Goal: Task Accomplishment & Management: Manage account settings

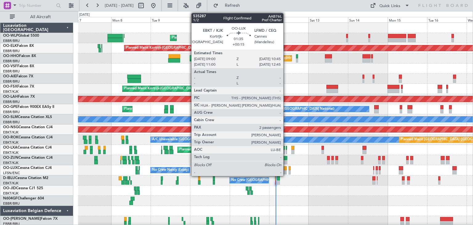
click at [286, 173] on div at bounding box center [284, 172] width 3 height 4
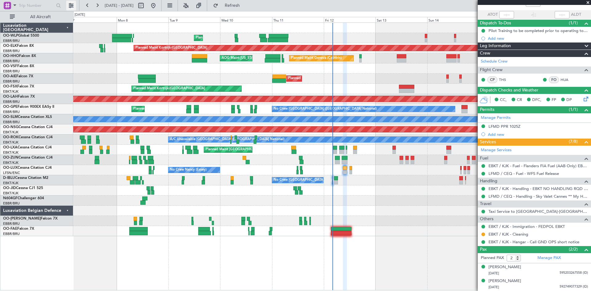
scroll to position [40, 0]
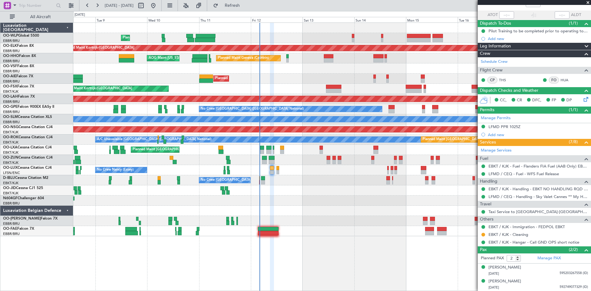
click at [351, 203] on div at bounding box center [331, 200] width 517 height 10
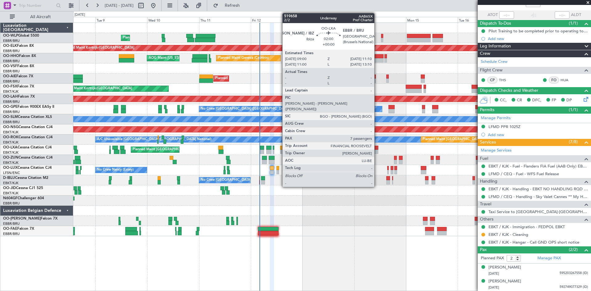
click at [377, 150] on div at bounding box center [375, 152] width 5 height 4
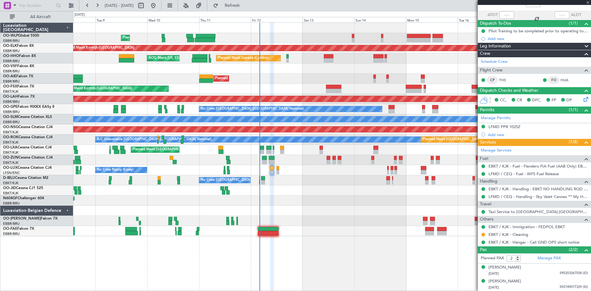
type input "7"
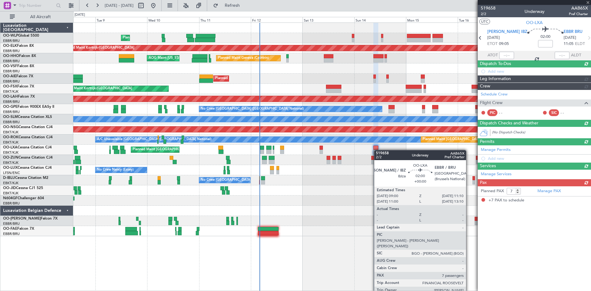
scroll to position [0, 0]
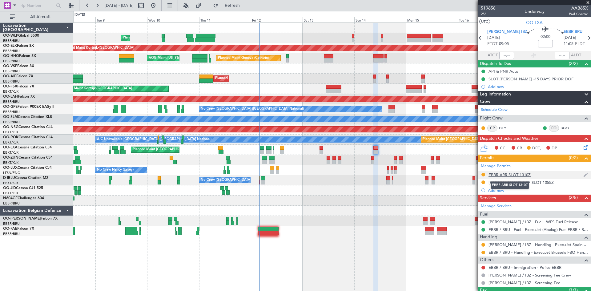
click at [472, 176] on div "EBBR ARR SLOT 1310Z" at bounding box center [509, 174] width 42 height 5
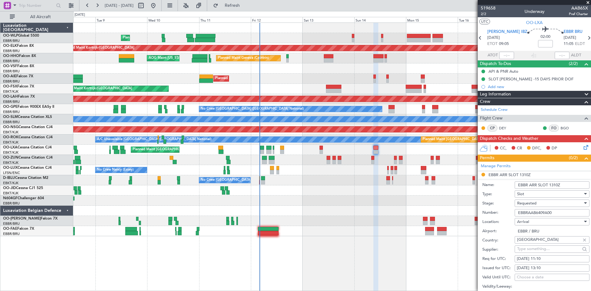
click at [472, 205] on div "Requested" at bounding box center [550, 203] width 66 height 9
click at [472, 224] on span "Received OK" at bounding box center [549, 249] width 65 height 9
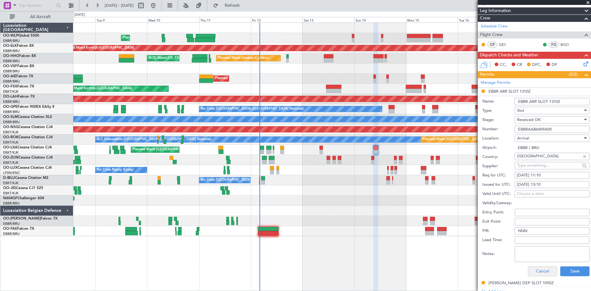
scroll to position [92, 0]
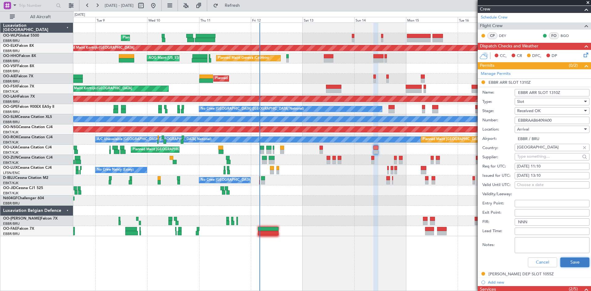
click at [472, 224] on button "Save" at bounding box center [574, 262] width 29 height 10
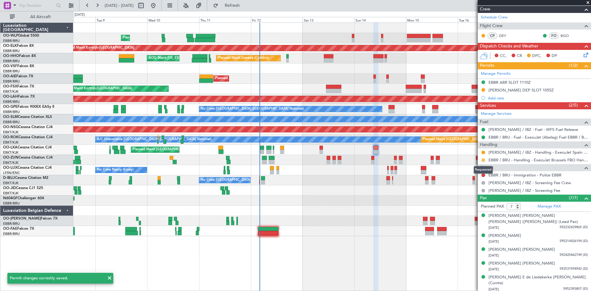
click at [472, 161] on button at bounding box center [483, 160] width 4 height 4
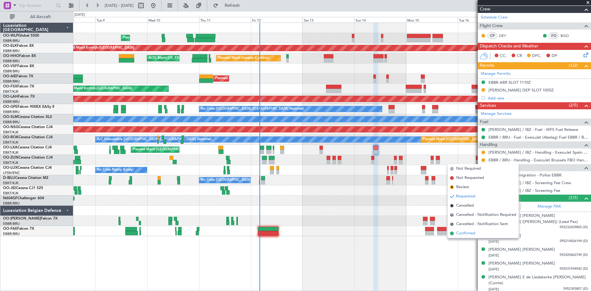
click at [472, 224] on li "Confirmed" at bounding box center [482, 233] width 71 height 9
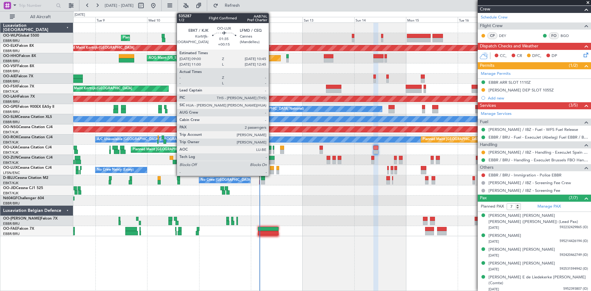
click at [271, 170] on div at bounding box center [272, 168] width 4 height 4
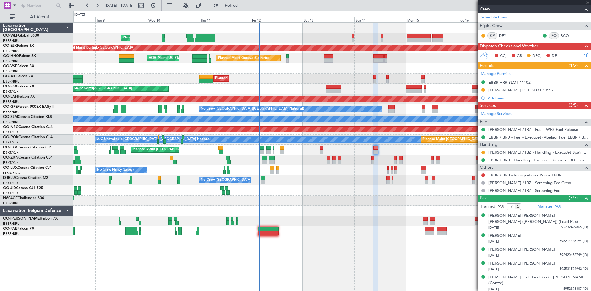
type input "+00:15"
type input "2"
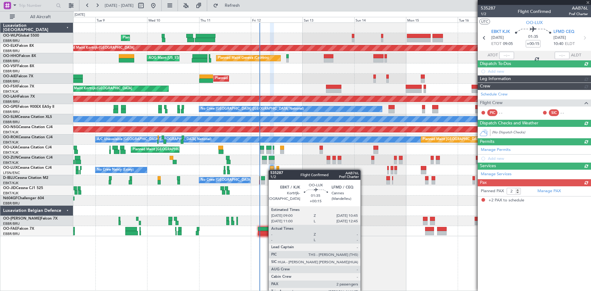
scroll to position [0, 0]
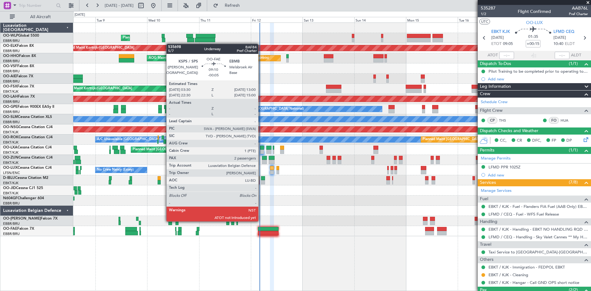
click at [261, 224] on div at bounding box center [268, 229] width 21 height 4
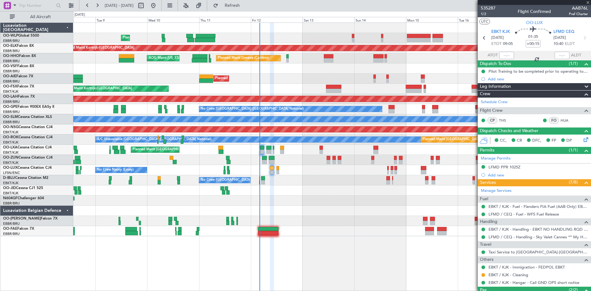
type input "-00:05"
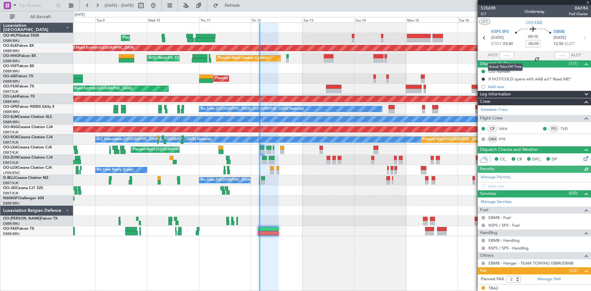
click at [472, 56] on div at bounding box center [506, 55] width 15 height 7
click at [472, 57] on div at bounding box center [506, 55] width 15 height 7
click at [472, 53] on input "text" at bounding box center [506, 55] width 15 height 7
type input "03:36"
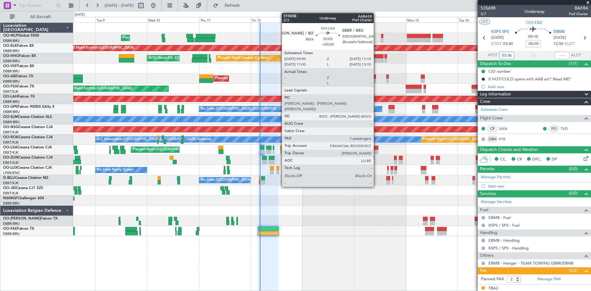
click at [376, 149] on div at bounding box center [375, 148] width 5 height 4
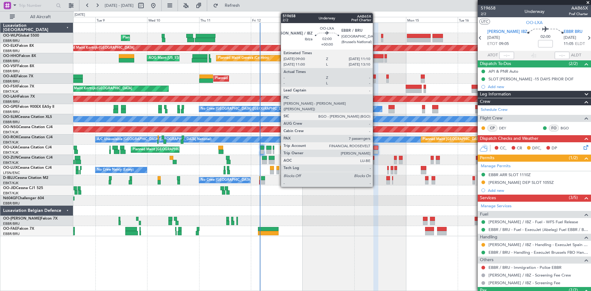
click at [375, 150] on div at bounding box center [375, 152] width 5 height 4
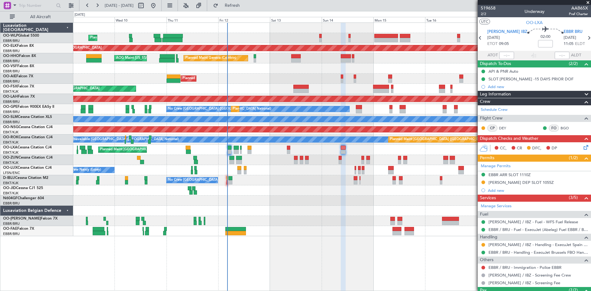
click at [335, 188] on div "Planned Maint Liege Planned Maint Kortrijk-Wevelgem Planned Maint Geneva (Coint…" at bounding box center [331, 129] width 517 height 213
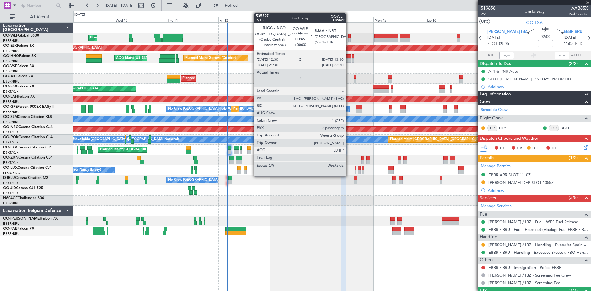
click at [349, 42] on div at bounding box center [349, 40] width 2 height 4
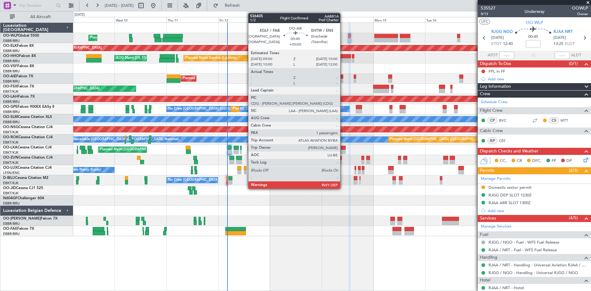
click at [343, 78] on div at bounding box center [342, 76] width 2 height 4
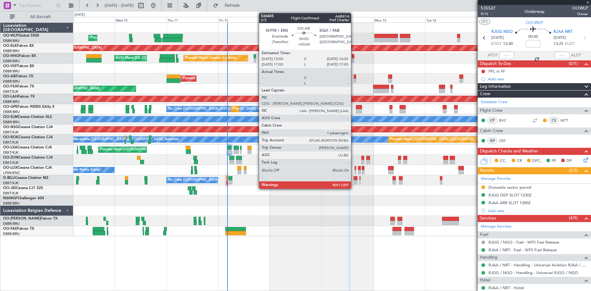
type input "1"
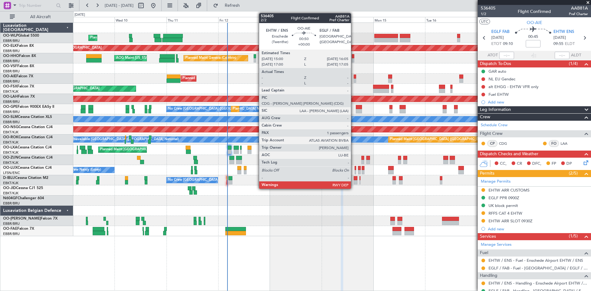
click at [354, 80] on div at bounding box center [355, 80] width 2 height 4
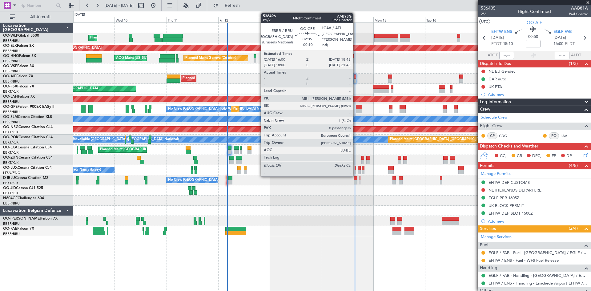
click at [356, 110] on div at bounding box center [359, 111] width 6 height 4
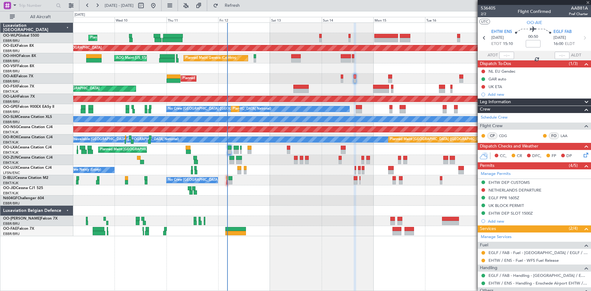
type input "-00:10"
type input "0"
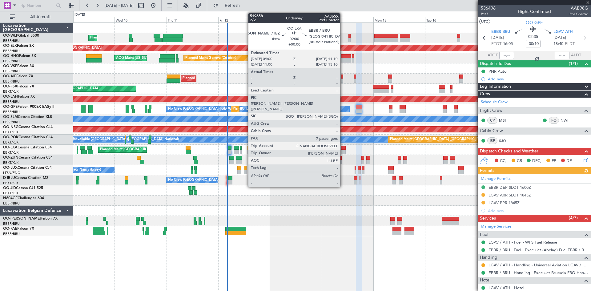
click at [343, 150] on div at bounding box center [343, 152] width 5 height 4
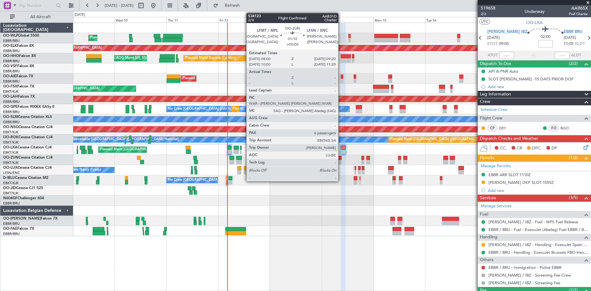
click at [341, 157] on div at bounding box center [340, 158] width 3 height 4
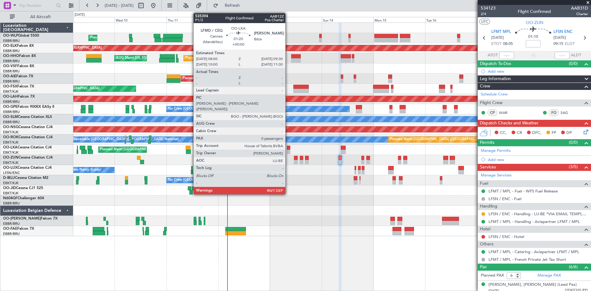
click at [288, 152] on div at bounding box center [288, 152] width 3 height 4
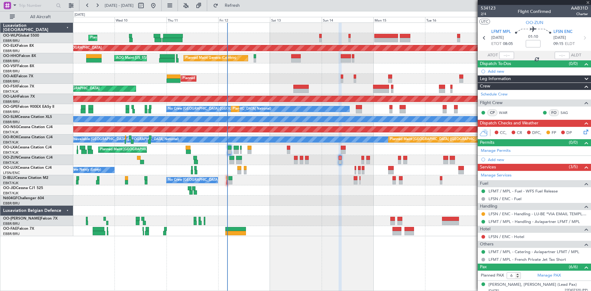
type input "0"
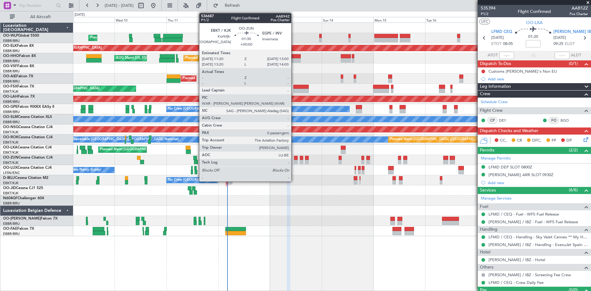
click at [294, 162] on div at bounding box center [296, 162] width 4 height 4
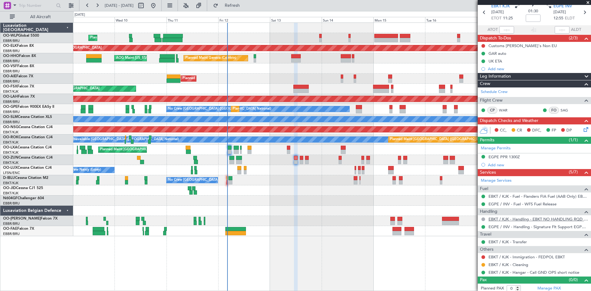
scroll to position [28, 0]
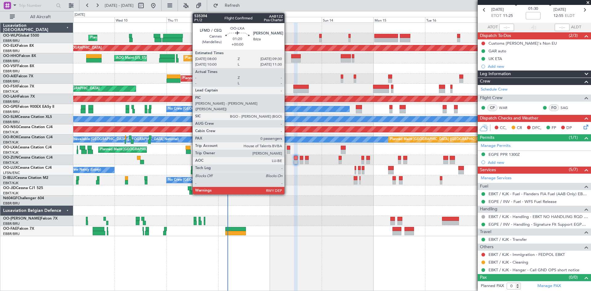
click at [287, 152] on div at bounding box center [288, 152] width 3 height 4
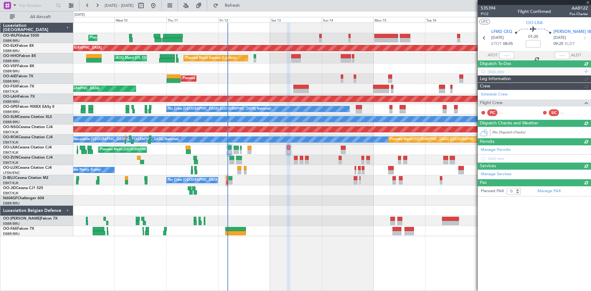
scroll to position [0, 0]
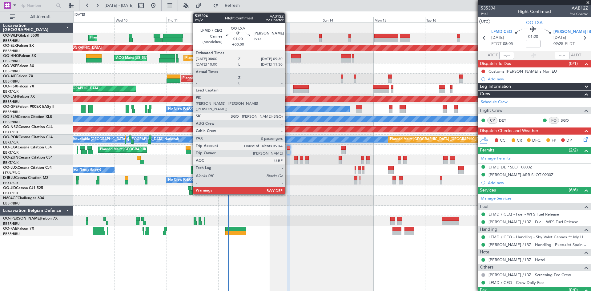
click at [288, 149] on div at bounding box center [288, 148] width 3 height 4
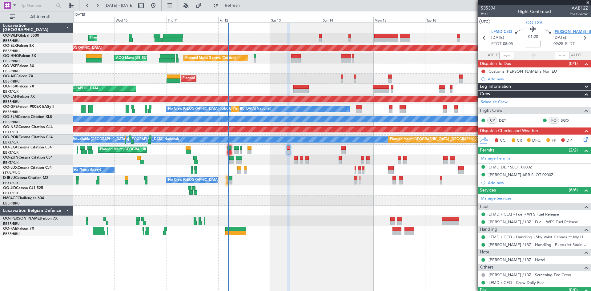
click at [472, 32] on span "[PERSON_NAME] IBZ" at bounding box center [573, 32] width 40 height 6
click at [472, 28] on section "LFMD CEQ 13/09/2025 ETOT 08:05 01:20 LEIB IBZ 13/09/2025 09:25 ELDT" at bounding box center [534, 38] width 113 height 24
click at [472, 30] on span "[PERSON_NAME] IBZ" at bounding box center [573, 32] width 40 height 6
click at [472, 168] on div "LFMD DEP SLOT 0800Z" at bounding box center [510, 166] width 44 height 5
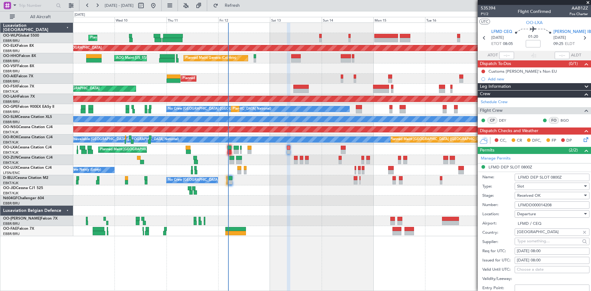
drag, startPoint x: 552, startPoint y: 203, endPoint x: 518, endPoint y: 205, distance: 33.9
click at [472, 205] on input "LFMDD000014208" at bounding box center [552, 204] width 75 height 7
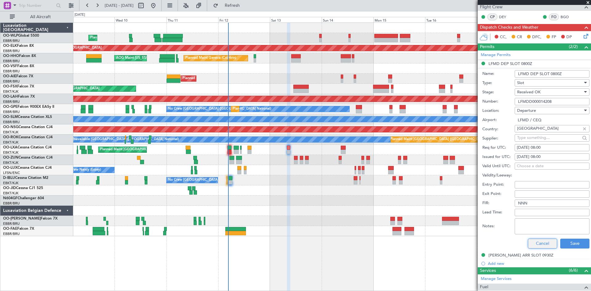
click at [472, 224] on button "Cancel" at bounding box center [542, 244] width 29 height 10
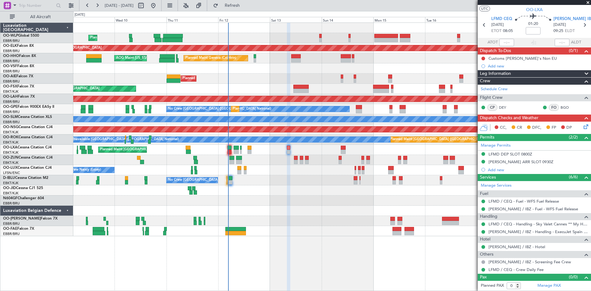
scroll to position [13, 0]
click at [472, 162] on div "[PERSON_NAME] ARR SLOT 0930Z" at bounding box center [520, 161] width 65 height 5
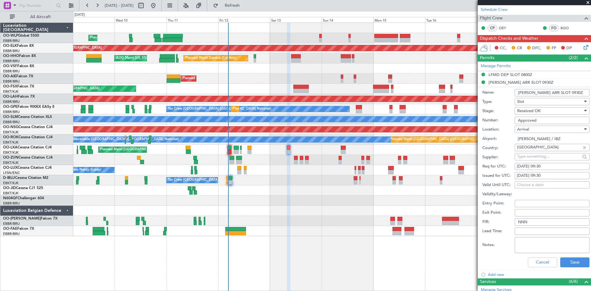
scroll to position [80, 0]
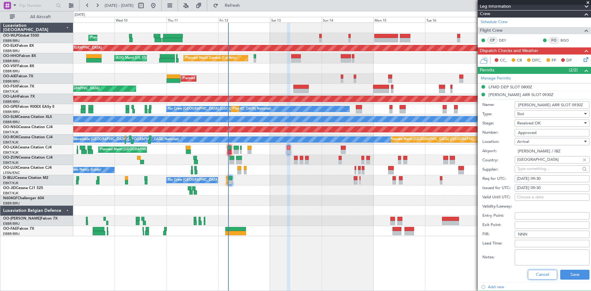
click at [472, 224] on button "Cancel" at bounding box center [542, 275] width 29 height 10
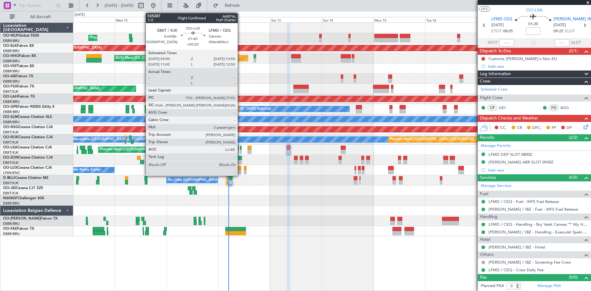
click at [240, 167] on div at bounding box center [239, 168] width 4 height 4
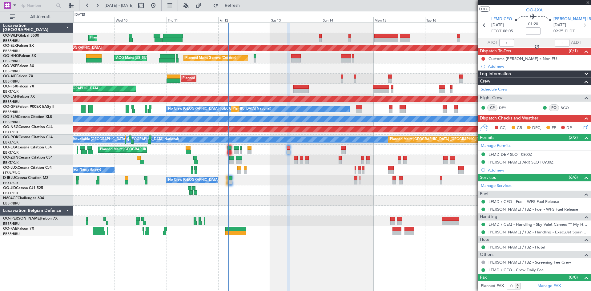
type input "+00:20"
type input "2"
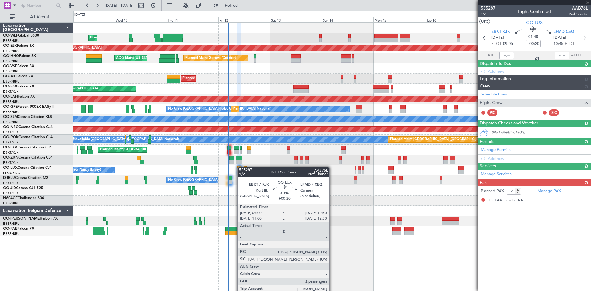
scroll to position [0, 0]
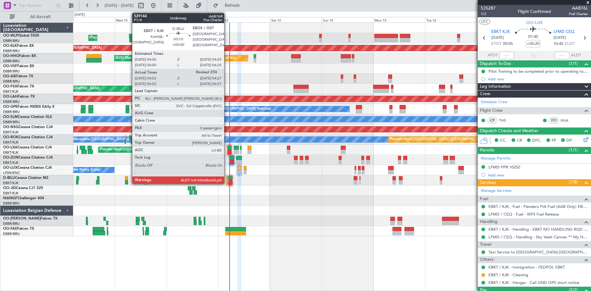
click at [227, 182] on div at bounding box center [227, 182] width 1 height 4
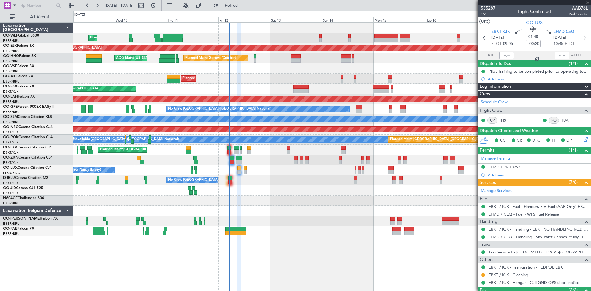
type input "04:12"
type input "0"
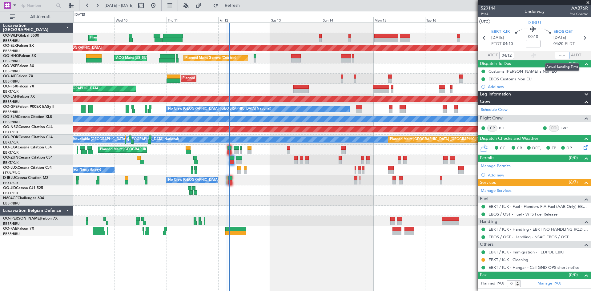
click at [556, 55] on input "text" at bounding box center [562, 55] width 15 height 7
type input "04:25"
click at [587, 3] on span at bounding box center [588, 3] width 6 height 6
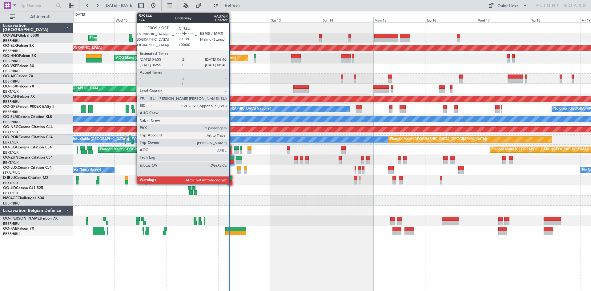
click at [232, 182] on div at bounding box center [230, 182] width 4 height 4
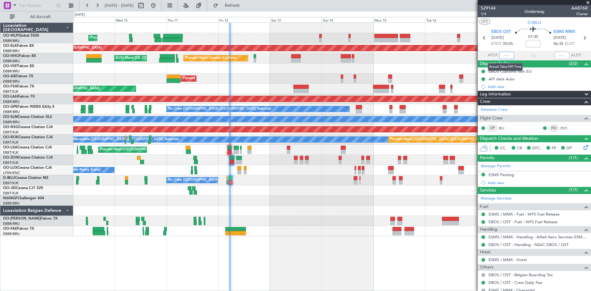
click at [505, 55] on input "text" at bounding box center [506, 55] width 15 height 7
click at [503, 52] on input "text" at bounding box center [506, 55] width 15 height 7
type input "05:03"
click at [588, 2] on span at bounding box center [588, 3] width 6 height 6
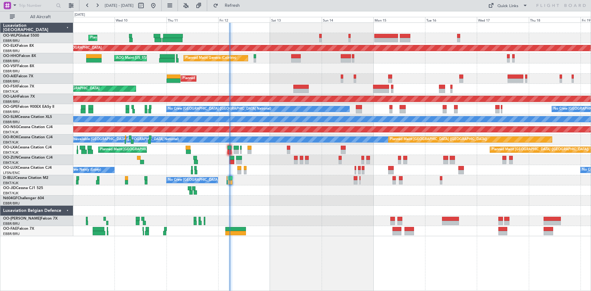
type input "0"
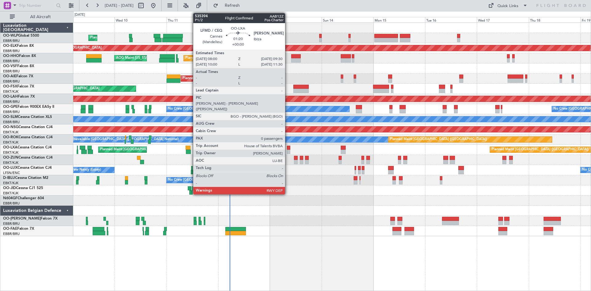
click at [288, 153] on div at bounding box center [288, 152] width 3 height 4
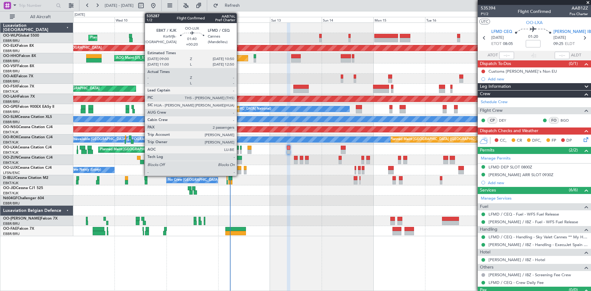
click at [239, 173] on div at bounding box center [239, 172] width 4 height 4
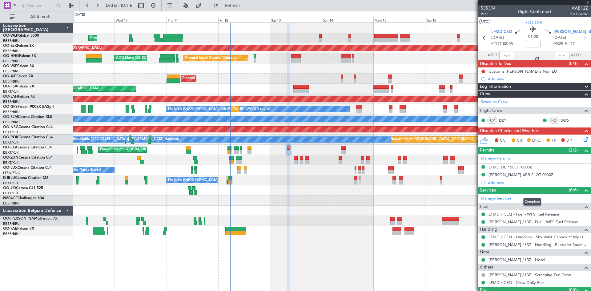
type input "+00:20"
type input "2"
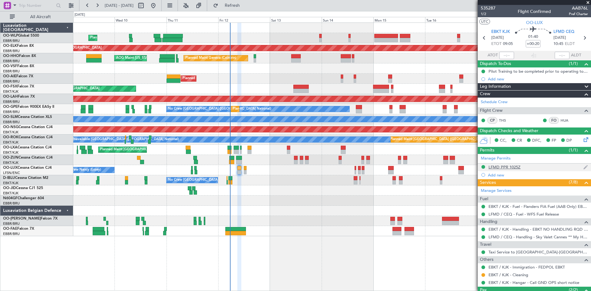
click at [513, 167] on div "LFMD PPR 1025Z" at bounding box center [504, 166] width 32 height 5
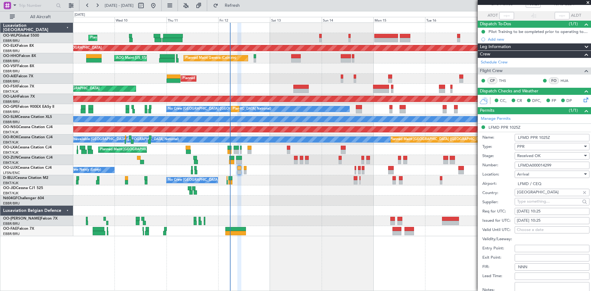
scroll to position [154, 0]
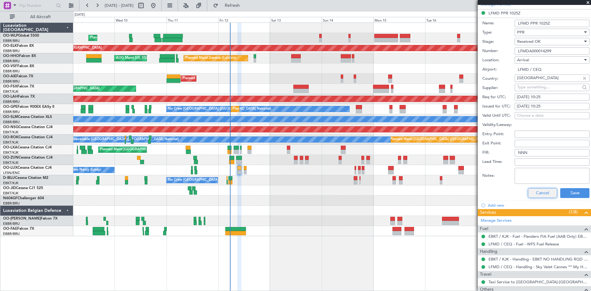
click at [539, 195] on button "Cancel" at bounding box center [542, 193] width 29 height 10
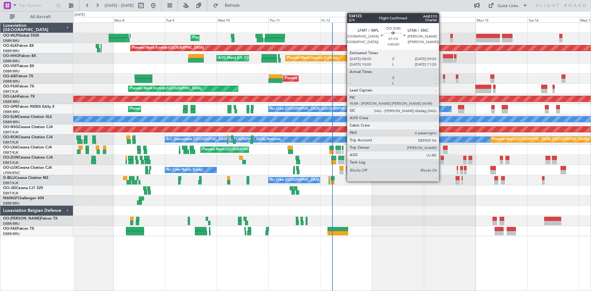
click at [442, 160] on div at bounding box center [442, 162] width 3 height 4
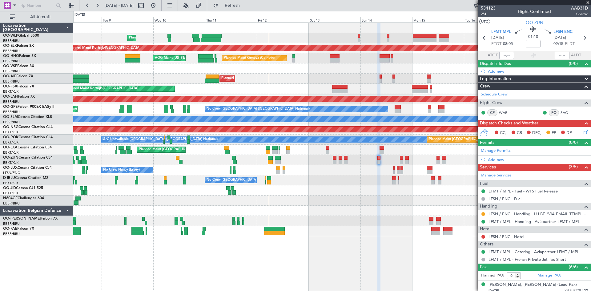
click at [375, 217] on div "Planned Maint Liege Planned Maint [GEOGRAPHIC_DATA]-[GEOGRAPHIC_DATA] Planned M…" at bounding box center [331, 129] width 517 height 213
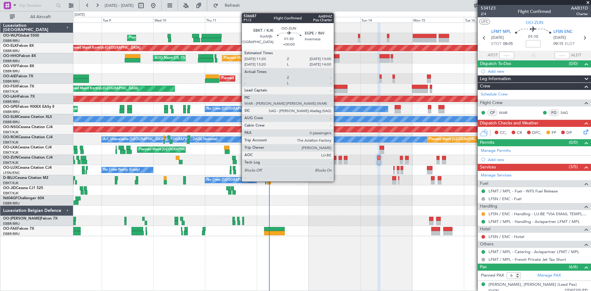
click at [336, 161] on div at bounding box center [335, 162] width 4 height 4
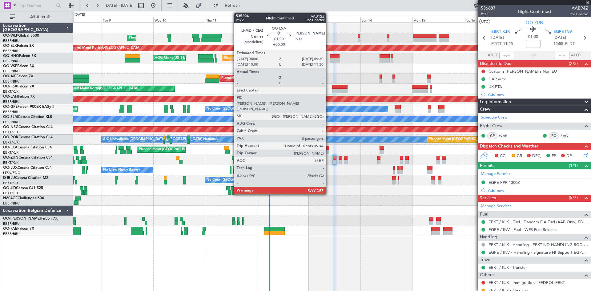
click at [329, 151] on div at bounding box center [327, 152] width 3 height 4
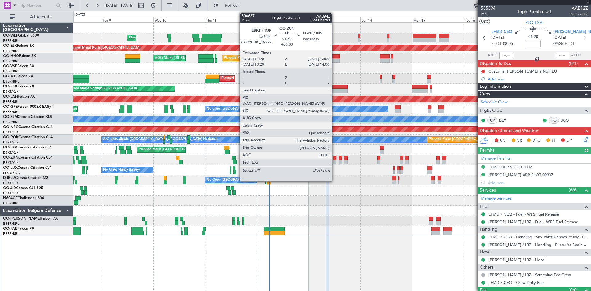
click at [335, 161] on div at bounding box center [335, 162] width 4 height 4
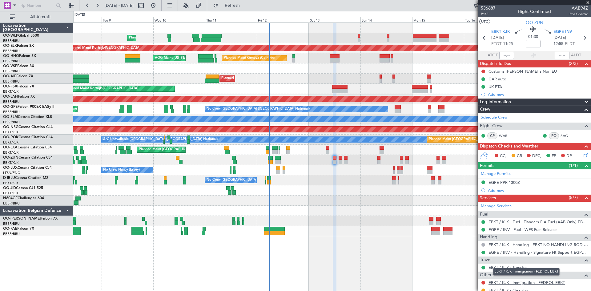
click at [535, 283] on link "EBKT / KJK - Immigration - FEDPOL EBKT" at bounding box center [526, 282] width 76 height 5
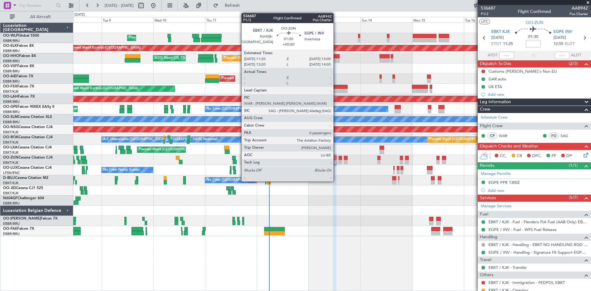
click at [336, 159] on div at bounding box center [335, 158] width 4 height 4
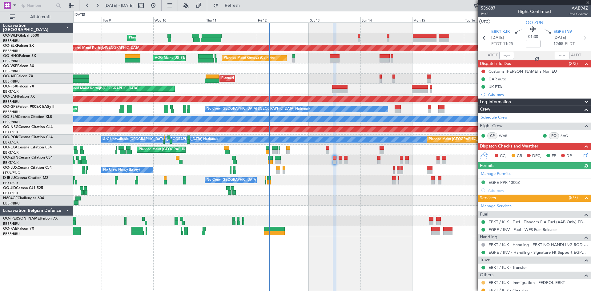
click at [483, 282] on button at bounding box center [483, 283] width 4 height 4
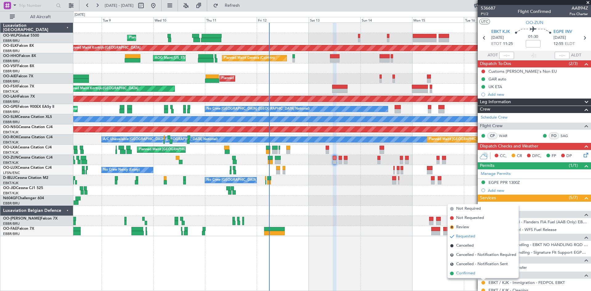
click at [473, 271] on span "Confirmed" at bounding box center [465, 273] width 19 height 6
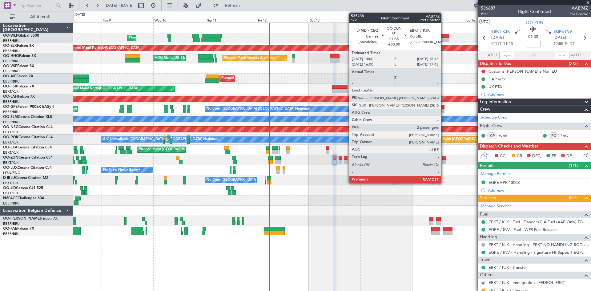
click at [444, 161] on div at bounding box center [444, 162] width 4 height 4
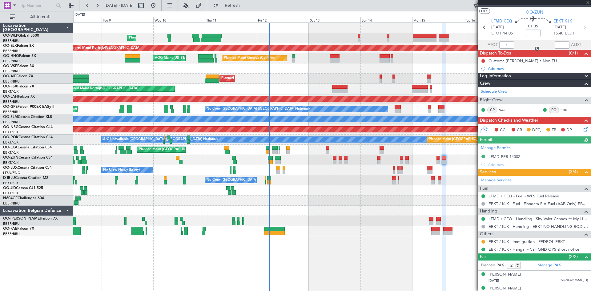
scroll to position [18, 0]
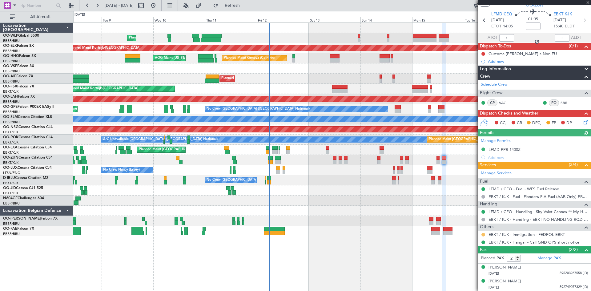
click at [482, 233] on button at bounding box center [483, 235] width 4 height 4
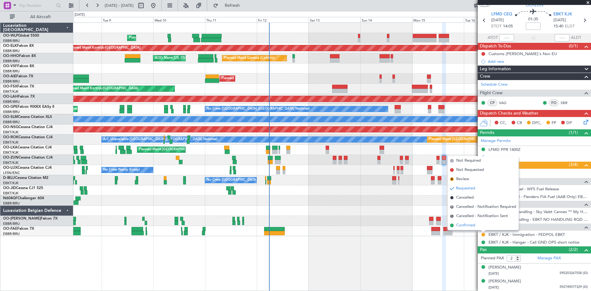
click at [468, 223] on span "Confirmed" at bounding box center [465, 225] width 19 height 6
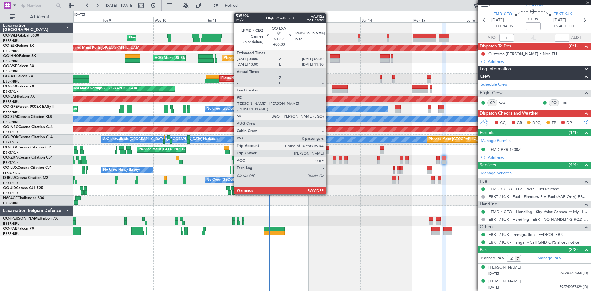
click at [329, 146] on div at bounding box center [327, 148] width 3 height 4
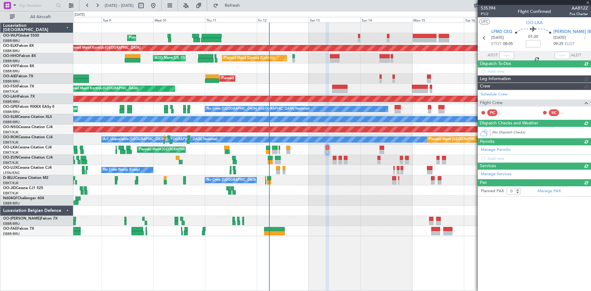
scroll to position [0, 0]
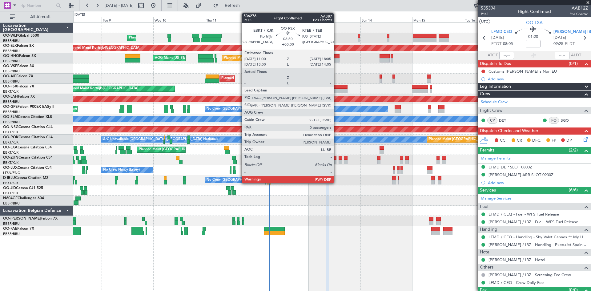
click at [337, 87] on div at bounding box center [339, 87] width 15 height 4
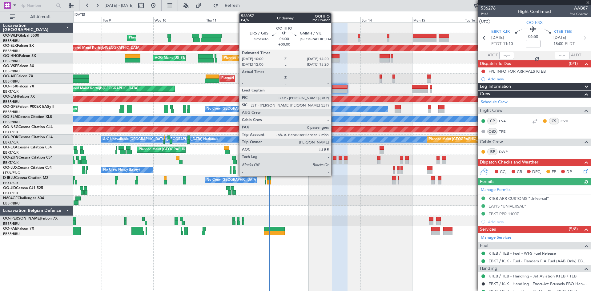
click at [334, 59] on div at bounding box center [335, 60] width 10 height 4
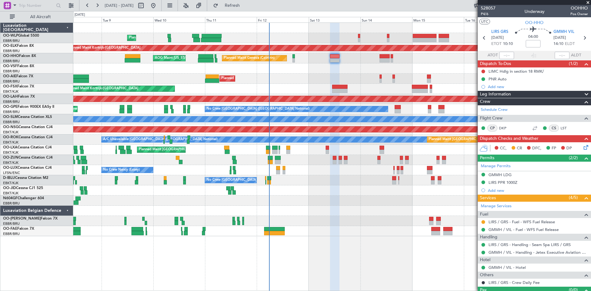
click at [385, 150] on div "Planned Maint [GEOGRAPHIC_DATA] ([GEOGRAPHIC_DATA] National) Planned Maint [GEO…" at bounding box center [331, 150] width 517 height 10
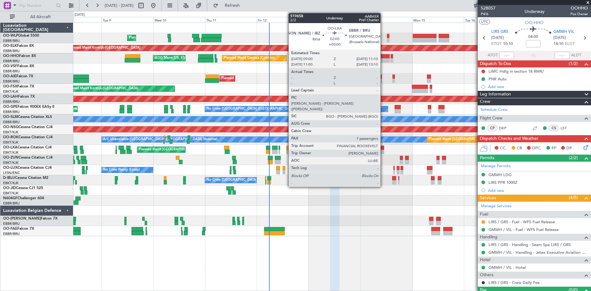
click at [383, 150] on div at bounding box center [381, 152] width 5 height 4
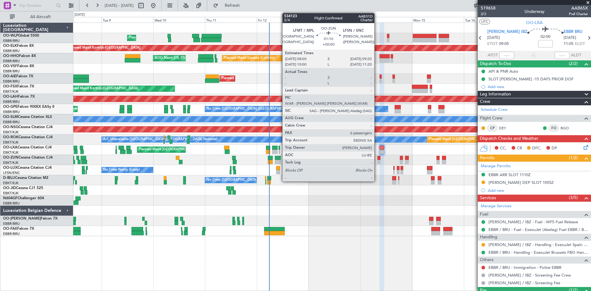
click at [377, 162] on div at bounding box center [378, 162] width 3 height 4
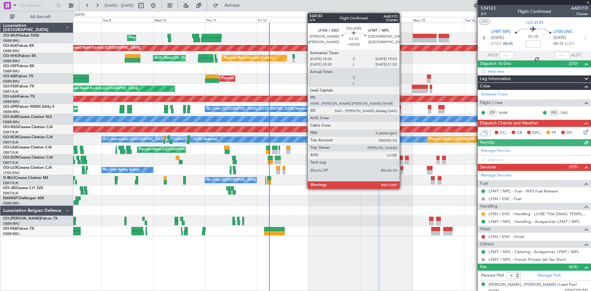
click at [402, 161] on div at bounding box center [401, 162] width 3 height 4
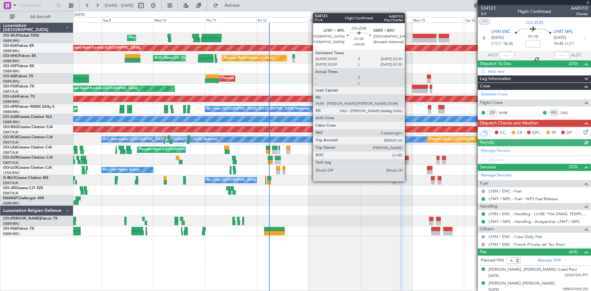
click at [407, 162] on div at bounding box center [407, 162] width 4 height 4
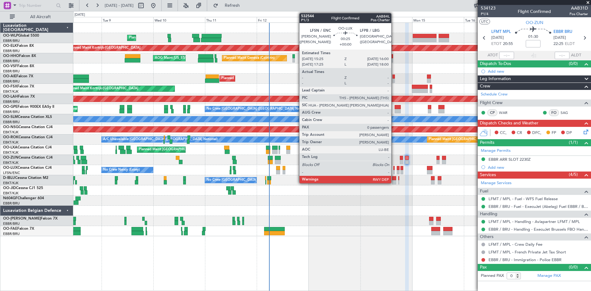
click at [394, 173] on div at bounding box center [394, 172] width 2 height 4
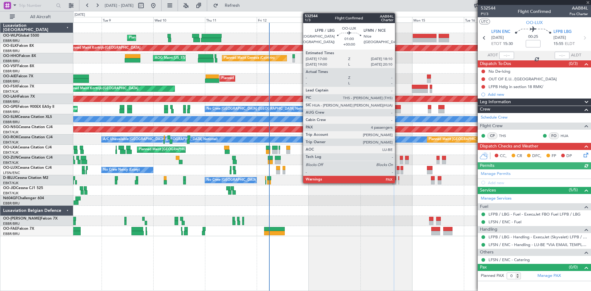
click at [398, 171] on div at bounding box center [398, 172] width 3 height 4
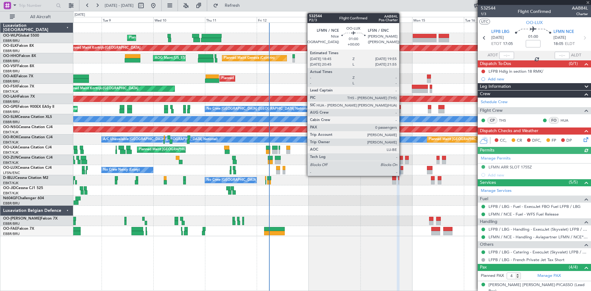
click at [402, 172] on div at bounding box center [401, 172] width 3 height 4
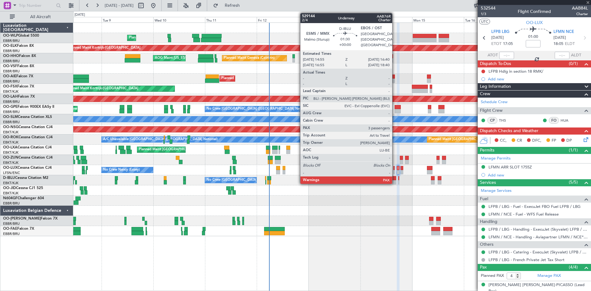
click at [395, 179] on div at bounding box center [394, 178] width 4 height 4
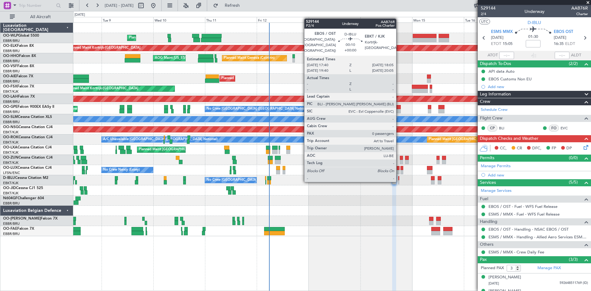
click at [399, 181] on div at bounding box center [398, 182] width 1 height 4
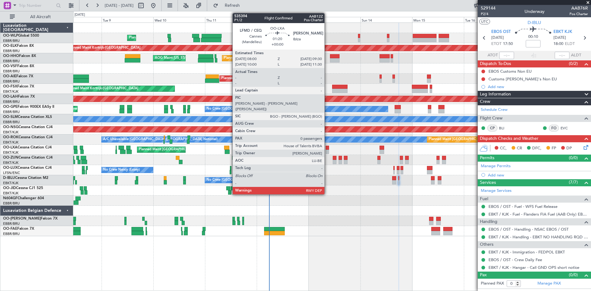
click at [327, 148] on div at bounding box center [327, 148] width 3 height 4
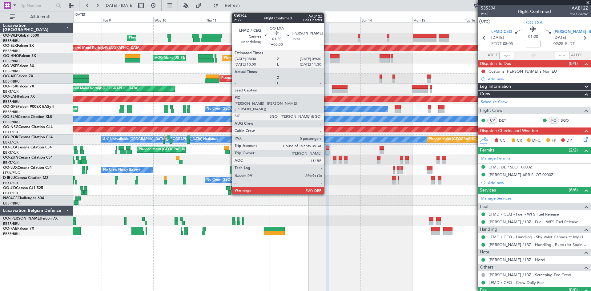
click at [327, 152] on div at bounding box center [327, 152] width 3 height 4
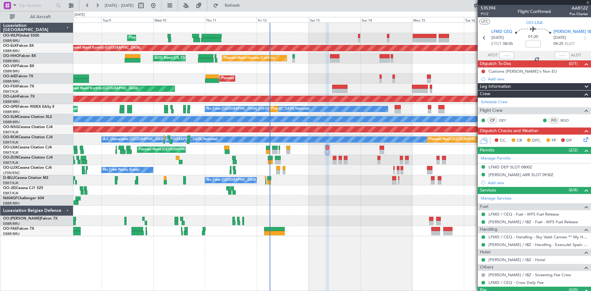
click at [582, 140] on icon at bounding box center [584, 138] width 5 height 5
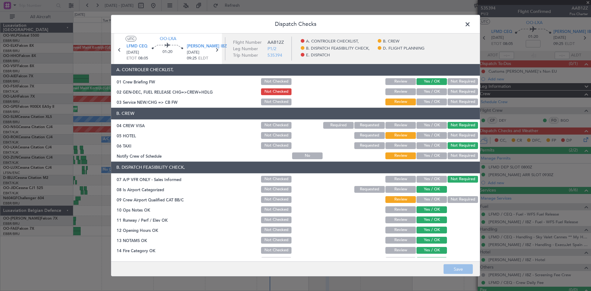
click at [471, 26] on span at bounding box center [471, 25] width 0 height 12
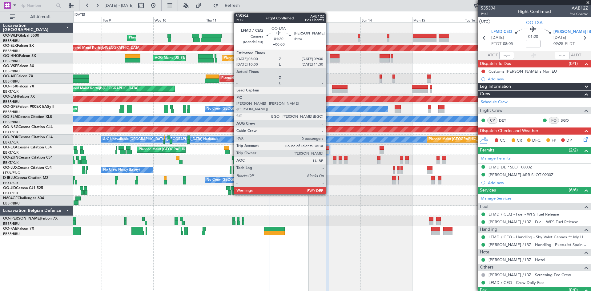
click at [328, 150] on div at bounding box center [327, 152] width 3 height 4
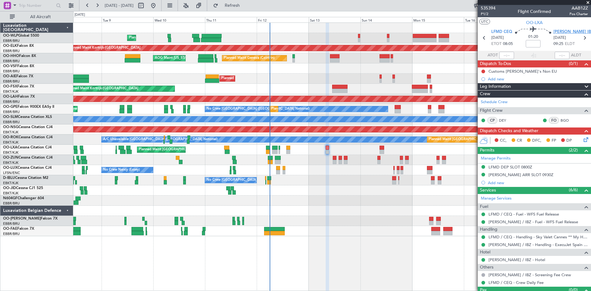
click at [556, 29] on span "[PERSON_NAME] IBZ" at bounding box center [573, 32] width 40 height 6
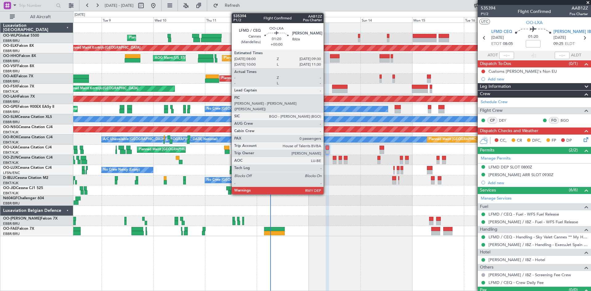
click at [327, 149] on div at bounding box center [327, 148] width 3 height 4
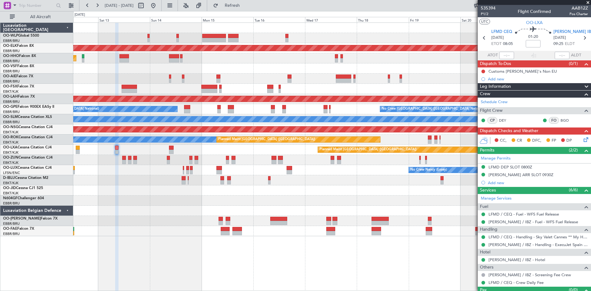
click at [227, 239] on div "Planned Maint Kortrijk-Wevelgem Planned Maint Geneva (Cointrin) AOG Maint New Y…" at bounding box center [332, 156] width 518 height 268
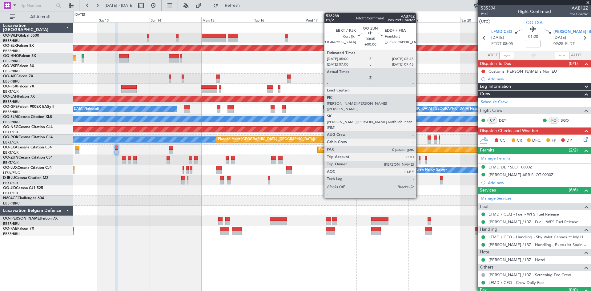
click at [419, 161] on div at bounding box center [420, 162] width 2 height 4
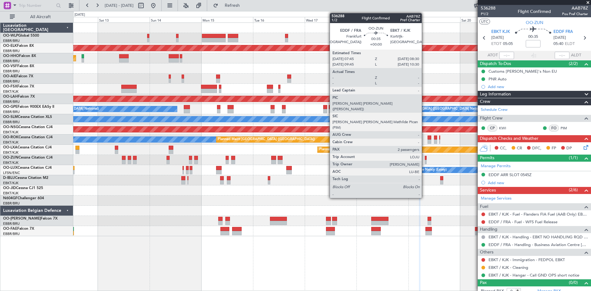
click at [424, 159] on div "Planned Maint Kortrijk-[GEOGRAPHIC_DATA]" at bounding box center [331, 160] width 517 height 10
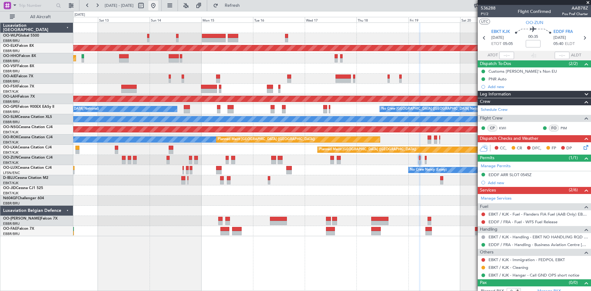
click at [158, 4] on button at bounding box center [153, 6] width 10 height 10
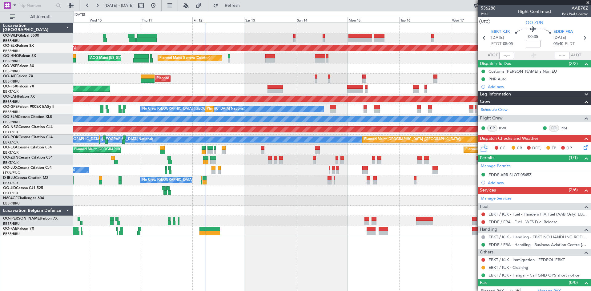
click at [267, 52] on div "Planned Maint Liege Planned Maint Kortrijk-Wevelgem Planned Maint Geneva (Coint…" at bounding box center [331, 129] width 517 height 213
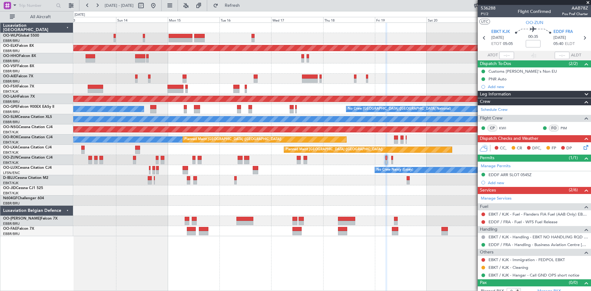
click at [233, 95] on div "Planned Maint Kortrijk-Wevelgem Planned Maint Geneva (Cointrin) Planned Maint L…" at bounding box center [331, 129] width 517 height 213
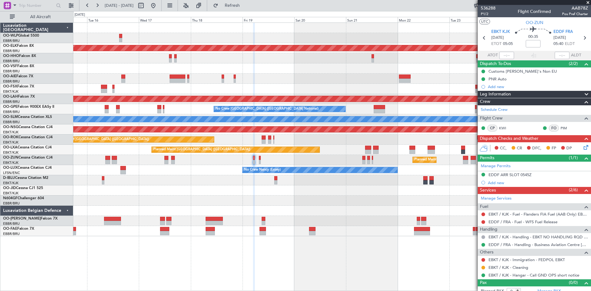
click at [285, 85] on div "Planned Maint Kortrijk-Wevelgem Planned Maint London (Farnborough) Planned Main…" at bounding box center [331, 129] width 517 height 213
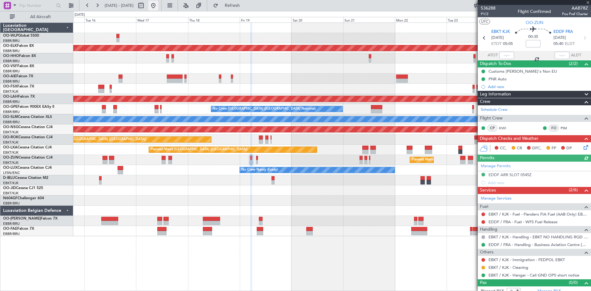
click at [158, 8] on button at bounding box center [153, 6] width 10 height 10
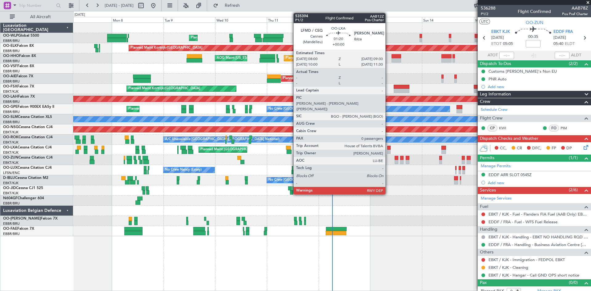
click at [388, 151] on div at bounding box center [388, 152] width 3 height 4
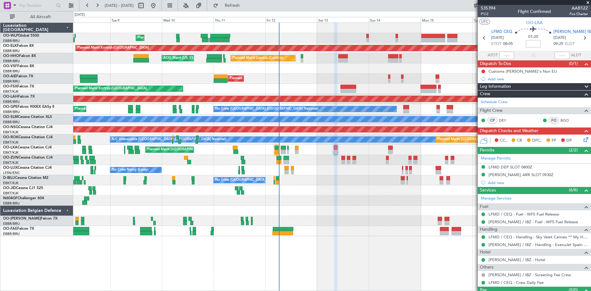
click at [343, 192] on div "Planned Maint Liege Planned Maint Kortrijk-Wevelgem Planned Maint Geneva (Coint…" at bounding box center [331, 129] width 517 height 213
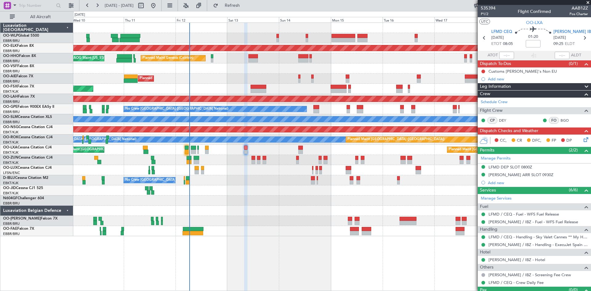
click at [293, 219] on div "Planned Maint Liege Planned Maint Kortrijk-Wevelgem Planned Maint Geneva (Coint…" at bounding box center [331, 129] width 517 height 213
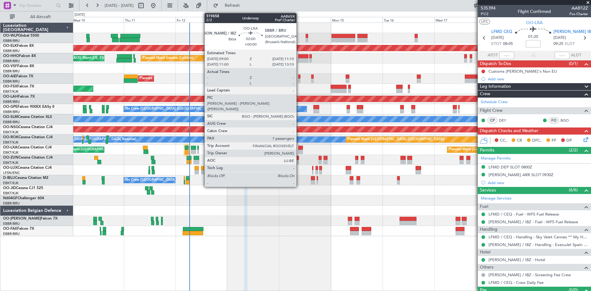
click at [299, 150] on div at bounding box center [300, 152] width 5 height 4
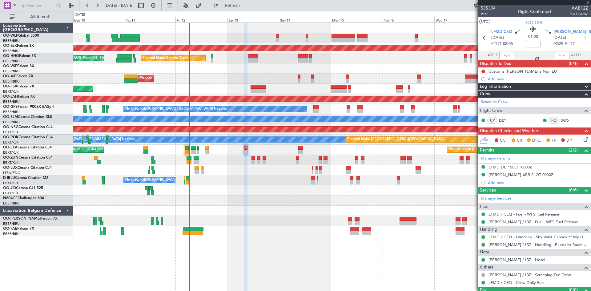
type input "7"
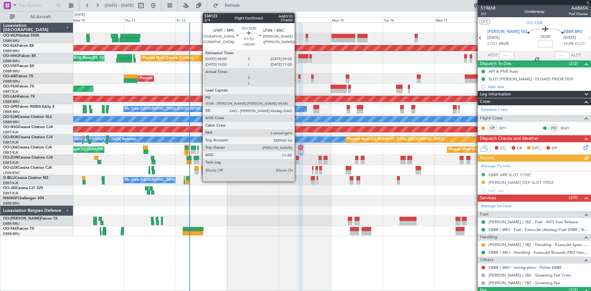
click at [297, 161] on div at bounding box center [297, 162] width 3 height 4
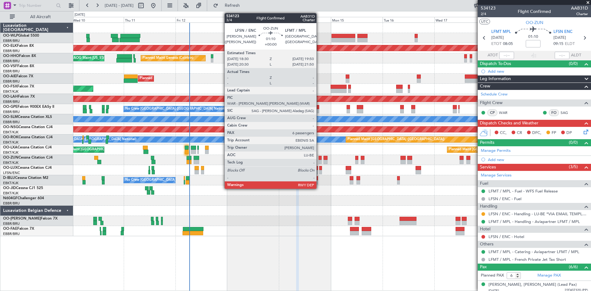
click at [319, 161] on div at bounding box center [320, 162] width 3 height 4
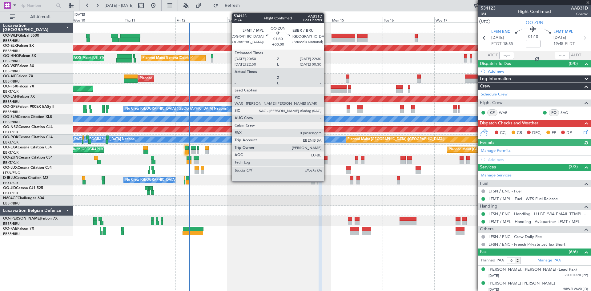
click at [327, 158] on div at bounding box center [325, 158] width 4 height 4
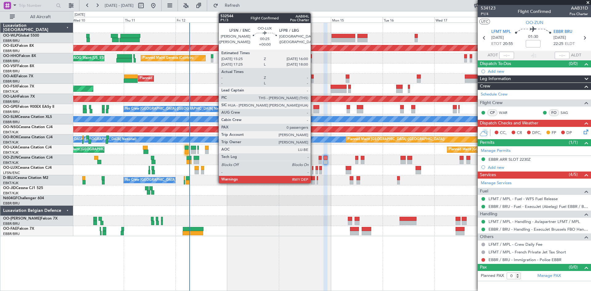
click at [313, 169] on div at bounding box center [313, 168] width 2 height 4
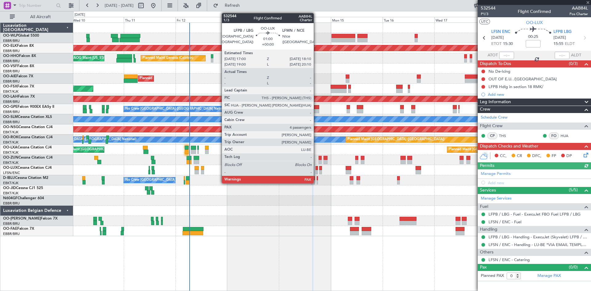
click at [317, 170] on div at bounding box center [316, 172] width 3 height 4
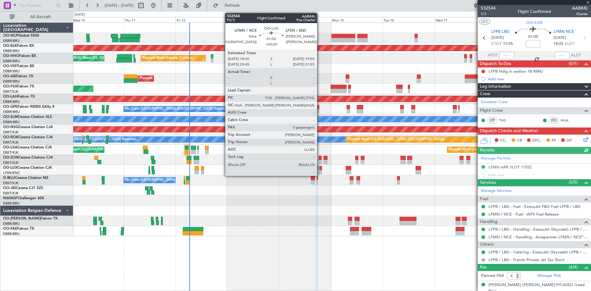
click at [320, 170] on div at bounding box center [320, 172] width 3 height 4
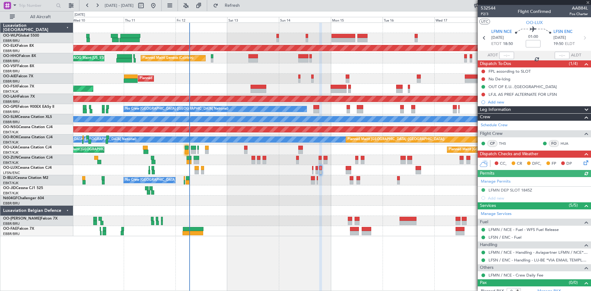
scroll to position [5, 0]
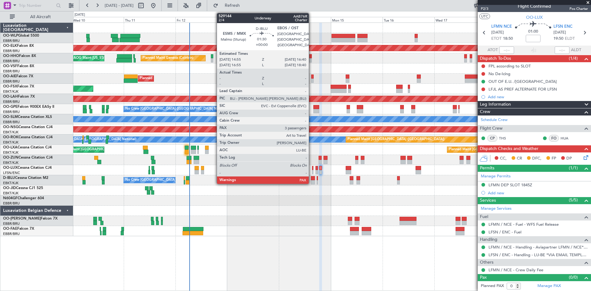
click at [311, 182] on div at bounding box center [313, 182] width 4 height 4
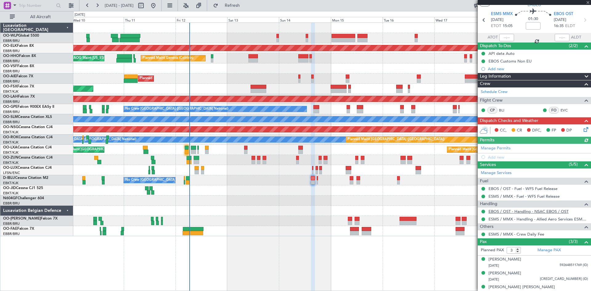
scroll to position [24, 0]
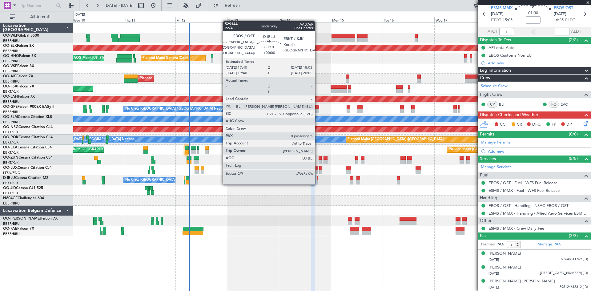
click at [318, 183] on div at bounding box center [317, 182] width 1 height 4
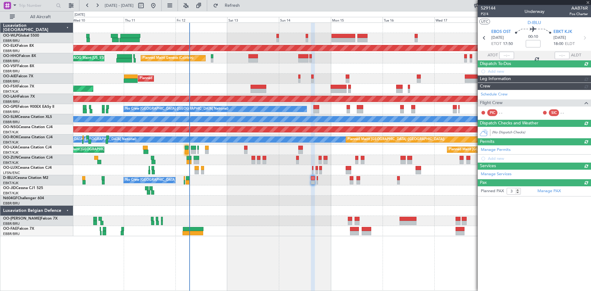
type input "0"
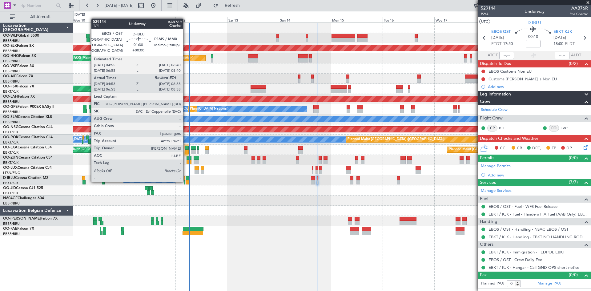
click at [186, 179] on div at bounding box center [188, 178] width 4 height 4
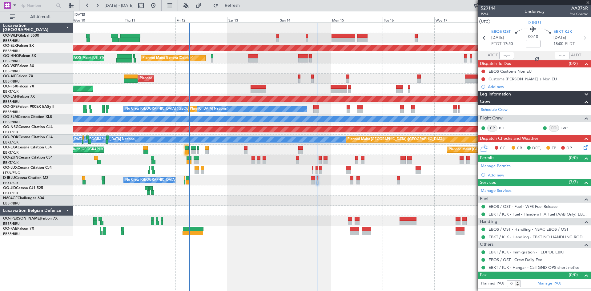
type input "05:03"
type input "1"
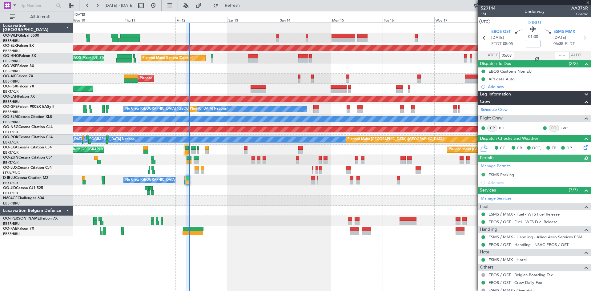
click at [558, 54] on div at bounding box center [562, 55] width 15 height 7
click at [558, 54] on input "text" at bounding box center [562, 55] width 15 height 7
click at [435, 30] on div at bounding box center [331, 28] width 517 height 10
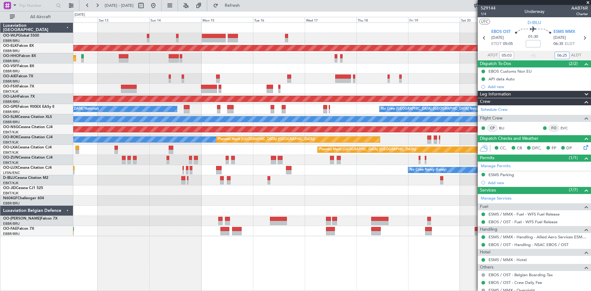
click at [299, 233] on div "Planned Maint Kortrijk-Wevelgem Planned Maint Geneva (Cointrin) AOG Maint New Y…" at bounding box center [331, 129] width 517 height 213
click at [371, 199] on div at bounding box center [331, 200] width 517 height 10
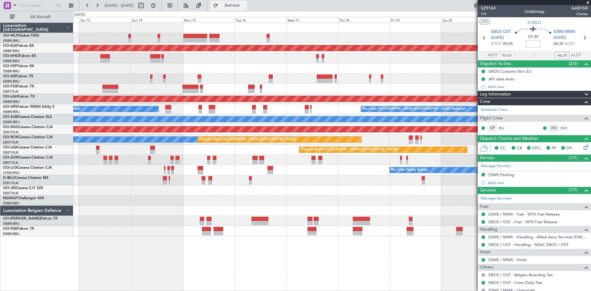
type input "06:25"
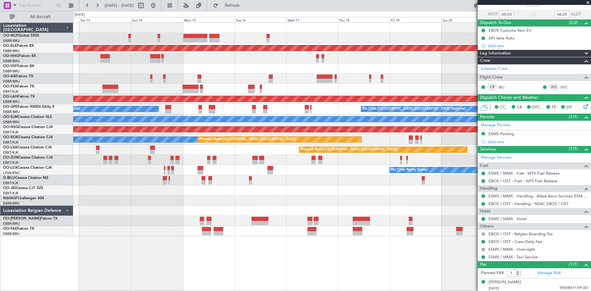
scroll to position [42, 0]
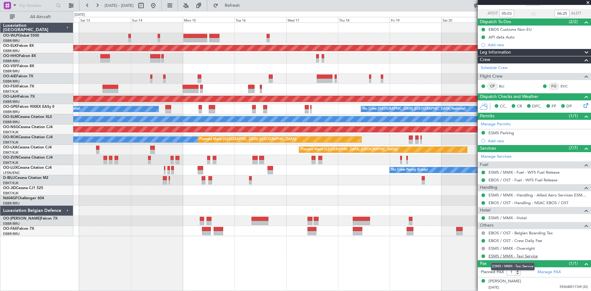
click at [523, 256] on link "ESMS / MMX - Taxi Service" at bounding box center [512, 255] width 49 height 5
click at [158, 4] on button at bounding box center [153, 6] width 10 height 10
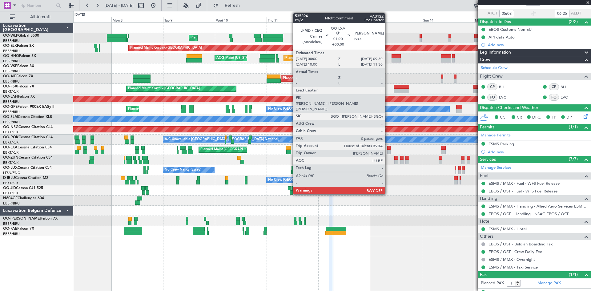
click at [388, 152] on div at bounding box center [388, 152] width 3 height 4
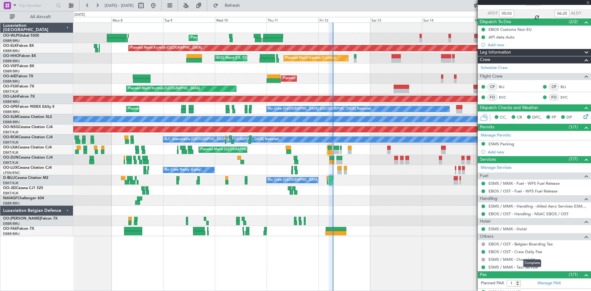
type input "0"
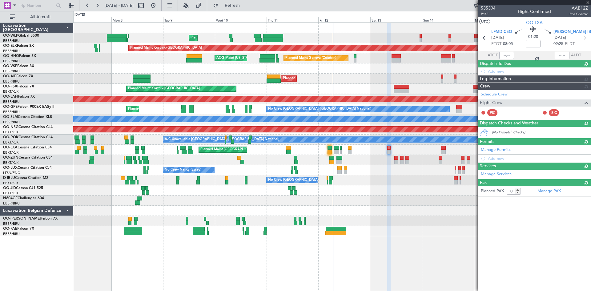
scroll to position [0, 0]
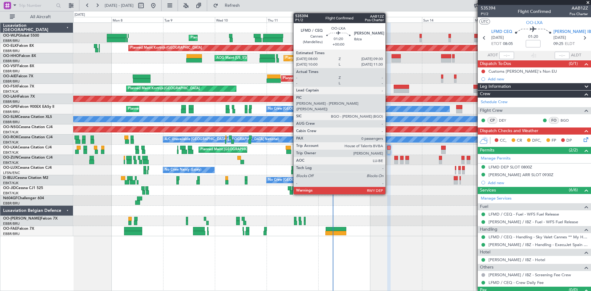
click at [388, 150] on div at bounding box center [388, 152] width 3 height 4
click at [389, 152] on div at bounding box center [388, 152] width 3 height 4
click at [390, 150] on div at bounding box center [388, 152] width 3 height 4
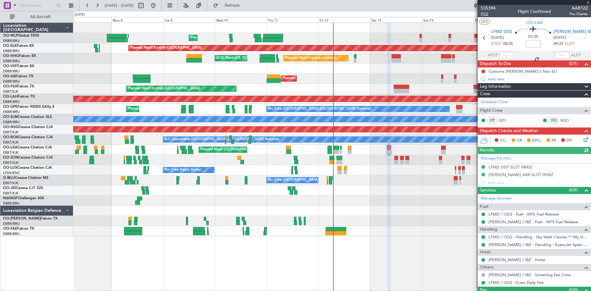
click at [488, 15] on span "P1/2" at bounding box center [488, 13] width 15 height 5
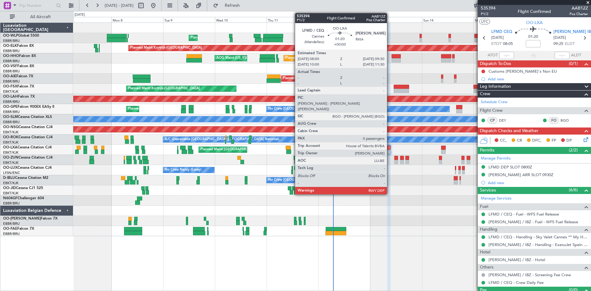
click at [390, 149] on div at bounding box center [388, 148] width 3 height 4
click at [390, 148] on div at bounding box center [388, 148] width 3 height 4
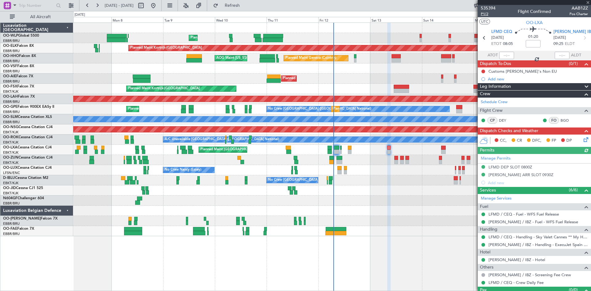
click at [488, 14] on span "P1/2" at bounding box center [488, 13] width 15 height 5
click at [583, 139] on icon at bounding box center [584, 138] width 5 height 5
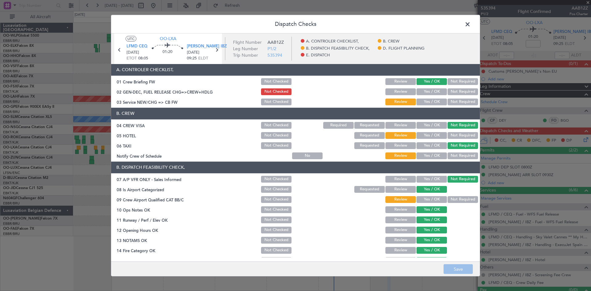
click at [424, 94] on button "Yes / OK" at bounding box center [431, 91] width 30 height 7
click at [427, 102] on button "Yes / OK" at bounding box center [431, 101] width 30 height 7
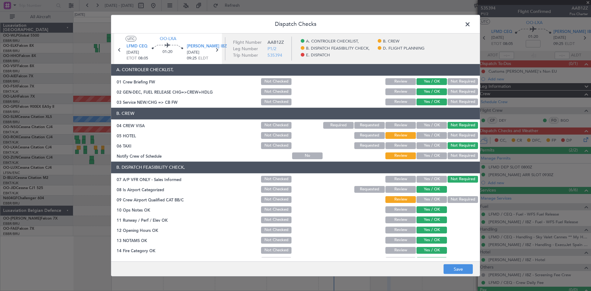
click at [447, 136] on button "Not Required" at bounding box center [462, 135] width 30 height 7
click at [435, 124] on button "Yes / OK" at bounding box center [431, 125] width 30 height 7
click at [433, 200] on button "Yes / OK" at bounding box center [431, 199] width 30 height 7
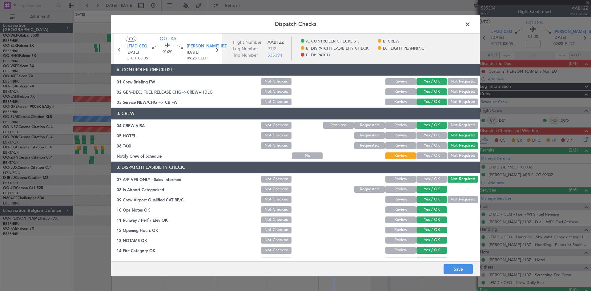
scroll to position [116, 0]
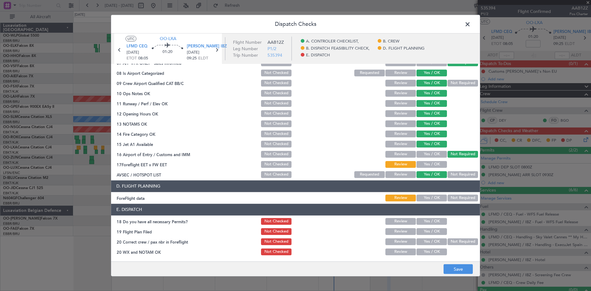
click at [431, 164] on button "Yes / OK" at bounding box center [431, 164] width 30 height 7
click at [424, 227] on div "Yes / OK" at bounding box center [430, 231] width 31 height 9
click at [424, 224] on button "Yes / OK" at bounding box center [431, 221] width 30 height 7
click at [424, 226] on section "E. DISPATCH 18 Do you have all necessary Permits? Not Checked Review Yes / OK 1…" at bounding box center [295, 230] width 369 height 52
click at [423, 231] on button "Yes / OK" at bounding box center [431, 231] width 30 height 7
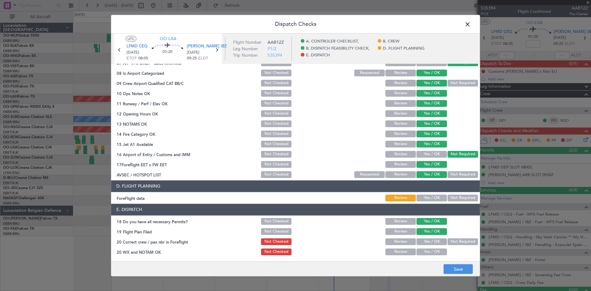
click at [437, 243] on button "Yes / OK" at bounding box center [431, 241] width 30 height 7
click at [455, 241] on button "Not Required" at bounding box center [462, 241] width 30 height 7
click at [435, 251] on button "Yes / OK" at bounding box center [431, 251] width 30 height 7
click at [433, 202] on div "Yes / OK" at bounding box center [430, 198] width 31 height 9
click at [432, 199] on button "Yes / OK" at bounding box center [431, 198] width 30 height 7
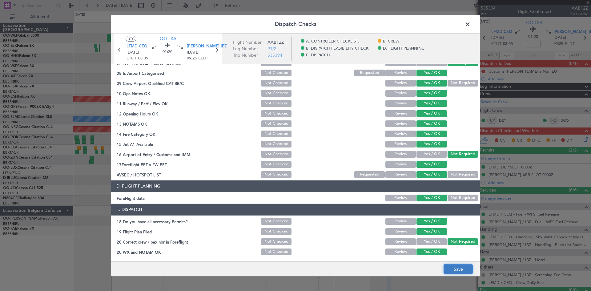
click at [456, 265] on button "Save" at bounding box center [457, 269] width 29 height 10
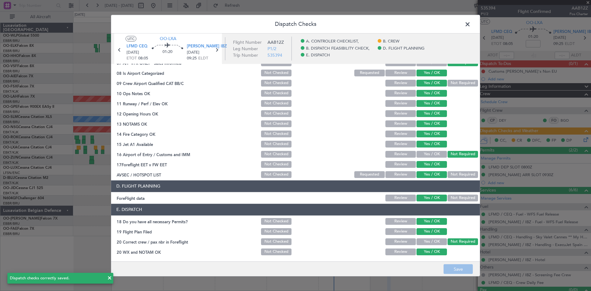
click at [471, 28] on span at bounding box center [471, 25] width 0 height 12
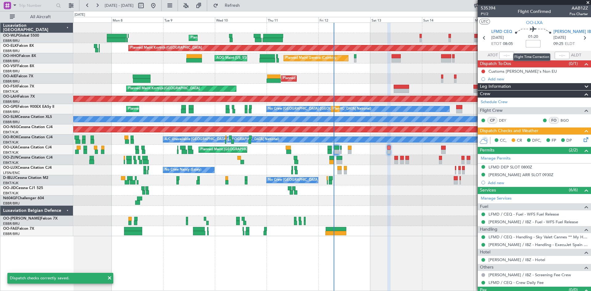
click at [530, 44] on input at bounding box center [533, 43] width 15 height 7
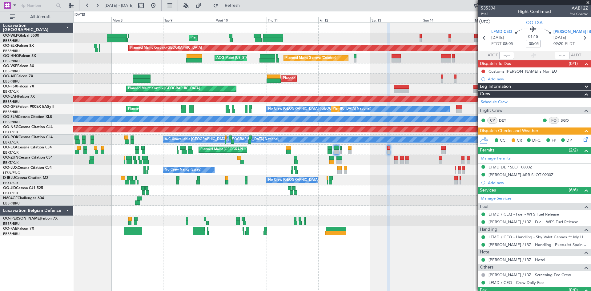
type input "-00:05"
click at [241, 4] on span "Refresh" at bounding box center [232, 5] width 26 height 4
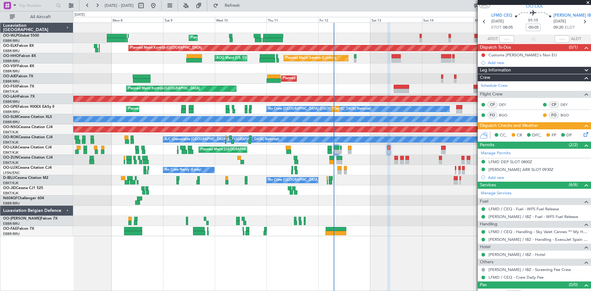
scroll to position [24, 0]
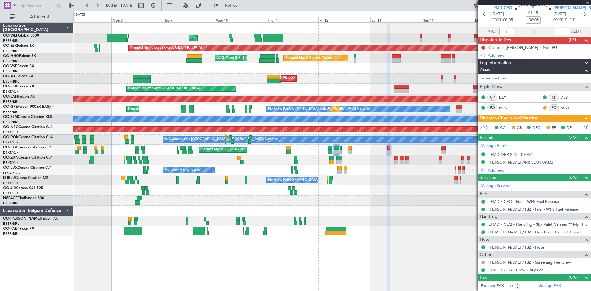
click at [577, 128] on div "CC, CR DFC, FP DP" at bounding box center [537, 127] width 90 height 9
click at [582, 128] on icon at bounding box center [584, 125] width 5 height 5
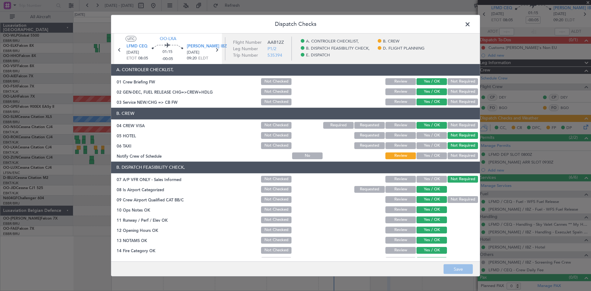
click at [471, 26] on span at bounding box center [471, 25] width 0 height 12
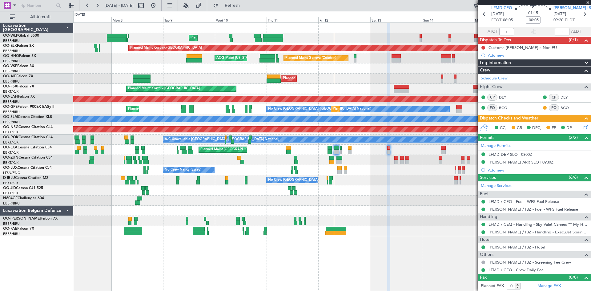
click at [510, 245] on link "[PERSON_NAME] / IBZ - Hotel" at bounding box center [516, 246] width 57 height 5
click at [582, 128] on icon at bounding box center [584, 125] width 5 height 5
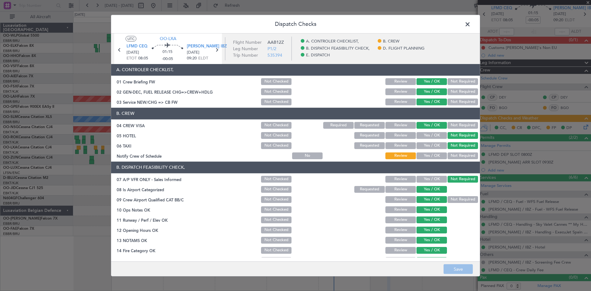
click at [421, 154] on button "Yes / OK" at bounding box center [431, 155] width 30 height 7
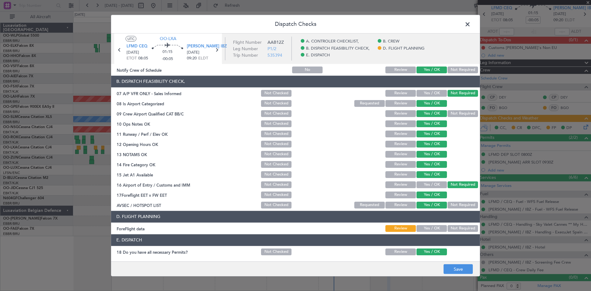
scroll to position [116, 0]
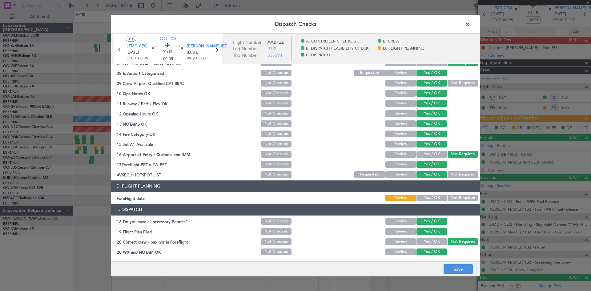
click at [422, 200] on button "Yes / OK" at bounding box center [431, 198] width 30 height 7
click at [460, 270] on button "Save" at bounding box center [457, 269] width 29 height 10
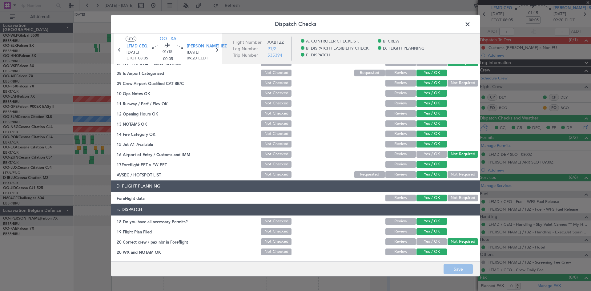
click at [471, 22] on span at bounding box center [471, 25] width 0 height 12
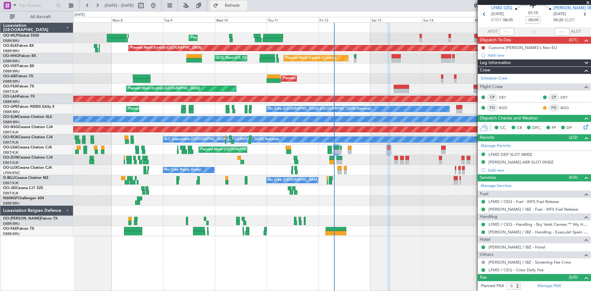
click at [245, 5] on span "Refresh" at bounding box center [232, 5] width 26 height 4
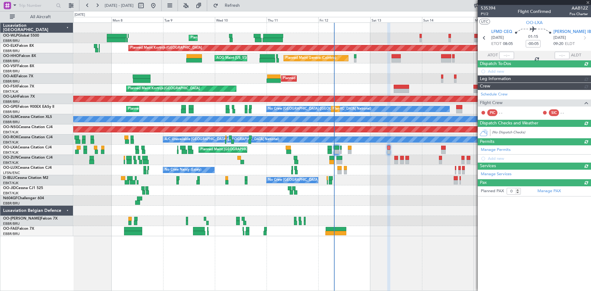
scroll to position [0, 0]
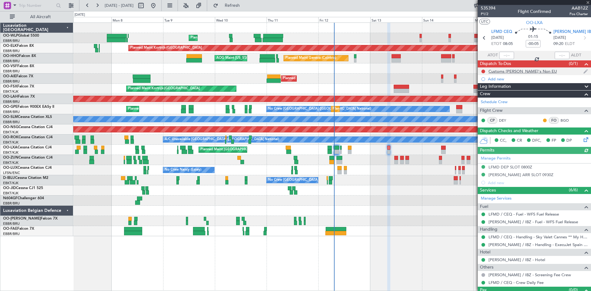
click at [485, 70] on div at bounding box center [483, 71] width 5 height 5
click at [484, 70] on button at bounding box center [483, 72] width 4 height 4
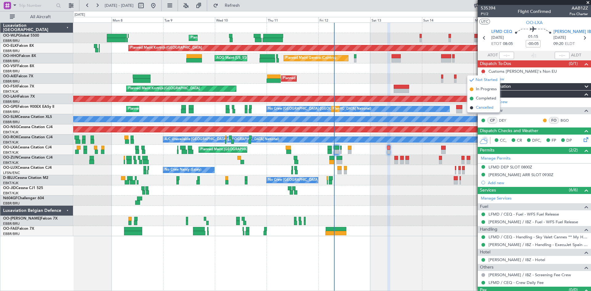
click at [479, 104] on li "Cancelled" at bounding box center [483, 107] width 33 height 9
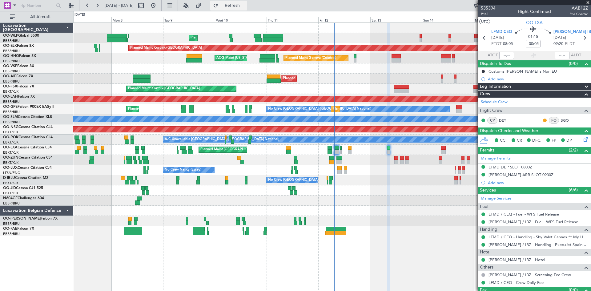
click at [245, 6] on span "Refresh" at bounding box center [232, 5] width 26 height 4
click at [244, 12] on div "0 0 Sun 7 Mon 8 Tue 9 Wed 10 Thu 11 Fri 12 Sat 13 Sep 2025 Sun 14 Mon 15 Tue 16…" at bounding box center [332, 16] width 517 height 11
click at [250, 0] on fb-refresh-button "Refresh" at bounding box center [228, 5] width 43 height 11
click at [245, 3] on span "Refresh" at bounding box center [232, 5] width 26 height 4
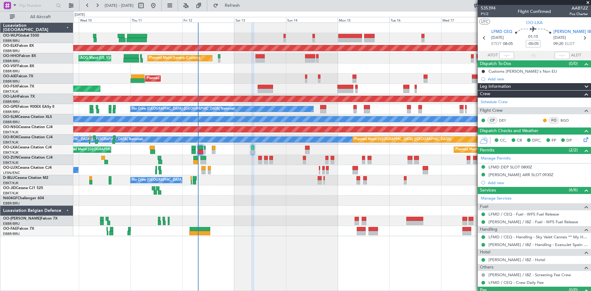
click at [289, 207] on div "Planned Maint Liege Planned Maint Kortrijk-Wevelgem Planned Maint Geneva (Coint…" at bounding box center [331, 129] width 517 height 213
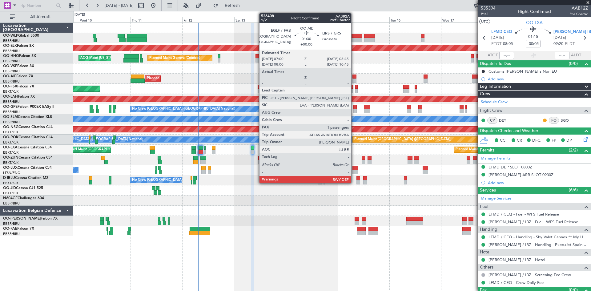
click at [354, 78] on div at bounding box center [354, 80] width 4 height 4
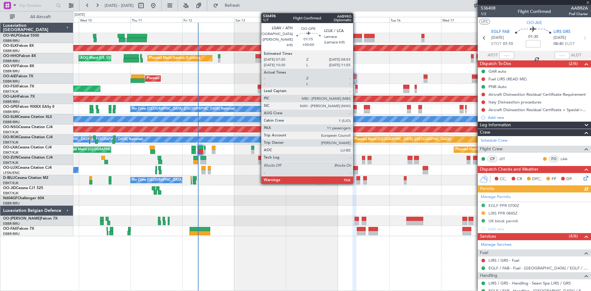
click at [356, 112] on div at bounding box center [354, 111] width 3 height 4
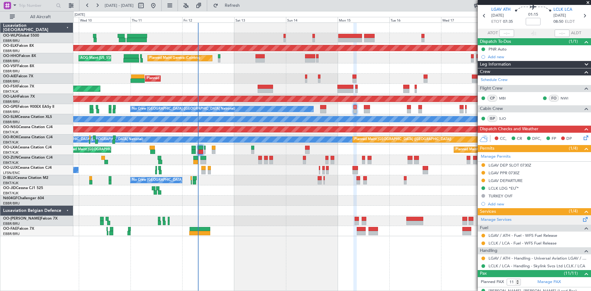
scroll to position [31, 0]
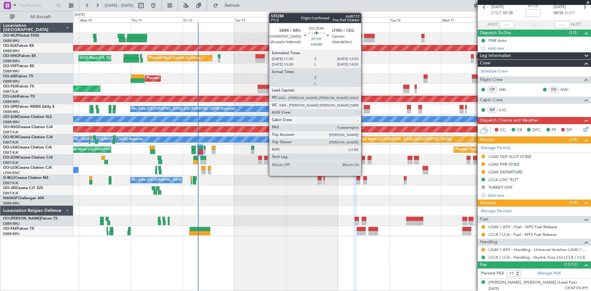
click at [364, 158] on div at bounding box center [363, 158] width 3 height 4
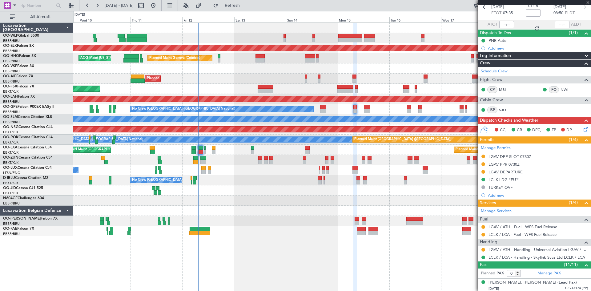
scroll to position [0, 0]
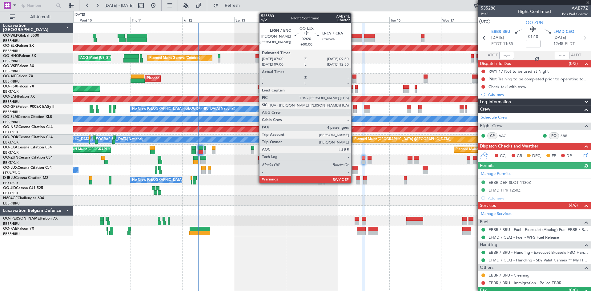
click at [354, 169] on div at bounding box center [355, 168] width 6 height 4
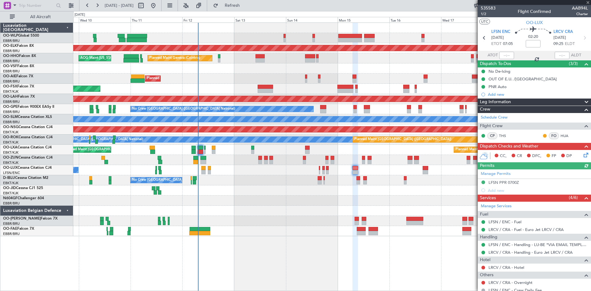
click at [355, 182] on div "No Crew [GEOGRAPHIC_DATA] ([GEOGRAPHIC_DATA] National)" at bounding box center [331, 180] width 517 height 10
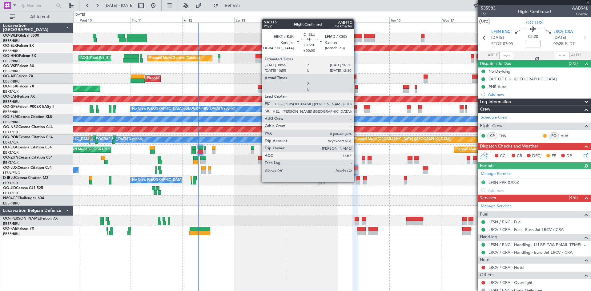
click at [357, 181] on div at bounding box center [358, 182] width 4 height 4
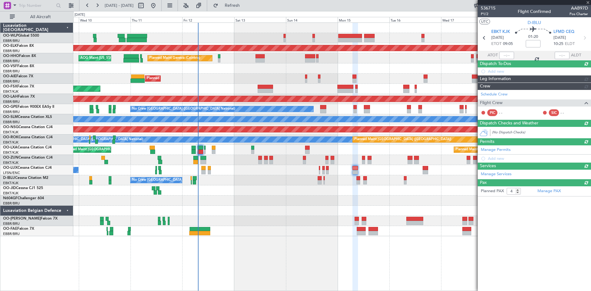
type input "0"
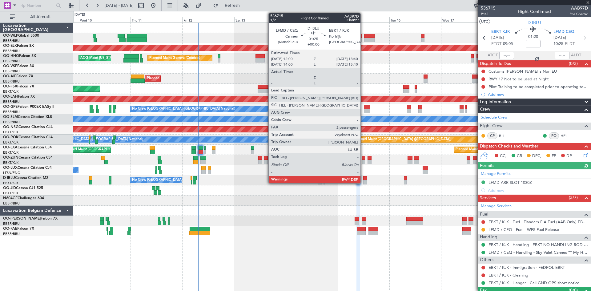
click at [363, 181] on div at bounding box center [365, 182] width 4 height 4
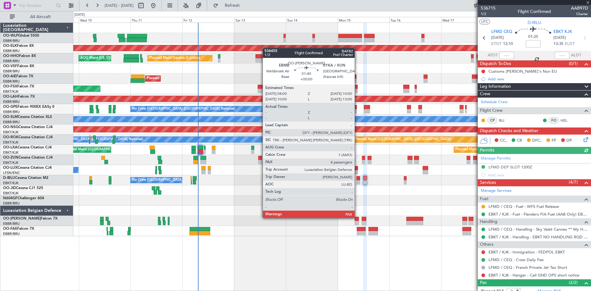
click at [357, 218] on div at bounding box center [357, 219] width 5 height 4
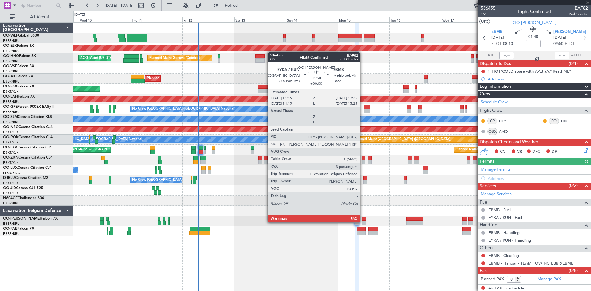
click at [363, 222] on div at bounding box center [364, 223] width 5 height 4
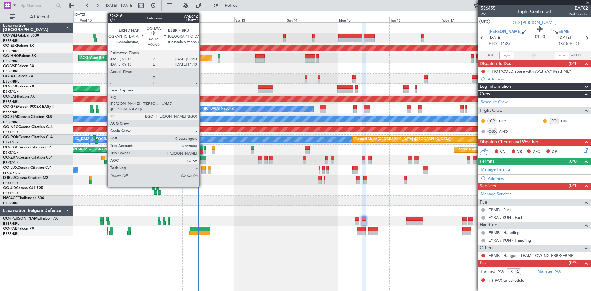
click at [202, 152] on div at bounding box center [200, 152] width 5 height 4
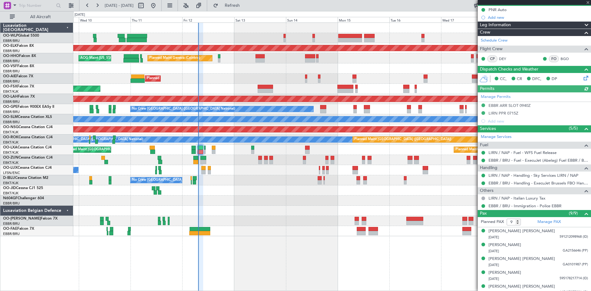
scroll to position [122, 0]
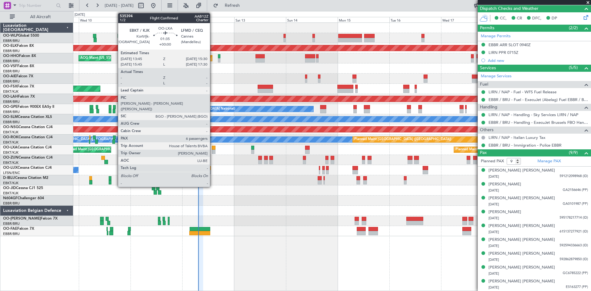
click at [213, 149] on div at bounding box center [214, 148] width 4 height 4
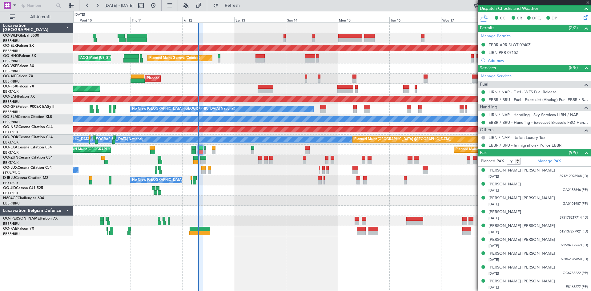
type input "6"
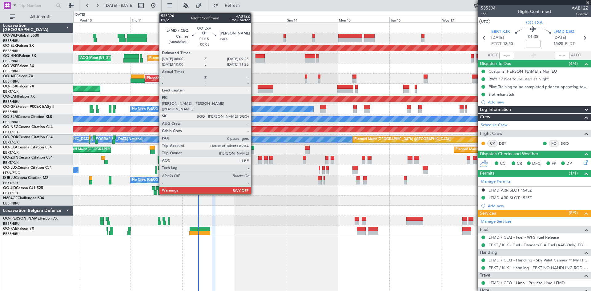
click at [254, 152] on div at bounding box center [252, 152] width 3 height 4
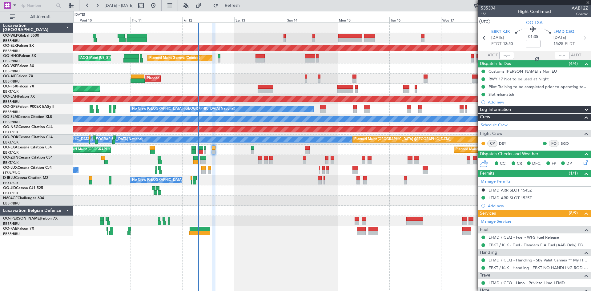
type input "-00:05"
type input "0"
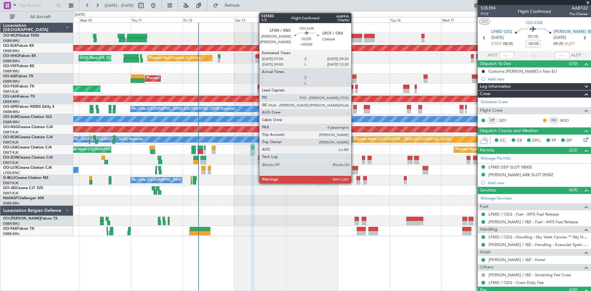
click at [354, 169] on div at bounding box center [355, 168] width 6 height 4
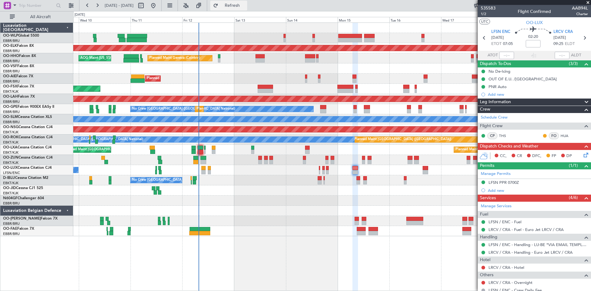
click at [242, 3] on span "Refresh" at bounding box center [232, 5] width 26 height 4
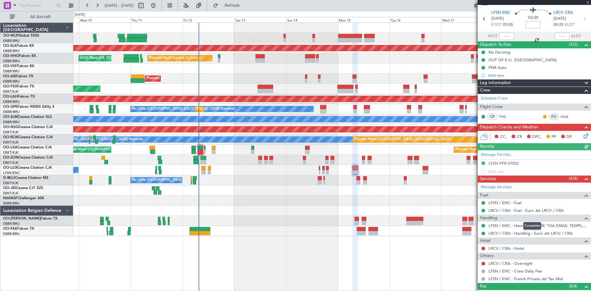
scroll to position [31, 0]
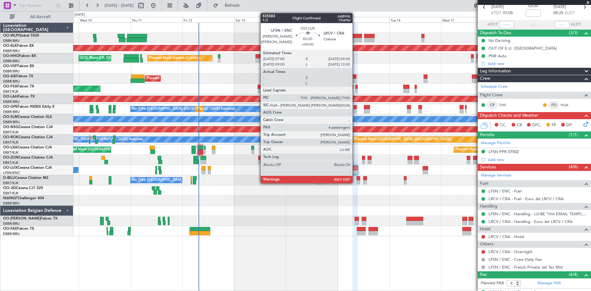
click at [355, 169] on div at bounding box center [355, 168] width 6 height 4
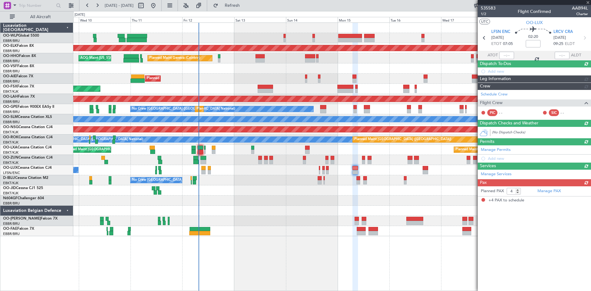
scroll to position [0, 0]
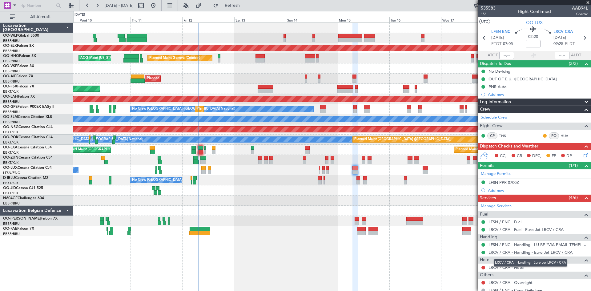
click at [519, 253] on link "LRCV / CRA - Handling - Euro Jet LRCV / CRA" at bounding box center [530, 252] width 84 height 5
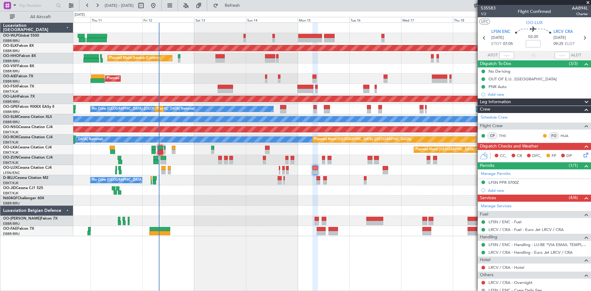
click at [400, 203] on div "Planned Maint Liege Planned Maint [GEOGRAPHIC_DATA]-[GEOGRAPHIC_DATA] Planned M…" at bounding box center [331, 129] width 517 height 213
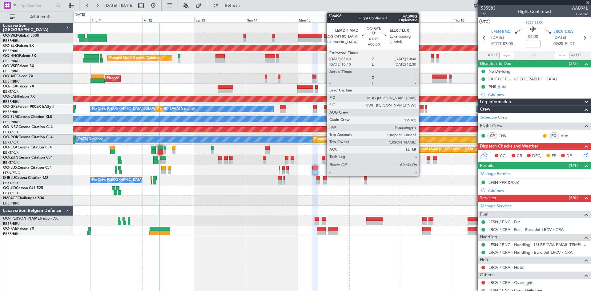
click at [421, 108] on div at bounding box center [421, 107] width 4 height 4
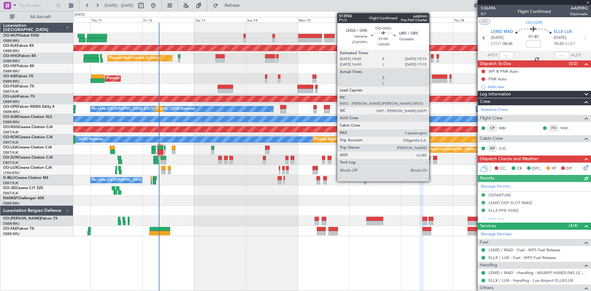
click at [432, 58] on div at bounding box center [432, 60] width 3 height 4
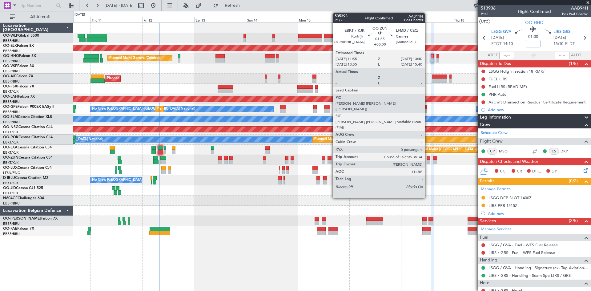
click at [427, 159] on div at bounding box center [429, 158] width 4 height 4
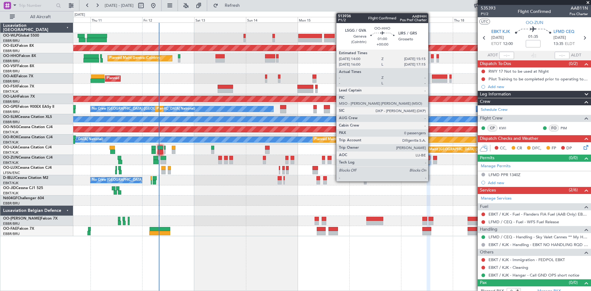
click at [431, 56] on div at bounding box center [432, 56] width 3 height 4
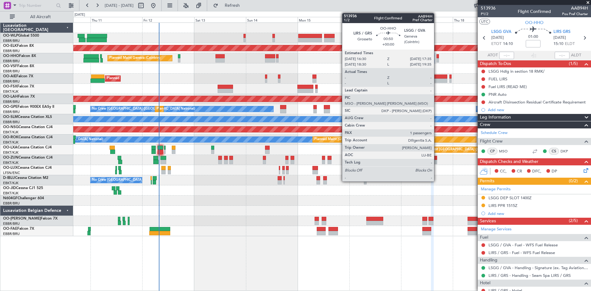
click at [437, 62] on div at bounding box center [437, 60] width 2 height 4
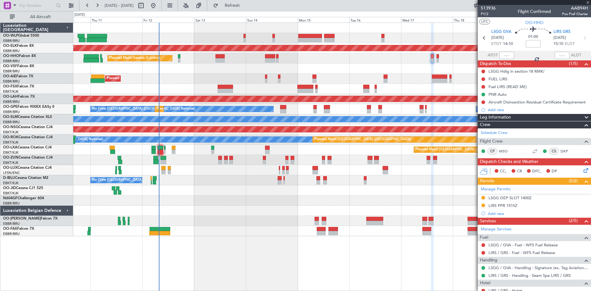
type input "1"
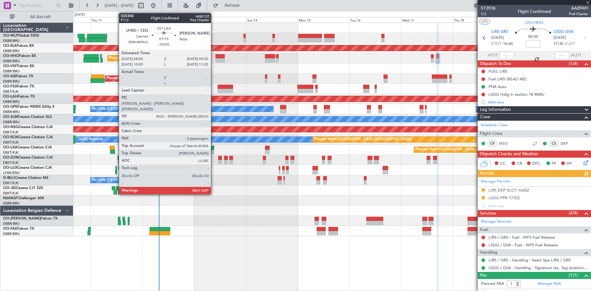
click at [214, 146] on div at bounding box center [212, 148] width 3 height 4
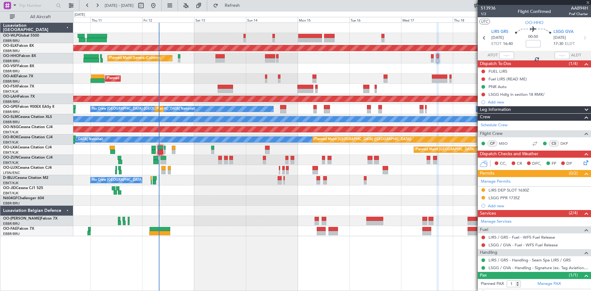
type input "-00:05"
type input "0"
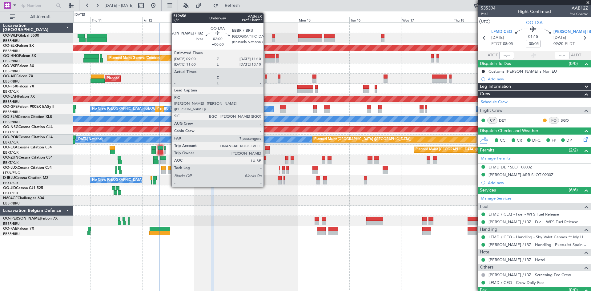
click at [266, 151] on div at bounding box center [267, 152] width 5 height 4
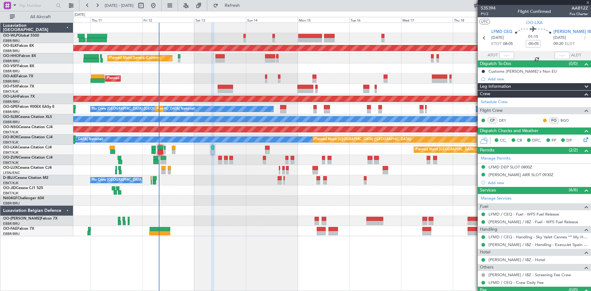
type input "7"
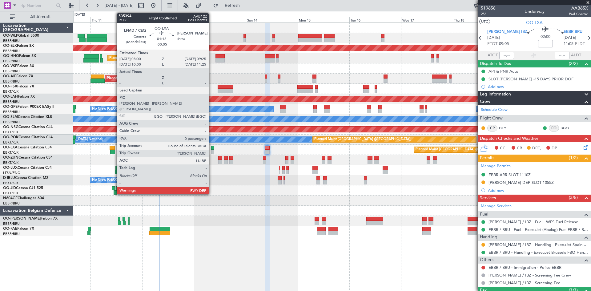
click at [211, 152] on div at bounding box center [212, 152] width 3 height 4
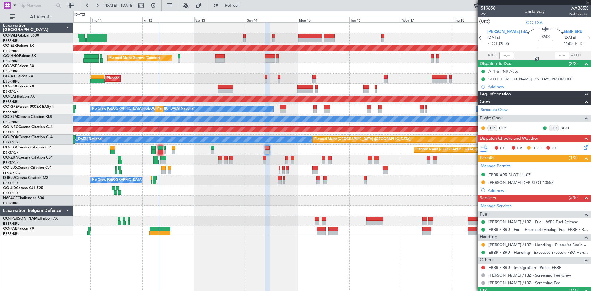
type input "-00:05"
type input "0"
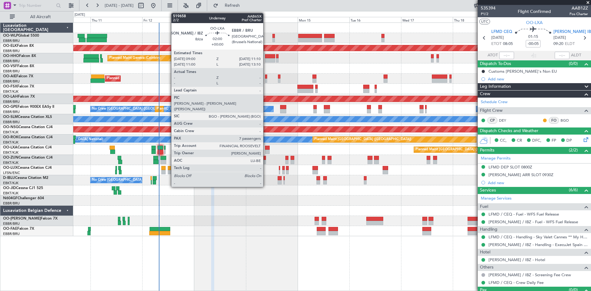
click at [266, 148] on div at bounding box center [267, 148] width 5 height 4
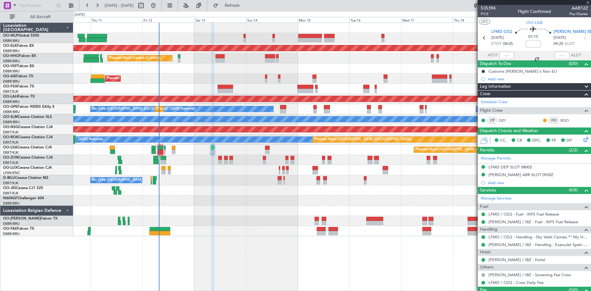
type input "7"
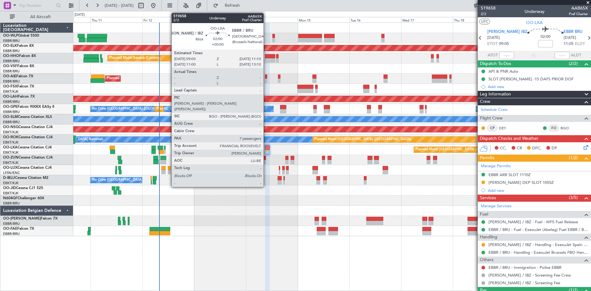
click at [267, 150] on div at bounding box center [267, 152] width 5 height 4
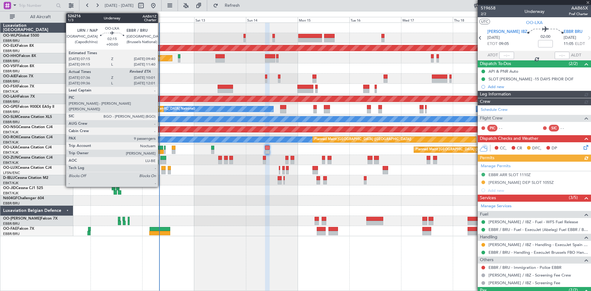
click at [161, 150] on div at bounding box center [160, 152] width 5 height 4
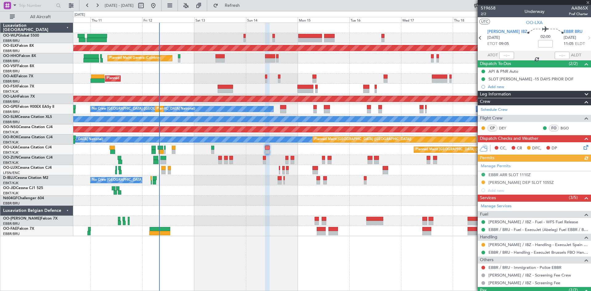
type input "07:41"
type input "9"
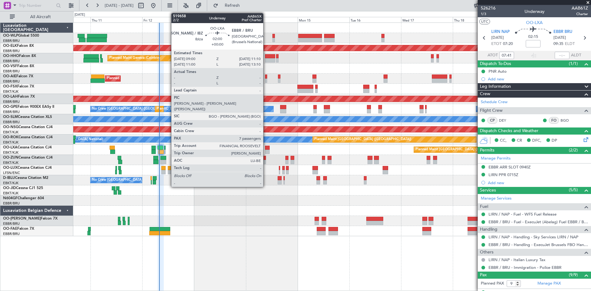
click at [266, 146] on div at bounding box center [267, 148] width 5 height 4
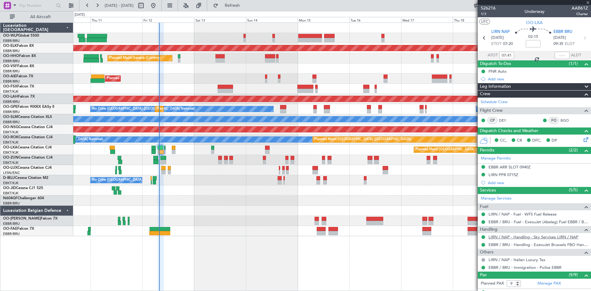
type input "7"
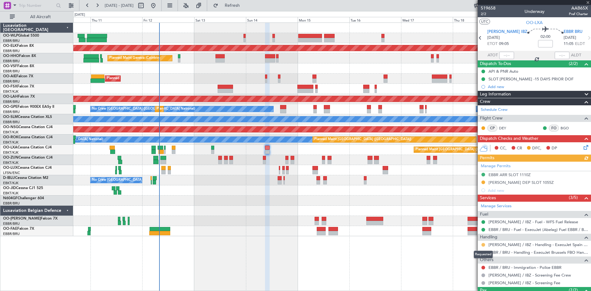
click at [482, 245] on button at bounding box center [483, 245] width 4 height 4
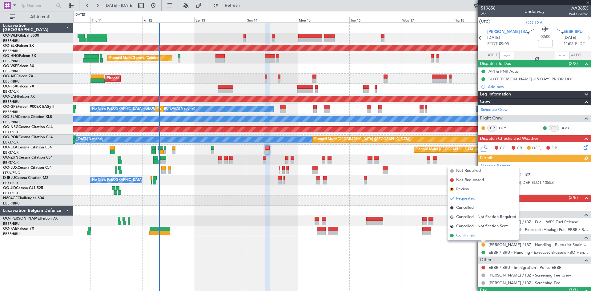
click at [472, 237] on span "Confirmed" at bounding box center [465, 235] width 19 height 6
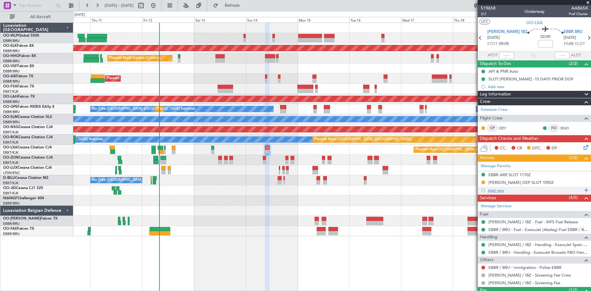
click at [497, 192] on div "Add new" at bounding box center [535, 190] width 94 height 5
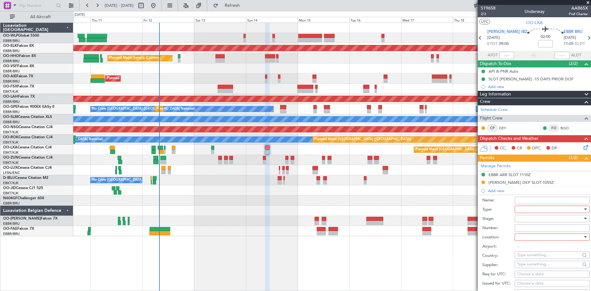
click at [529, 211] on div at bounding box center [550, 209] width 66 height 9
click at [531, 268] on span "Slot" at bounding box center [549, 267] width 65 height 9
click at [535, 219] on div at bounding box center [550, 218] width 66 height 9
click at [536, 268] on span "Received OK" at bounding box center [549, 267] width 65 height 9
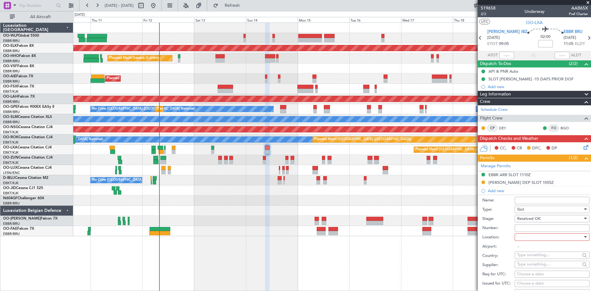
click at [528, 236] on div at bounding box center [550, 236] width 66 height 9
click at [529, 253] on span "Departure" at bounding box center [549, 249] width 65 height 9
type input "[PERSON_NAME] / IBZ"
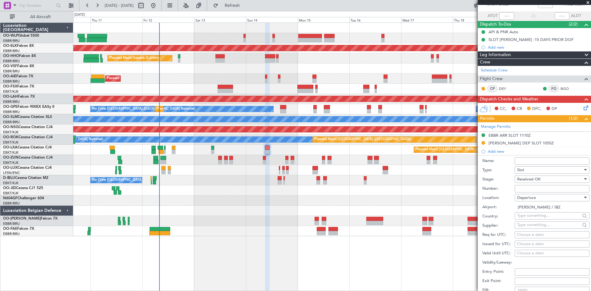
scroll to position [62, 0]
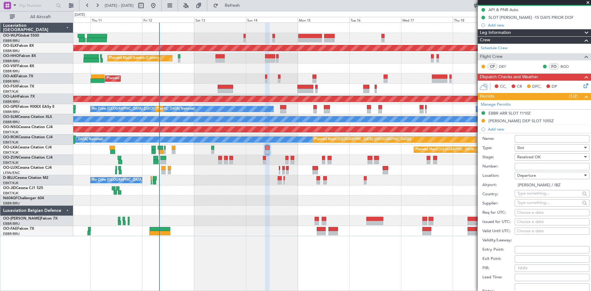
click at [524, 221] on div "Choose a date" at bounding box center [552, 222] width 70 height 6
select select "9"
select select "2025"
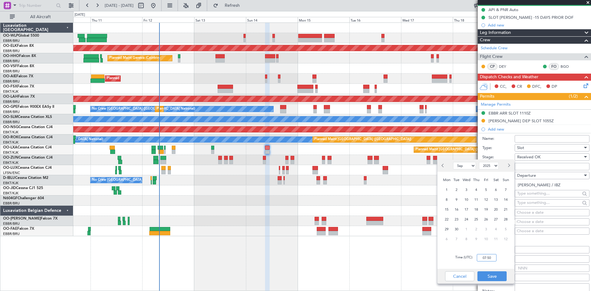
click at [483, 256] on input "07:50" at bounding box center [487, 257] width 20 height 7
click at [503, 200] on span "14" at bounding box center [506, 200] width 8 height 8
click at [484, 258] on input "00:00" at bounding box center [487, 257] width 20 height 7
type input "09:30"
click at [491, 277] on button "Save" at bounding box center [491, 276] width 29 height 10
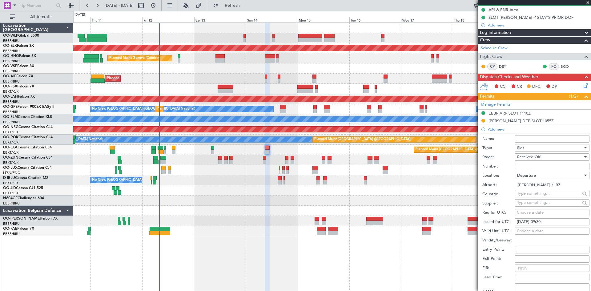
scroll to position [185, 0]
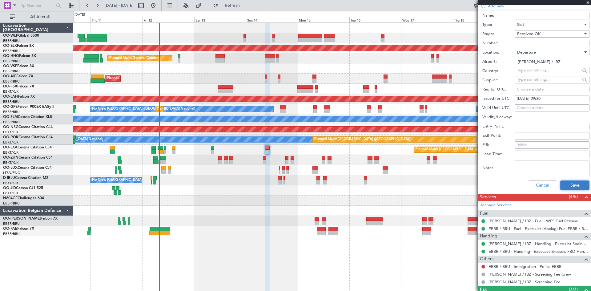
click at [569, 185] on button "Save" at bounding box center [574, 185] width 29 height 10
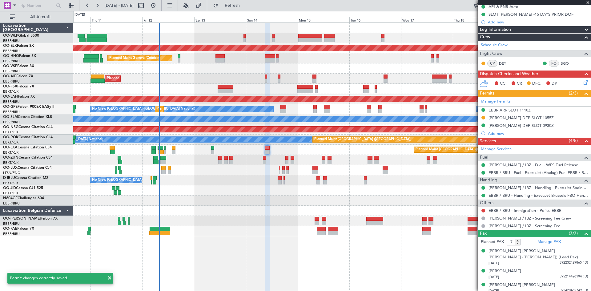
scroll to position [62, 0]
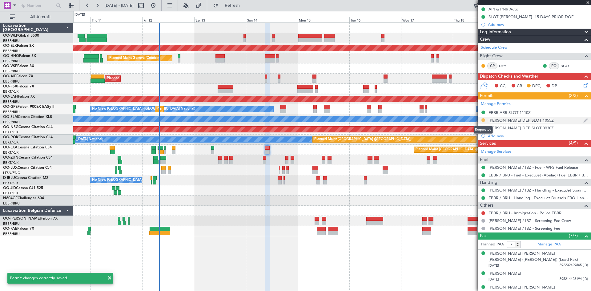
click at [482, 121] on button at bounding box center [483, 120] width 4 height 4
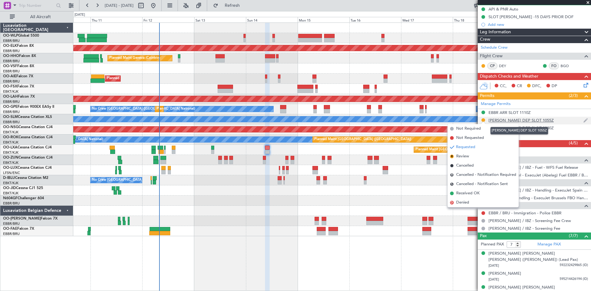
click at [518, 119] on div "LEIB DEP SLOT 1055Z" at bounding box center [520, 120] width 65 height 5
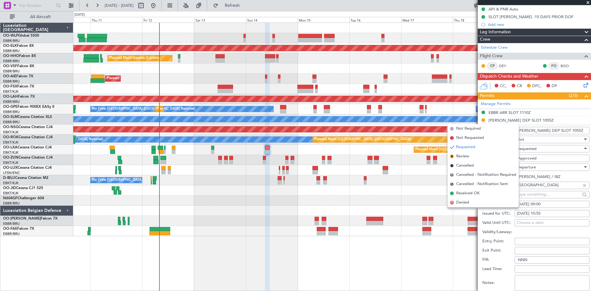
click at [549, 205] on div "14/09/2025 09:00" at bounding box center [552, 204] width 70 height 6
select select "9"
select select "2025"
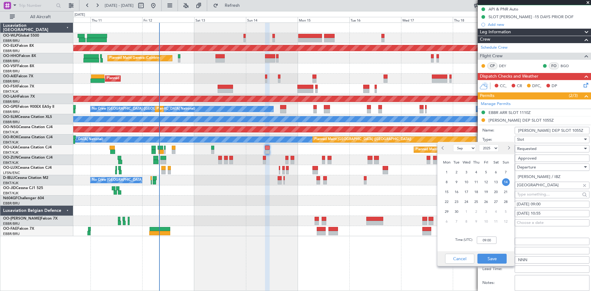
click at [546, 212] on div "14/09/2025 10:55" at bounding box center [552, 214] width 70 height 6
select select "9"
select select "2025"
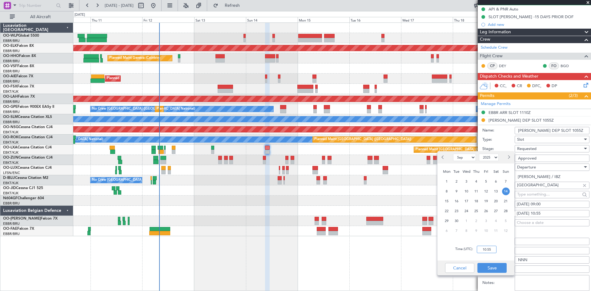
click at [481, 251] on input "10:55" at bounding box center [487, 249] width 20 height 7
type input "09:00"
click at [492, 268] on button "Save" at bounding box center [491, 268] width 29 height 10
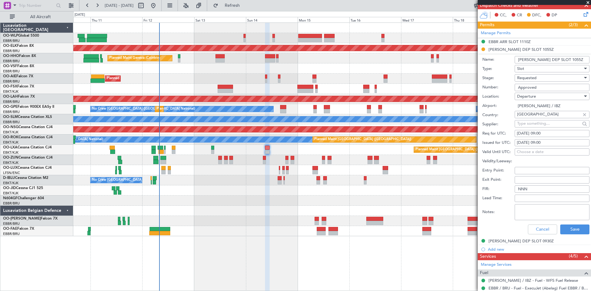
scroll to position [124, 0]
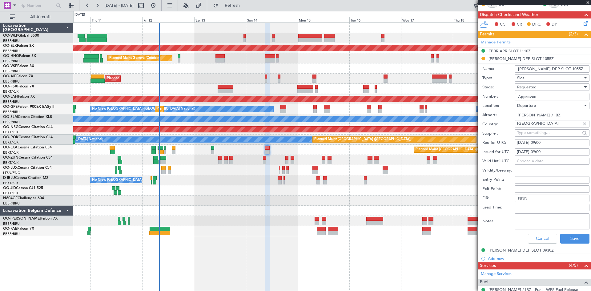
click at [536, 89] on span "Requested" at bounding box center [526, 87] width 19 height 6
click at [536, 90] on div at bounding box center [295, 145] width 591 height 291
click at [539, 88] on div "Requested" at bounding box center [550, 86] width 66 height 9
click at [537, 122] on span "Requested" at bounding box center [549, 124] width 65 height 9
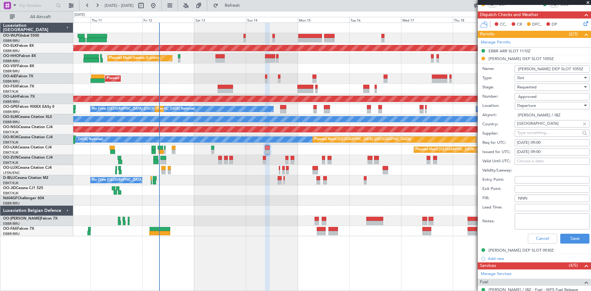
click at [537, 95] on input "Approved" at bounding box center [552, 96] width 75 height 7
click at [571, 238] on button "Save" at bounding box center [574, 239] width 29 height 10
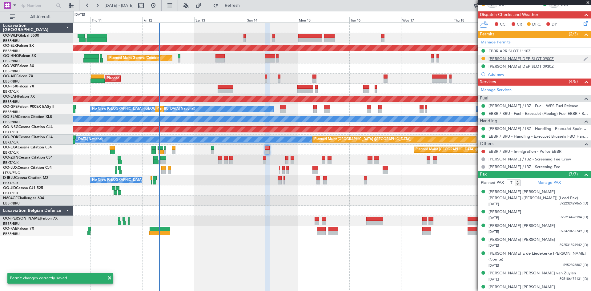
click at [481, 59] on div at bounding box center [483, 58] width 5 height 5
click at [483, 59] on button at bounding box center [483, 59] width 4 height 4
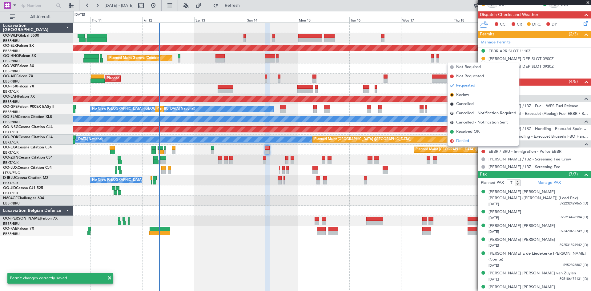
click at [468, 137] on li "D Denied" at bounding box center [482, 140] width 71 height 9
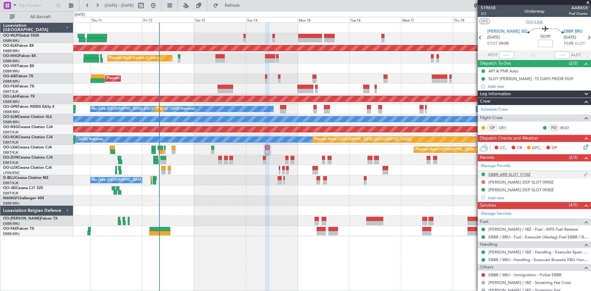
scroll to position [0, 0]
click at [215, 149] on div "Planned Maint [GEOGRAPHIC_DATA] ([GEOGRAPHIC_DATA]) Planned Maint [GEOGRAPHIC_D…" at bounding box center [331, 150] width 517 height 10
click at [28, 234] on div "Planned Maint Liege Planned Maint Kortrijk-Wevelgem Planned Maint Geneva (Coint…" at bounding box center [295, 151] width 591 height 280
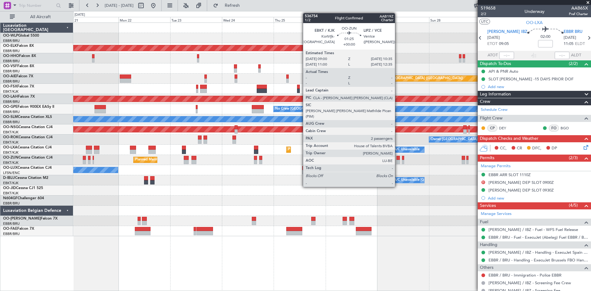
click at [398, 158] on div at bounding box center [398, 158] width 4 height 4
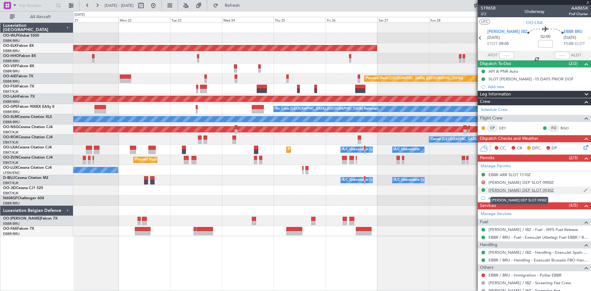
type input "2"
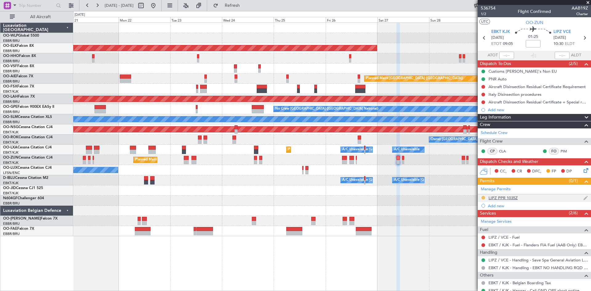
click at [483, 197] on button at bounding box center [483, 198] width 4 height 4
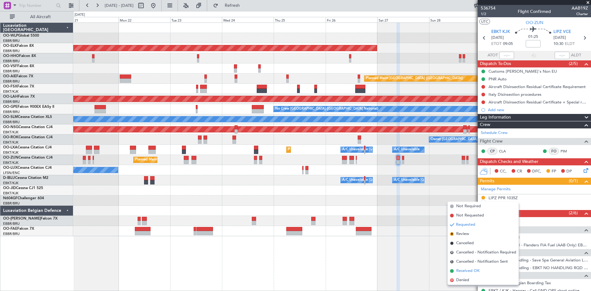
click at [462, 269] on span "Received OK" at bounding box center [467, 271] width 23 height 6
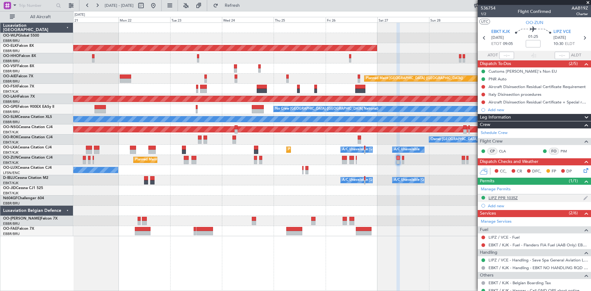
click at [518, 199] on div "LIPZ PPR 1035Z" at bounding box center [534, 198] width 113 height 8
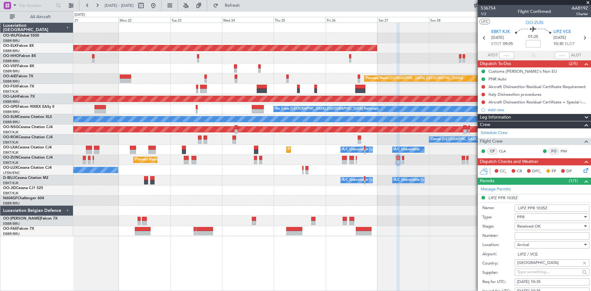
click at [530, 236] on input "Number:" at bounding box center [552, 235] width 75 height 7
paste input "VCE25CYQLT"
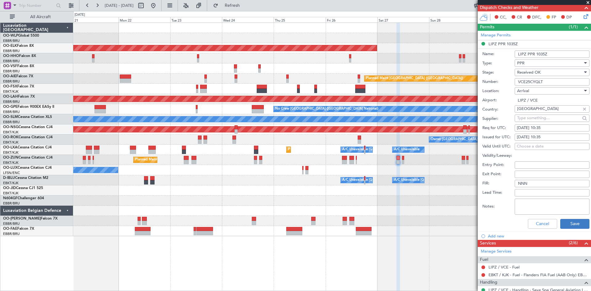
type input "VCE25CYQLT"
click at [567, 224] on button "Save" at bounding box center [574, 224] width 29 height 10
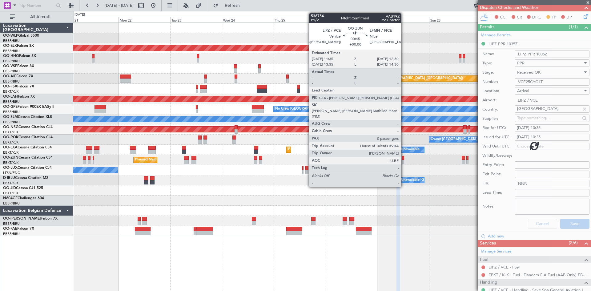
scroll to position [71, 0]
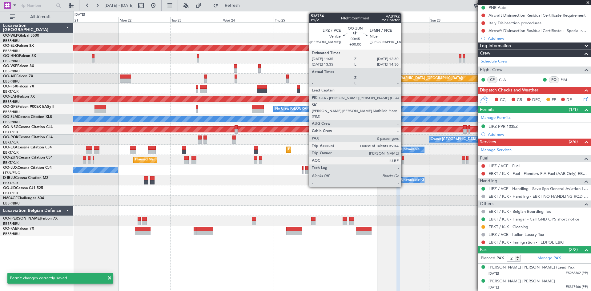
click at [404, 162] on div at bounding box center [403, 162] width 2 height 4
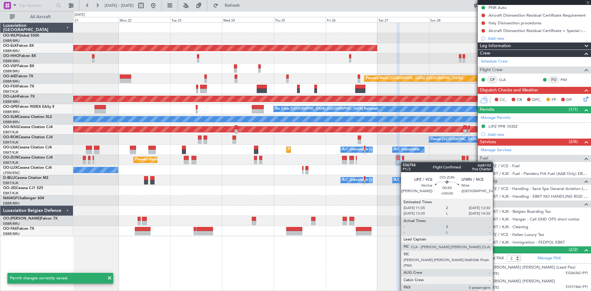
type input "0"
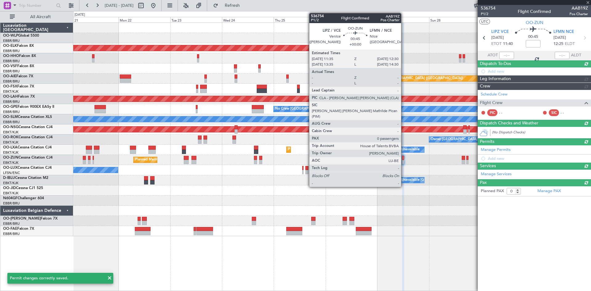
scroll to position [0, 0]
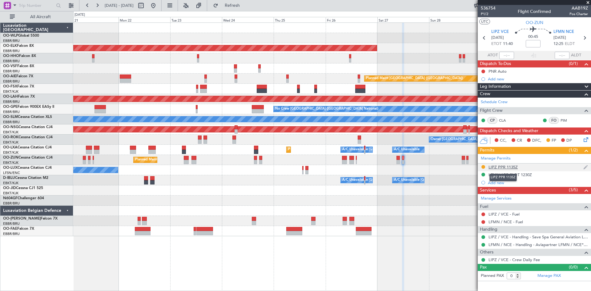
click at [500, 167] on div "LIPZ PPR 1135Z" at bounding box center [502, 166] width 29 height 5
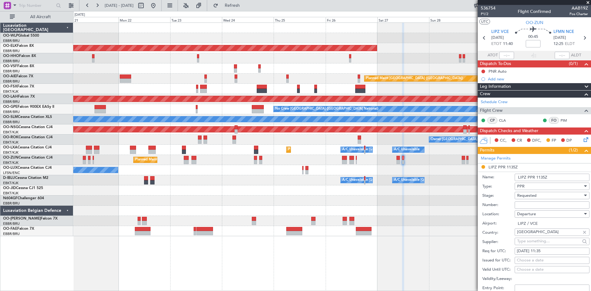
click at [524, 208] on input "Number:" at bounding box center [552, 204] width 75 height 7
paste input "VCE25CYQLT"
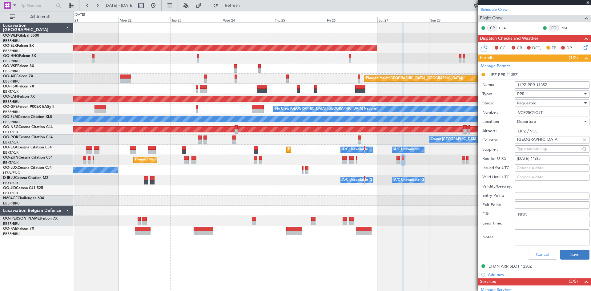
type input "VCE25CYQLT"
click at [563, 255] on button "Save" at bounding box center [574, 255] width 29 height 10
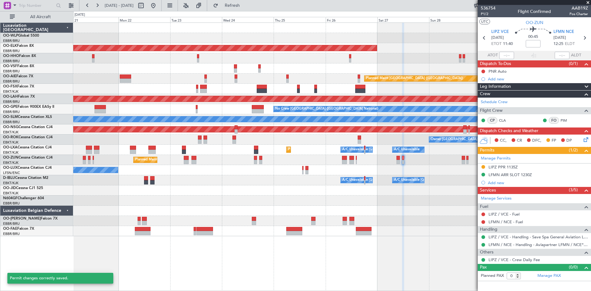
scroll to position [0, 0]
click at [505, 169] on div "LIPZ PPR 1135Z" at bounding box center [502, 166] width 29 height 5
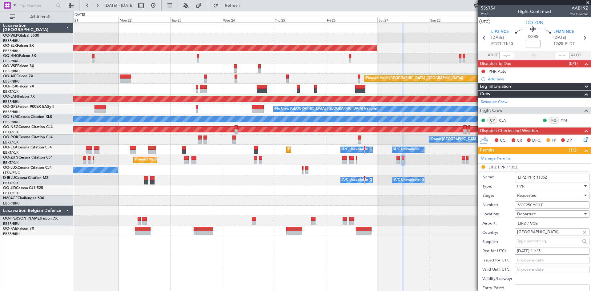
click at [576, 194] on div "Requested" at bounding box center [550, 195] width 66 height 9
click at [539, 246] on span "Received OK" at bounding box center [549, 241] width 65 height 9
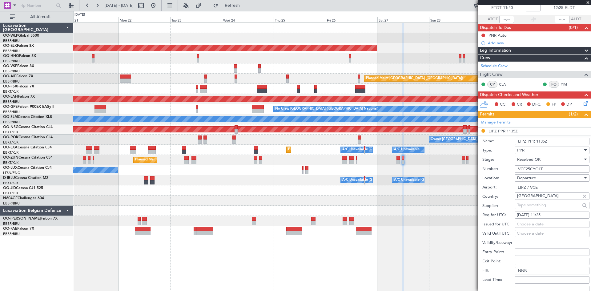
scroll to position [62, 0]
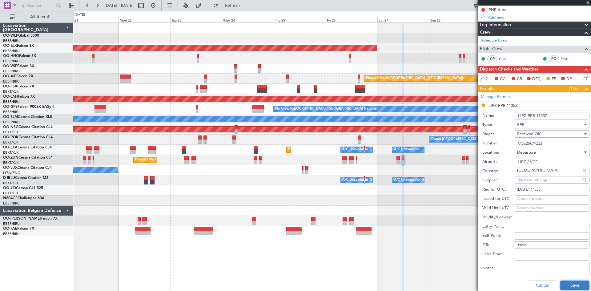
click at [564, 284] on button "Save" at bounding box center [574, 285] width 29 height 10
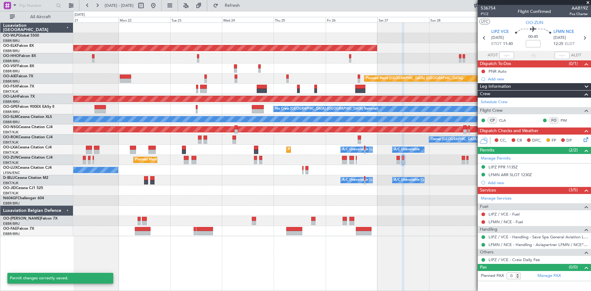
scroll to position [0, 0]
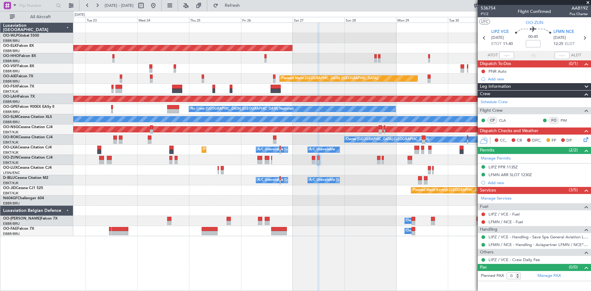
click at [361, 258] on div "Planned Maint Kortrijk-Wevelgem Planned Maint London (Farnborough) Planned Main…" at bounding box center [332, 156] width 518 height 268
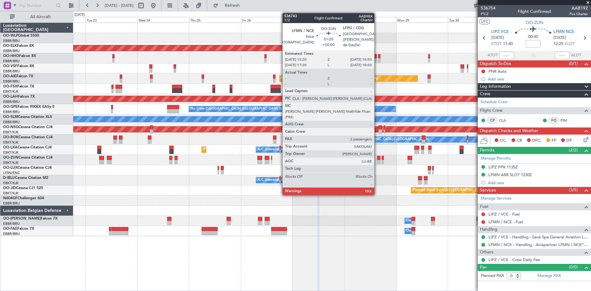
click at [377, 162] on div at bounding box center [378, 162] width 3 height 4
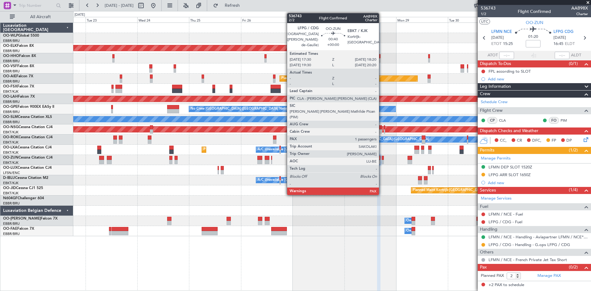
click at [382, 158] on div at bounding box center [383, 158] width 2 height 4
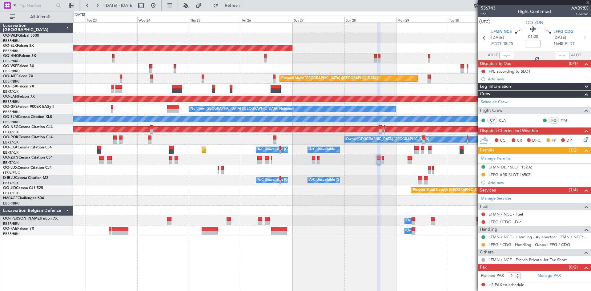
type input "1"
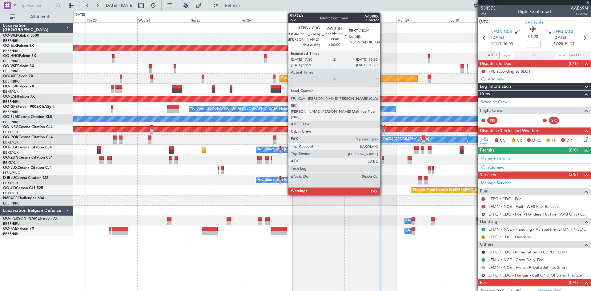
click at [383, 162] on div at bounding box center [383, 162] width 2 height 4
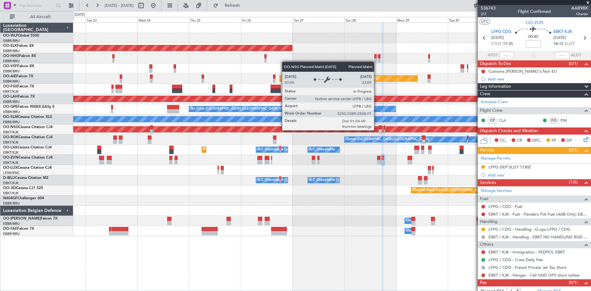
click at [377, 130] on div "Planned Maint [GEOGRAPHIC_DATA] ([GEOGRAPHIC_DATA])" at bounding box center [27, 129] width 943 height 6
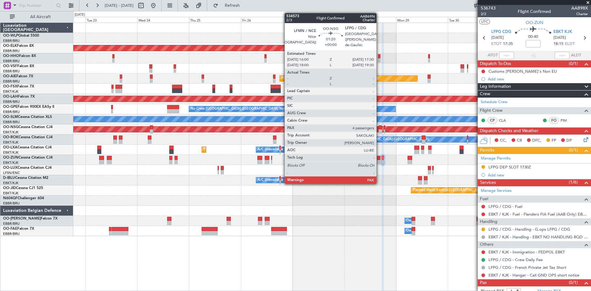
click at [379, 131] on div at bounding box center [380, 131] width 3 height 4
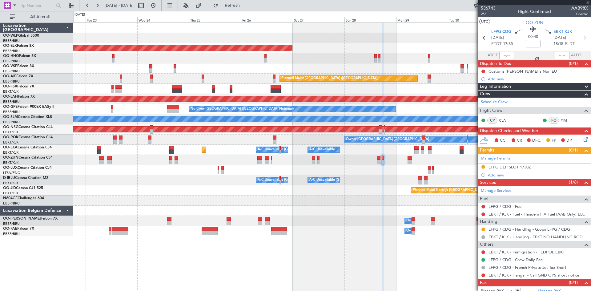
type input "4"
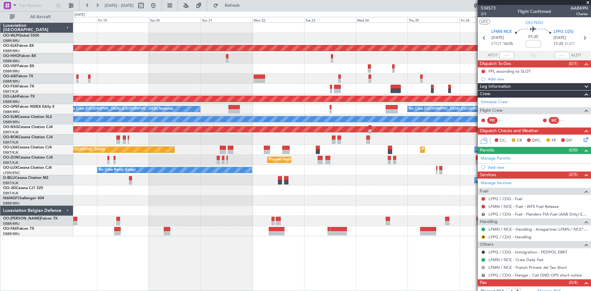
click at [527, 170] on fb-app "[DATE] - [DATE] Refresh Quick Links All Aircraft Planned Maint [GEOGRAPHIC_DATA…" at bounding box center [295, 148] width 591 height 286
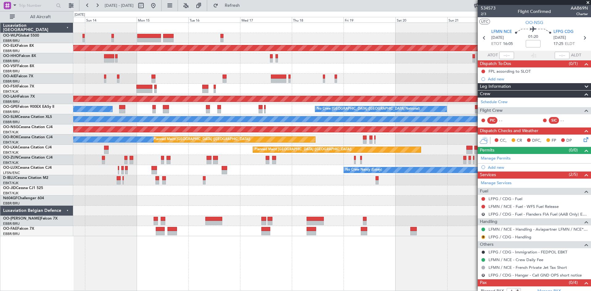
click at [428, 137] on div "Planned Maint Kortrijk-[GEOGRAPHIC_DATA] Planned Maint Geneva ([GEOGRAPHIC_DATA…" at bounding box center [331, 129] width 517 height 213
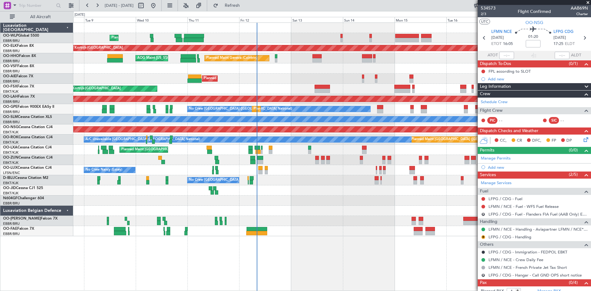
click at [432, 151] on div "Planned Maint [GEOGRAPHIC_DATA] ([GEOGRAPHIC_DATA]) Planned Maint [GEOGRAPHIC_D…" at bounding box center [331, 150] width 517 height 10
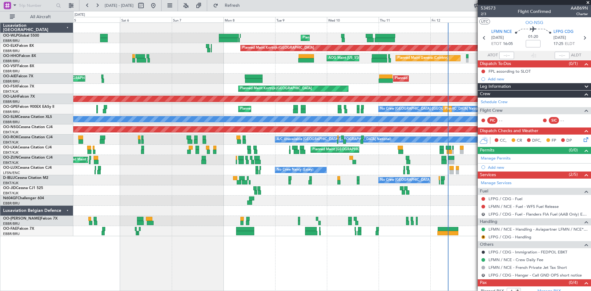
click at [377, 154] on div "Planned Maint [GEOGRAPHIC_DATA] ([GEOGRAPHIC_DATA] National) Planned Maint [GEO…" at bounding box center [331, 150] width 517 height 10
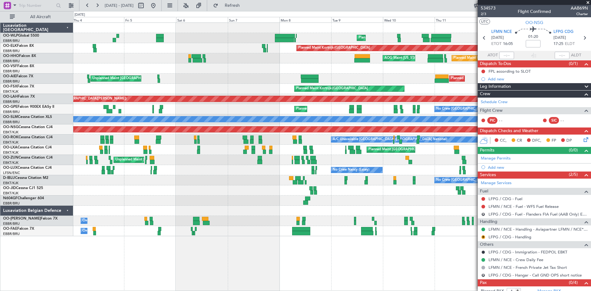
click at [404, 154] on div "Planned Maint Liege Planned Maint [GEOGRAPHIC_DATA]-[GEOGRAPHIC_DATA] Planned M…" at bounding box center [331, 129] width 517 height 213
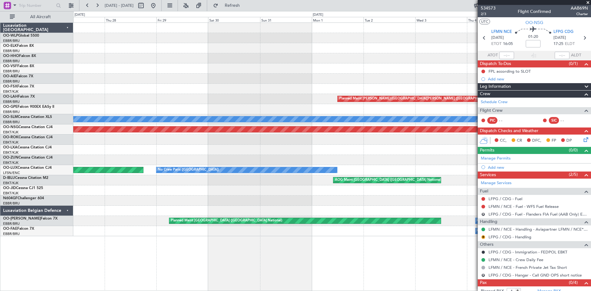
click at [443, 156] on div "Planned Maint Kortrijk-[GEOGRAPHIC_DATA] Unplanned Maint [GEOGRAPHIC_DATA] ([GE…" at bounding box center [331, 129] width 517 height 213
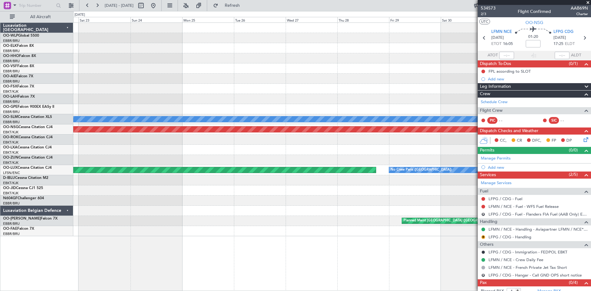
click at [63, 160] on div "Unplanned Maint [GEOGRAPHIC_DATA] ([GEOGRAPHIC_DATA] National) Planned [GEOGRAP…" at bounding box center [295, 151] width 591 height 280
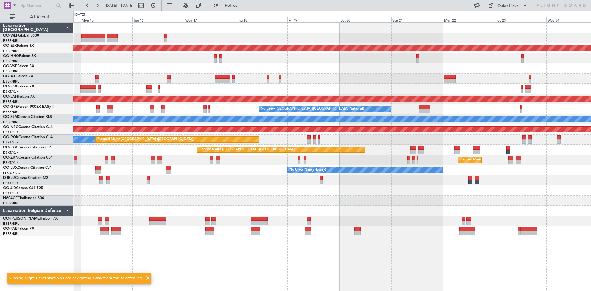
click at [34, 214] on div "Planned Maint Kortrijk-[GEOGRAPHIC_DATA] Planned Maint Geneva ([GEOGRAPHIC_DATA…" at bounding box center [295, 151] width 591 height 280
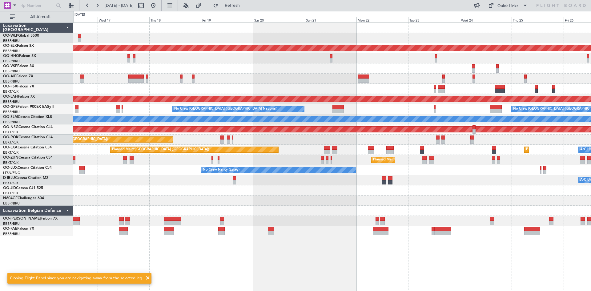
click at [162, 3] on fb-range-datepicker "[DATE] - [DATE]" at bounding box center [120, 5] width 82 height 11
click at [158, 7] on button at bounding box center [153, 6] width 10 height 10
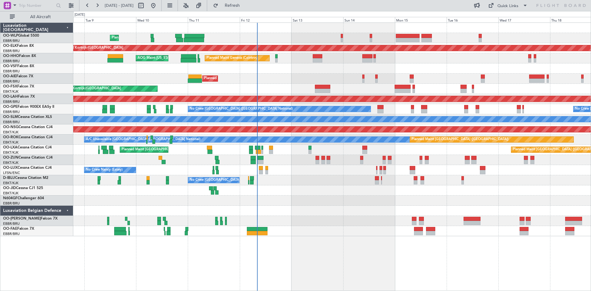
click at [457, 196] on div "Planned Maint Liege Planned Maint [GEOGRAPHIC_DATA]-[GEOGRAPHIC_DATA] Planned M…" at bounding box center [331, 129] width 517 height 213
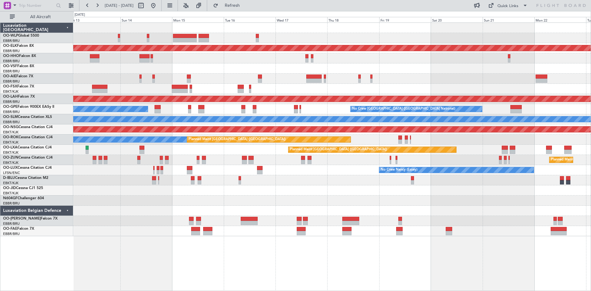
click at [448, 208] on div "Planned Maint Kortrijk-[GEOGRAPHIC_DATA] Planned Maint Geneva ([GEOGRAPHIC_DATA…" at bounding box center [331, 129] width 517 height 213
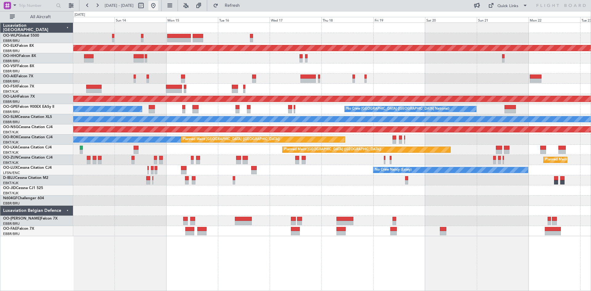
click at [158, 4] on button at bounding box center [153, 6] width 10 height 10
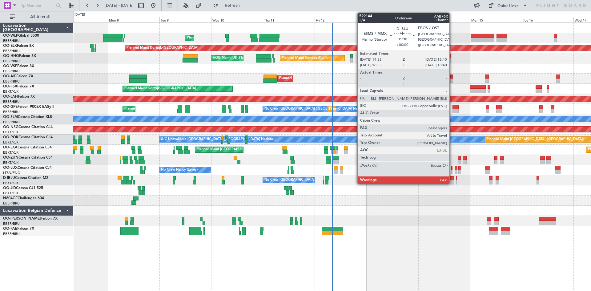
click at [452, 182] on div at bounding box center [452, 182] width 4 height 4
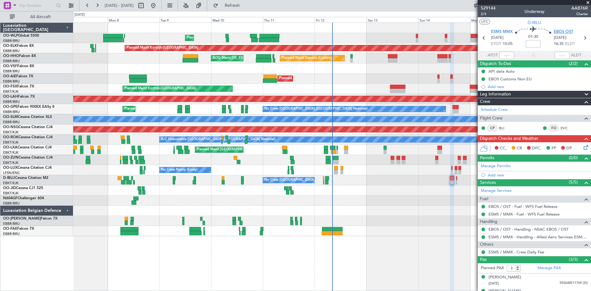
click at [566, 31] on span "EBOS OST" at bounding box center [563, 32] width 19 height 6
click at [31, 179] on link "D-IBLU Cessna Citation M2" at bounding box center [25, 178] width 45 height 4
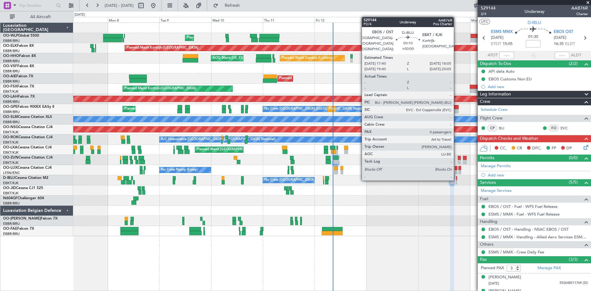
click at [456, 179] on div at bounding box center [456, 178] width 1 height 4
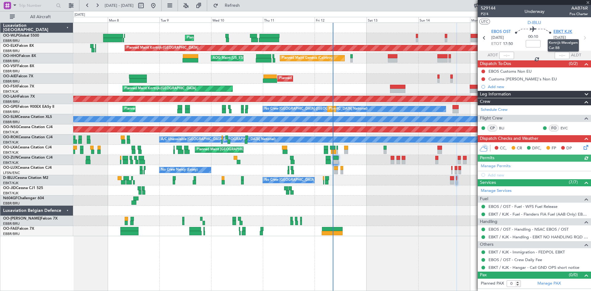
click at [566, 31] on span "EBKT KJK" at bounding box center [562, 32] width 19 height 6
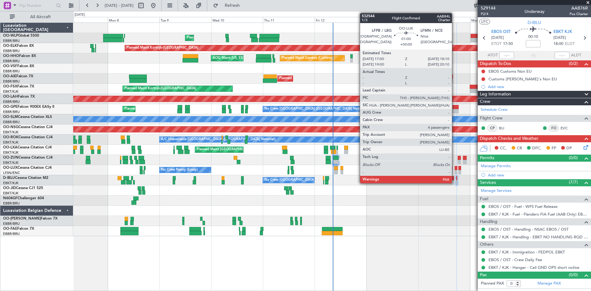
click at [405, 264] on div "Planned Maint Liege Planned Maint [GEOGRAPHIC_DATA]-[GEOGRAPHIC_DATA] Planned M…" at bounding box center [332, 156] width 518 height 268
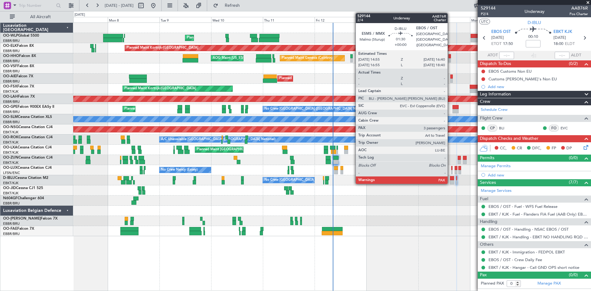
click at [450, 182] on div at bounding box center [452, 182] width 4 height 4
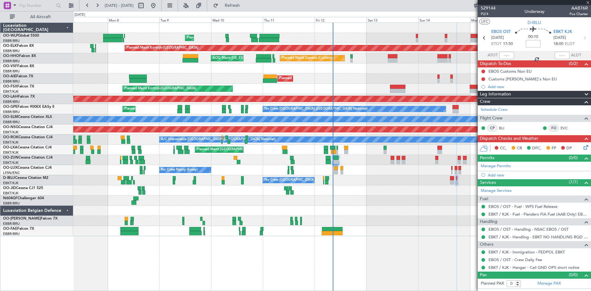
type input "3"
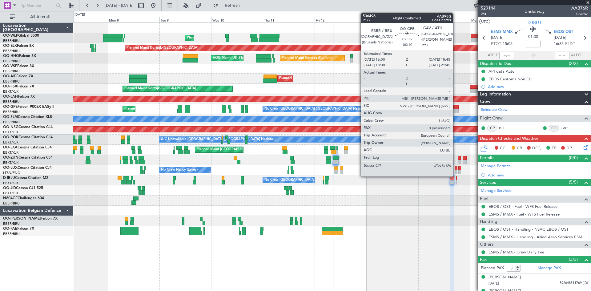
click at [455, 107] on div at bounding box center [455, 107] width 6 height 4
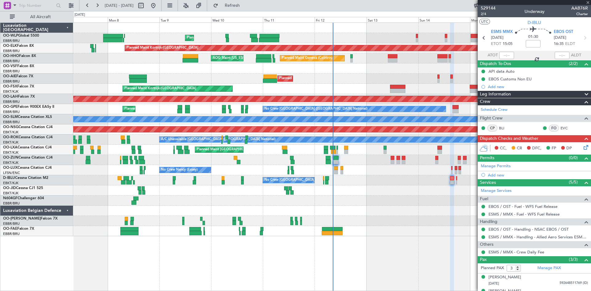
type input "-00:10"
type input "0"
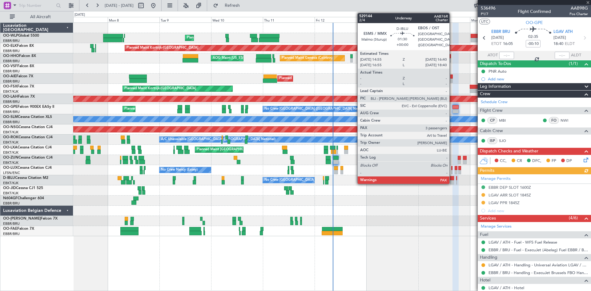
click at [452, 177] on div at bounding box center [452, 178] width 4 height 4
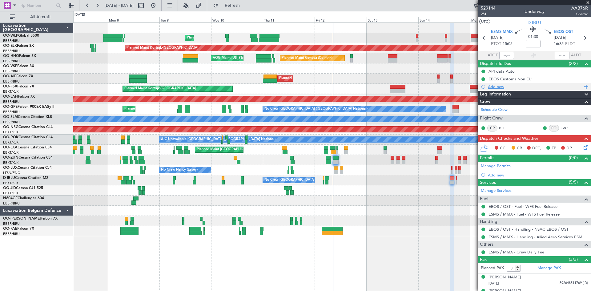
click at [501, 90] on div "Add new" at bounding box center [534, 87] width 113 height 8
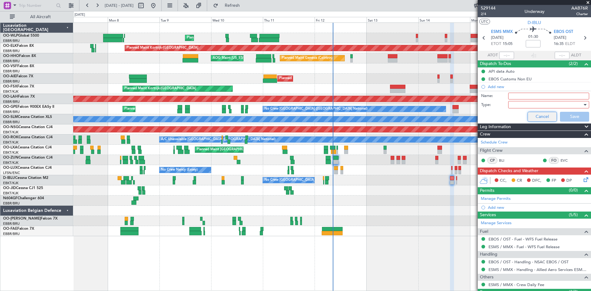
click at [531, 113] on button "Cancel" at bounding box center [541, 117] width 29 height 10
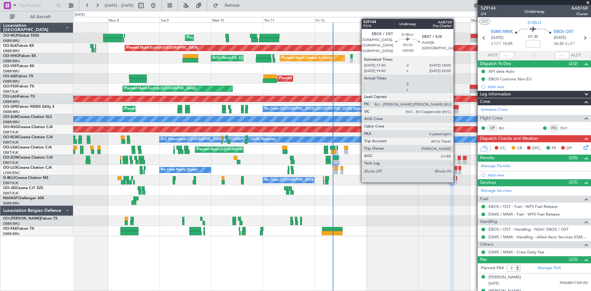
click at [456, 181] on div at bounding box center [456, 182] width 1 height 4
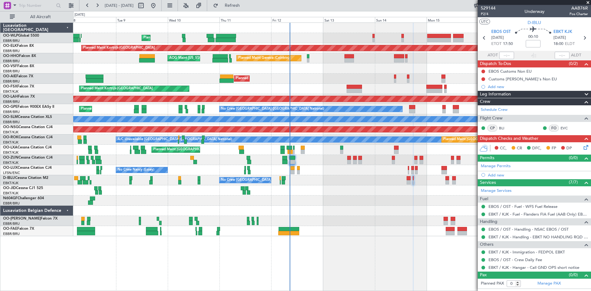
click at [394, 195] on div at bounding box center [331, 190] width 517 height 10
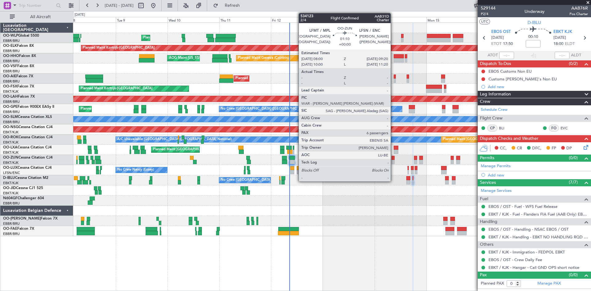
click at [393, 160] on div at bounding box center [392, 162] width 3 height 4
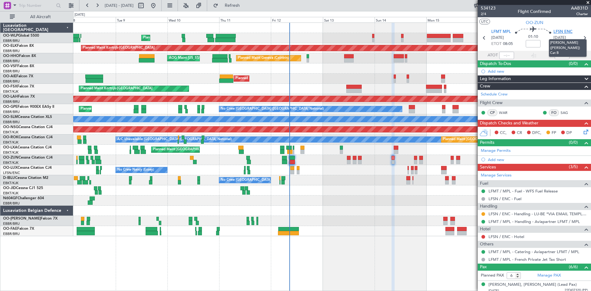
click at [564, 31] on span "LFSN ENC" at bounding box center [562, 32] width 19 height 6
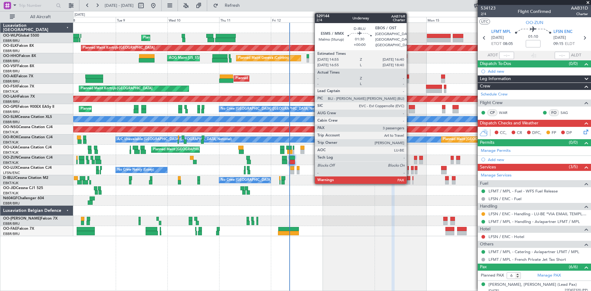
click at [409, 180] on div at bounding box center [408, 182] width 4 height 4
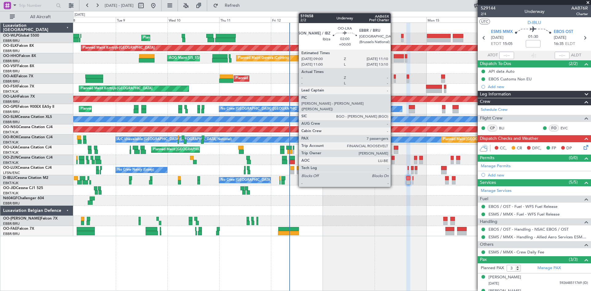
click at [394, 151] on div at bounding box center [396, 152] width 5 height 4
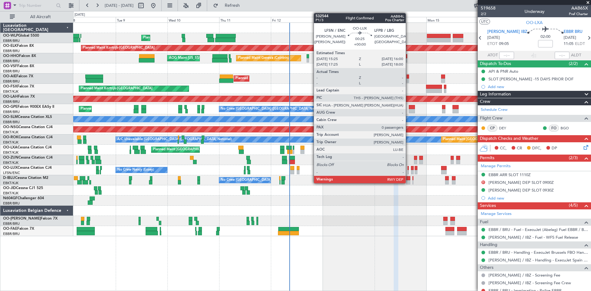
click at [408, 170] on div at bounding box center [408, 172] width 2 height 4
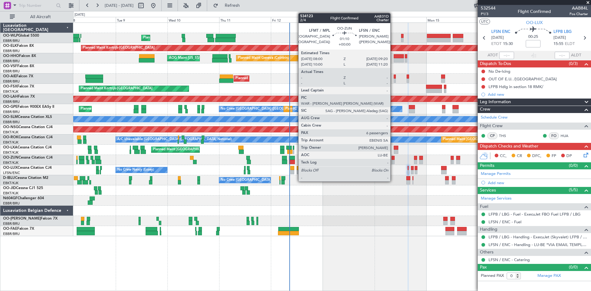
click at [393, 162] on div at bounding box center [392, 162] width 3 height 4
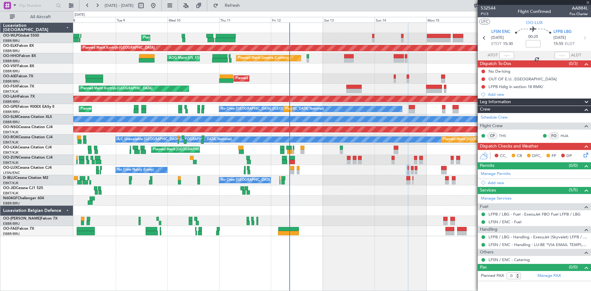
type input "6"
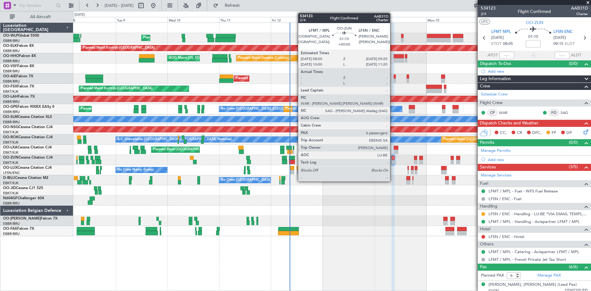
click at [393, 157] on div at bounding box center [392, 158] width 3 height 4
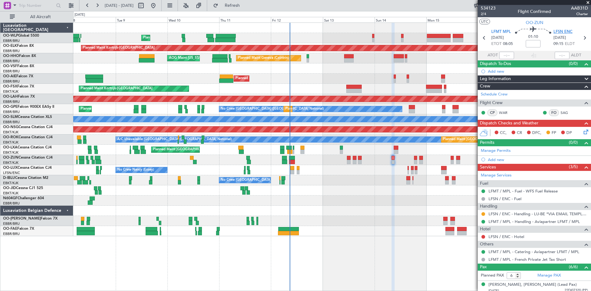
click at [553, 34] on span "LFSN ENC" at bounding box center [562, 32] width 19 height 6
click at [554, 29] on span "LFSN ENC" at bounding box center [562, 32] width 19 height 6
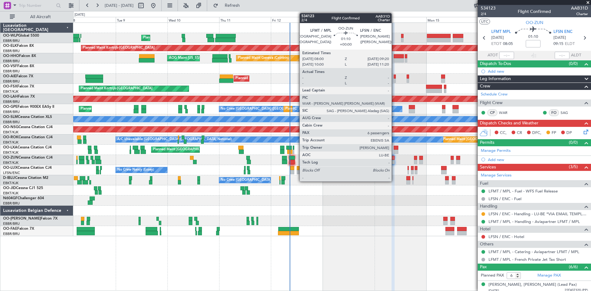
click at [394, 158] on div at bounding box center [392, 158] width 3 height 4
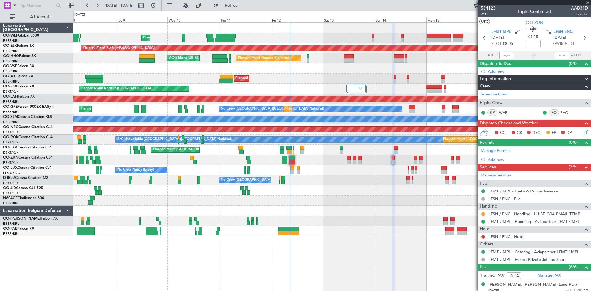
click at [582, 130] on icon at bounding box center [584, 130] width 5 height 5
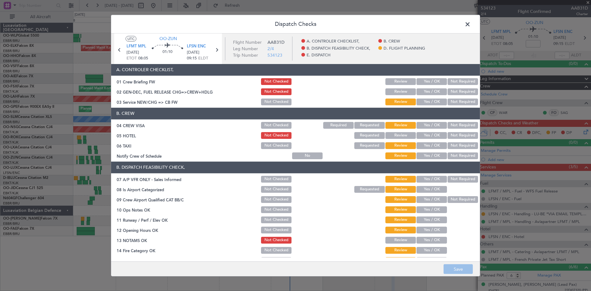
click at [423, 102] on button "Yes / OK" at bounding box center [431, 101] width 30 height 7
click at [422, 125] on button "Yes / OK" at bounding box center [431, 125] width 30 height 7
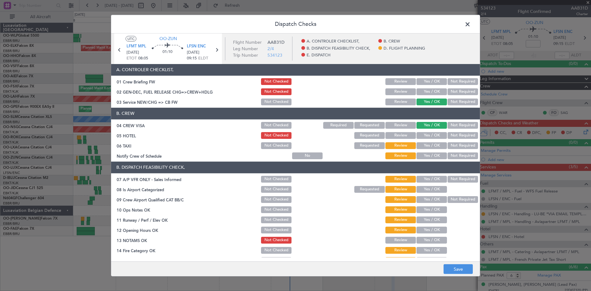
click at [447, 136] on button "Not Required" at bounding box center [462, 135] width 30 height 7
click at [435, 146] on button "Yes / OK" at bounding box center [431, 145] width 30 height 7
click at [449, 145] on button "Not Required" at bounding box center [462, 145] width 30 height 7
click at [430, 151] on div "Yes / OK" at bounding box center [430, 155] width 31 height 9
click at [430, 154] on button "Yes / OK" at bounding box center [431, 155] width 30 height 7
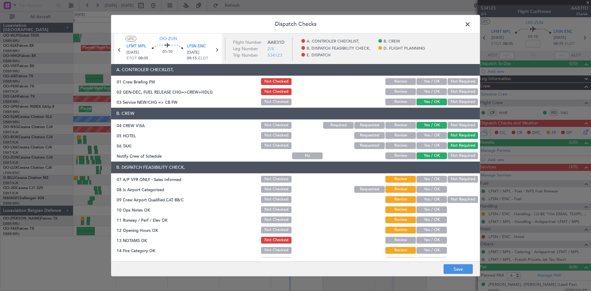
drag, startPoint x: 423, startPoint y: 179, endPoint x: 425, endPoint y: 183, distance: 4.3
click at [425, 183] on div "Yes / OK" at bounding box center [430, 179] width 31 height 9
click at [447, 177] on button "Not Required" at bounding box center [462, 179] width 30 height 7
click at [433, 189] on button "Yes / OK" at bounding box center [431, 189] width 30 height 7
click at [433, 200] on button "Yes / OK" at bounding box center [431, 199] width 30 height 7
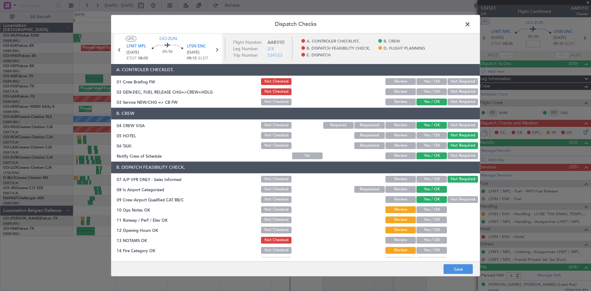
click at [440, 199] on button "Yes / OK" at bounding box center [431, 199] width 30 height 7
click at [447, 199] on div "Not Required" at bounding box center [462, 199] width 31 height 9
click at [449, 194] on section "B. DISPATCH FEASIBILITY CHECK, 07 A/P VFR ONLY - Sales Informed Not Checked Rev…" at bounding box center [295, 229] width 369 height 134
click at [447, 198] on button "Not Required" at bounding box center [462, 199] width 30 height 7
click at [436, 208] on button "Yes / OK" at bounding box center [431, 209] width 30 height 7
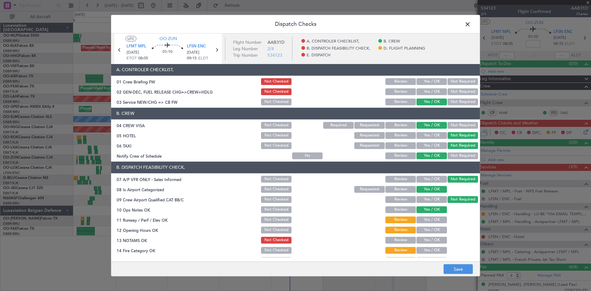
click at [434, 216] on button "Yes / OK" at bounding box center [431, 219] width 30 height 7
click at [430, 229] on button "Yes / OK" at bounding box center [431, 230] width 30 height 7
click at [422, 240] on button "Yes / OK" at bounding box center [431, 240] width 30 height 7
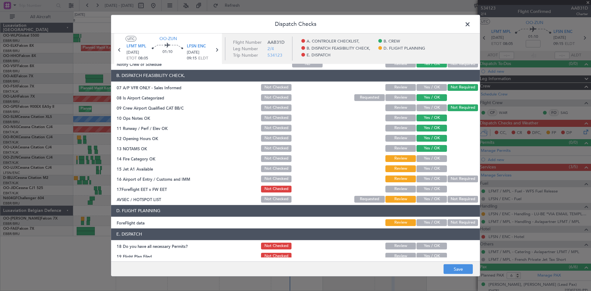
scroll to position [92, 0]
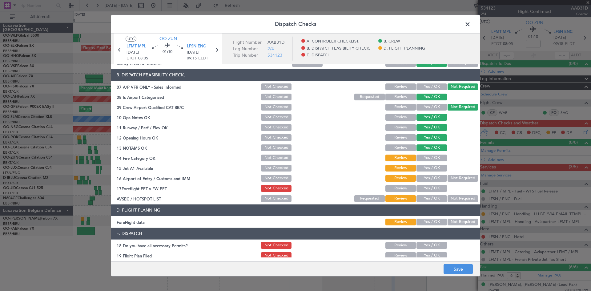
click at [427, 159] on button "Yes / OK" at bounding box center [431, 157] width 30 height 7
click at [429, 167] on button "Yes / OK" at bounding box center [431, 168] width 30 height 7
click at [431, 181] on button "Yes / OK" at bounding box center [431, 178] width 30 height 7
click at [452, 180] on button "Not Required" at bounding box center [462, 178] width 30 height 7
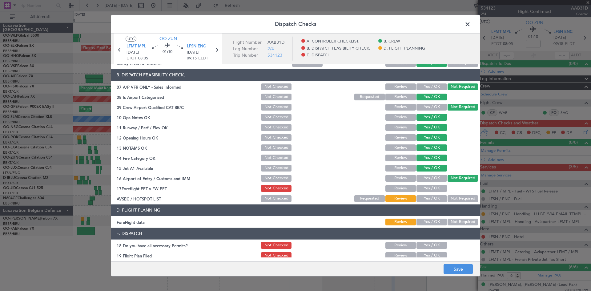
click at [432, 189] on button "Yes / OK" at bounding box center [431, 188] width 30 height 7
click at [451, 198] on button "Not Required" at bounding box center [462, 198] width 30 height 7
click at [453, 268] on button "Save" at bounding box center [457, 269] width 29 height 10
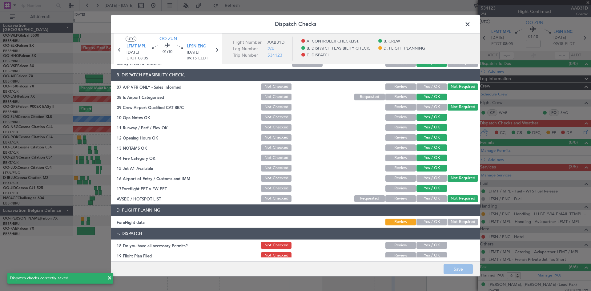
click at [471, 27] on span at bounding box center [471, 25] width 0 height 12
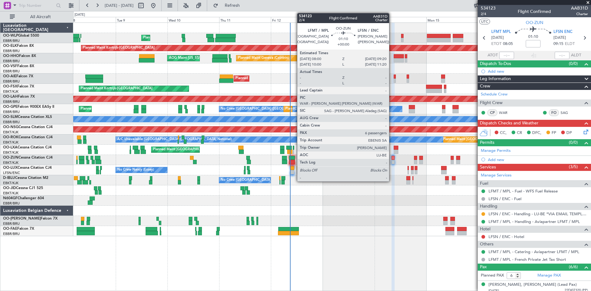
click at [392, 157] on div at bounding box center [392, 158] width 3 height 4
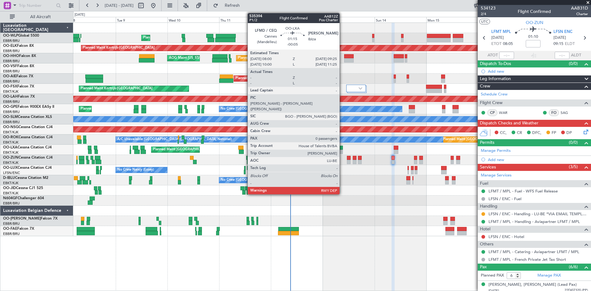
click at [342, 150] on div at bounding box center [341, 152] width 3 height 4
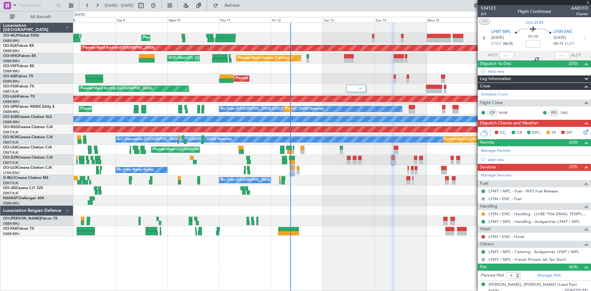
type input "-00:05"
type input "0"
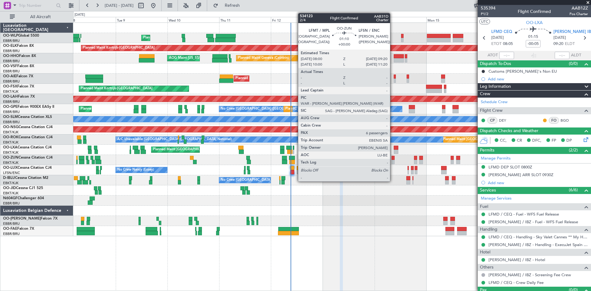
click at [392, 161] on div at bounding box center [392, 162] width 3 height 4
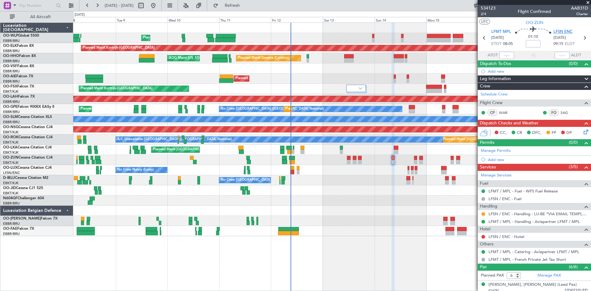
click at [565, 30] on span "LFSN ENC" at bounding box center [562, 32] width 19 height 6
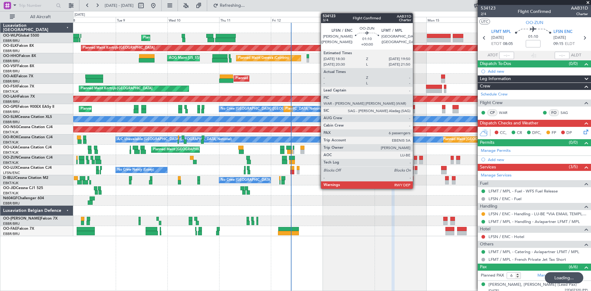
click at [415, 158] on div at bounding box center [415, 158] width 3 height 4
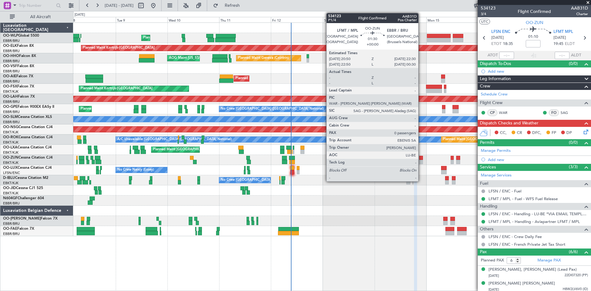
click at [421, 158] on div at bounding box center [421, 158] width 4 height 4
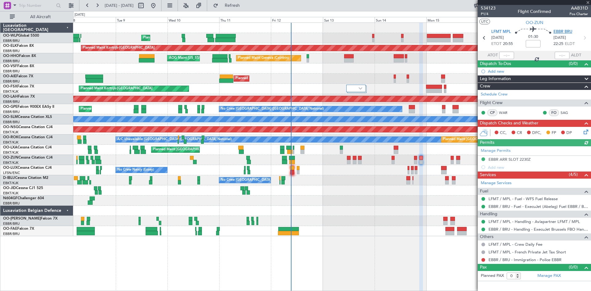
click at [570, 31] on span "EBBR BRU" at bounding box center [562, 32] width 19 height 6
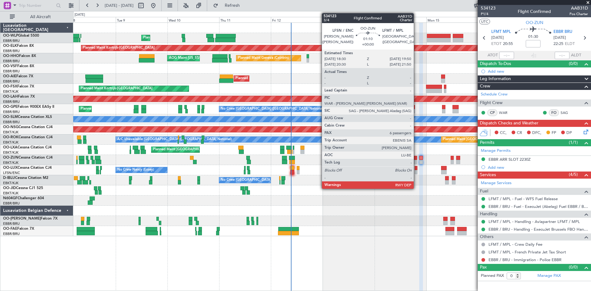
click at [416, 157] on div at bounding box center [415, 158] width 3 height 4
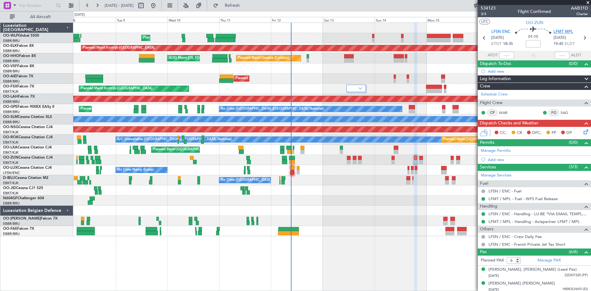
click at [564, 32] on span "LFMT MPL" at bounding box center [563, 32] width 20 height 6
click at [504, 31] on span "LFSN ENC" at bounding box center [500, 32] width 19 height 6
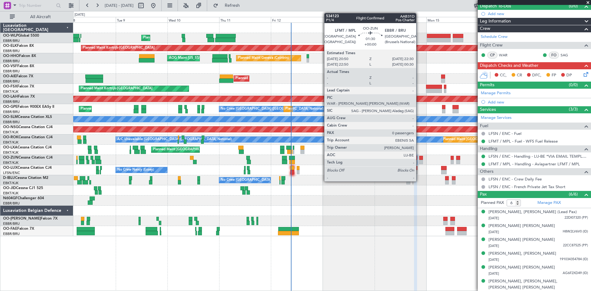
click at [419, 159] on div at bounding box center [421, 158] width 4 height 4
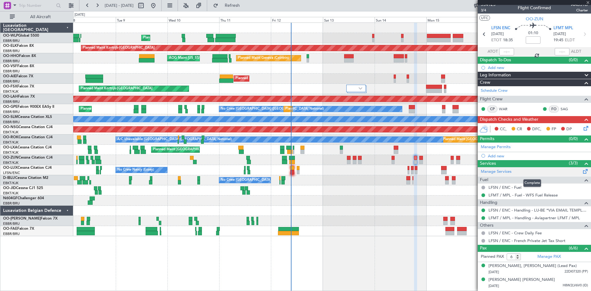
scroll to position [0, 0]
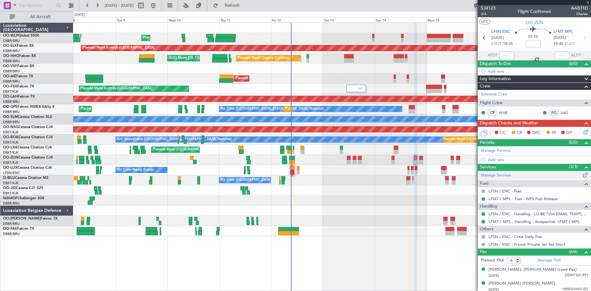
type input "0"
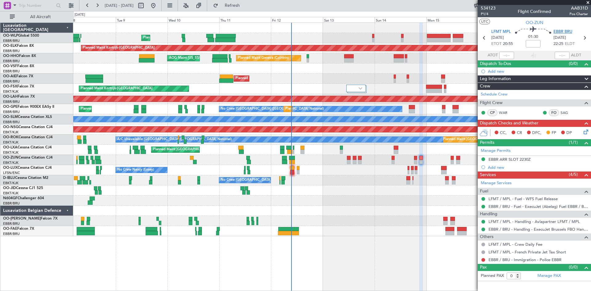
click at [562, 30] on span "EBBR BRU" at bounding box center [562, 32] width 19 height 6
click at [518, 158] on div "EBBR ARR SLOT 2230Z" at bounding box center [509, 159] width 42 height 5
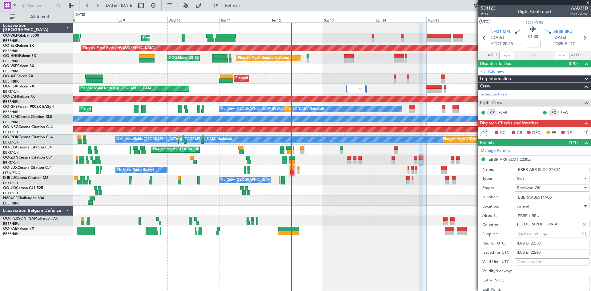
drag, startPoint x: 555, startPoint y: 197, endPoint x: 519, endPoint y: 197, distance: 36.0
click at [519, 197] on input "EBBRAAB6514A00" at bounding box center [552, 197] width 75 height 7
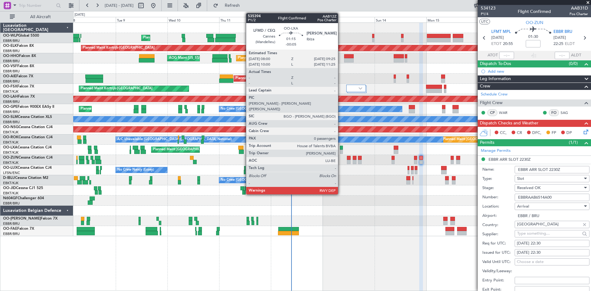
click at [341, 151] on div at bounding box center [341, 152] width 3 height 4
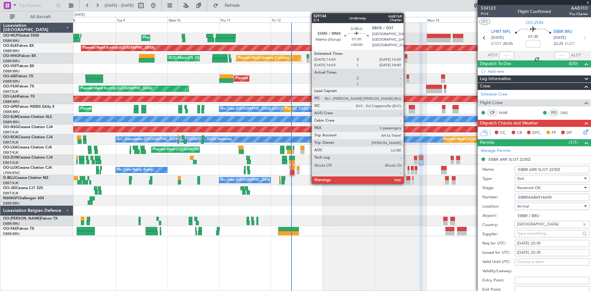
type input "-00:05"
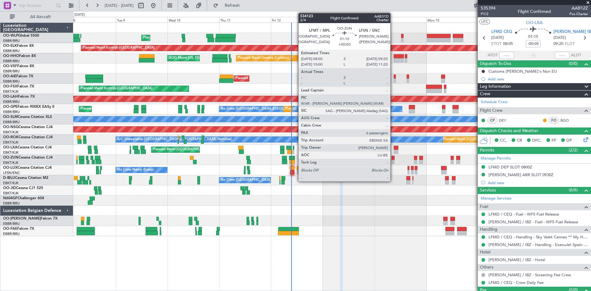
click at [393, 158] on div at bounding box center [392, 158] width 3 height 4
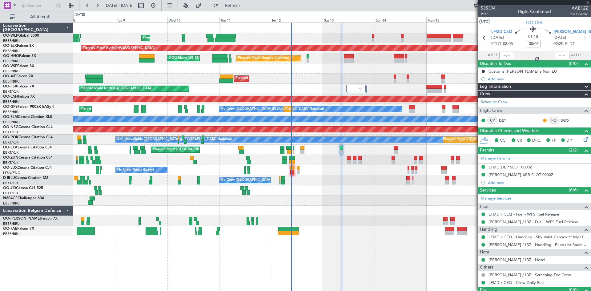
type input "6"
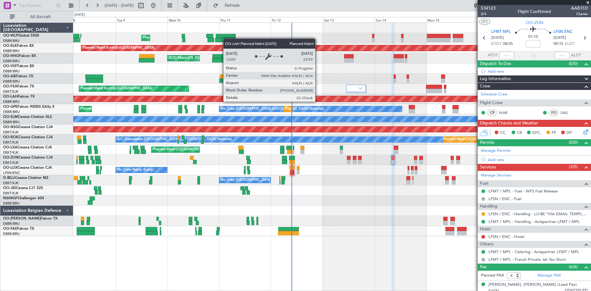
click at [311, 108] on div "No Crew [GEOGRAPHIC_DATA] ([GEOGRAPHIC_DATA] National)" at bounding box center [310, 109] width 183 height 6
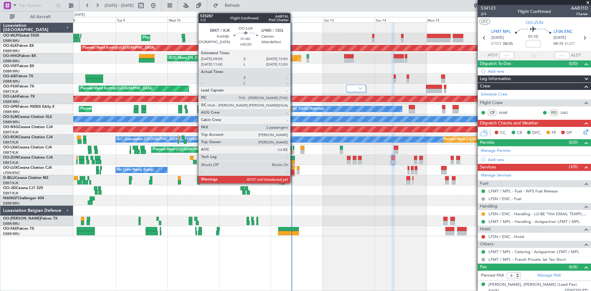
click at [293, 168] on div at bounding box center [292, 168] width 4 height 4
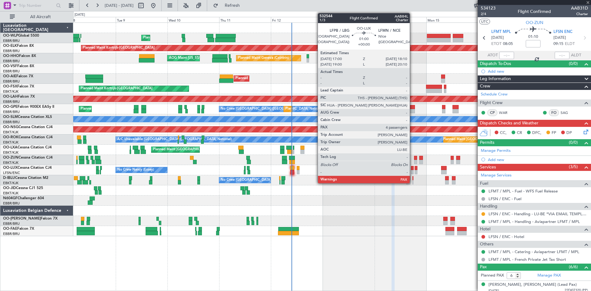
type input "+00:20"
type input "2"
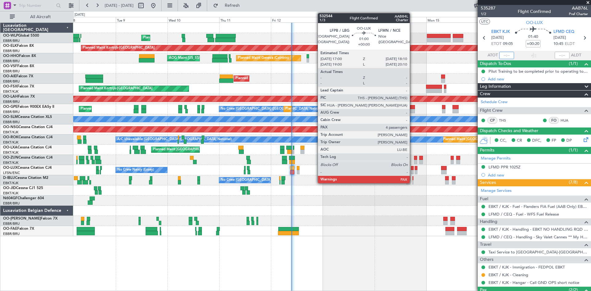
click at [502, 53] on input "text" at bounding box center [506, 55] width 15 height 7
type input "09:24"
click at [556, 53] on div at bounding box center [562, 55] width 15 height 7
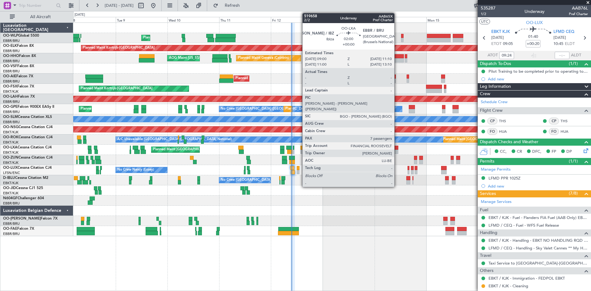
click at [397, 148] on div at bounding box center [396, 148] width 5 height 4
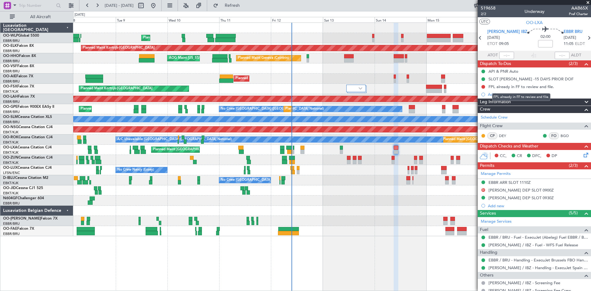
drag, startPoint x: 556, startPoint y: 89, endPoint x: 523, endPoint y: 89, distance: 32.9
click at [523, 89] on body "08 Sep 2025 - 18 Sep 2025 Refresh Quick Links All Aircraft Planned Maint Liege …" at bounding box center [295, 145] width 591 height 291
click at [523, 87] on div "FPL already in FF to review and file." at bounding box center [521, 86] width 66 height 5
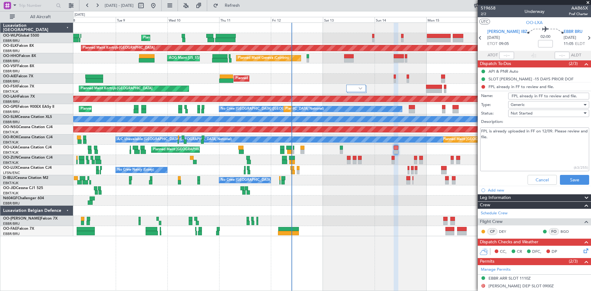
drag, startPoint x: 576, startPoint y: 94, endPoint x: 495, endPoint y: 95, distance: 81.0
click at [495, 95] on div "Name: FPL already in FF to review and file." at bounding box center [534, 95] width 119 height 9
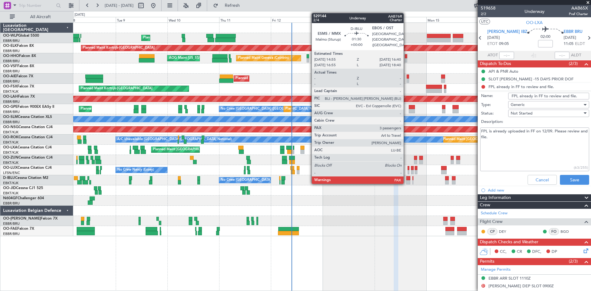
click at [406, 181] on div at bounding box center [408, 182] width 4 height 4
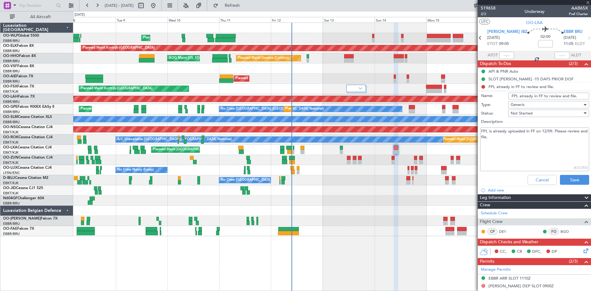
type input "3"
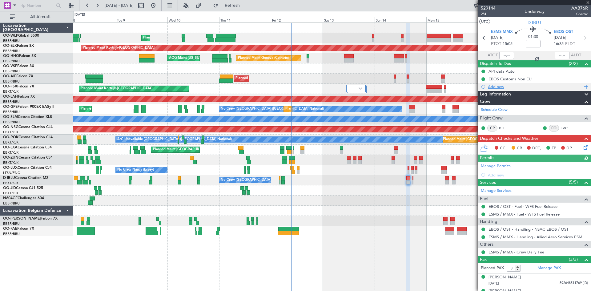
click at [495, 89] on div "Add new" at bounding box center [535, 86] width 94 height 5
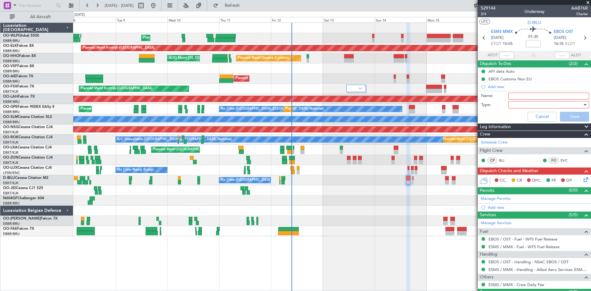
click at [514, 98] on input "Name:" at bounding box center [548, 96] width 81 height 7
type input "FPL released to crew"
drag, startPoint x: 550, startPoint y: 96, endPoint x: 484, endPoint y: 102, distance: 65.6
click at [484, 102] on form "Name: FPL released to crew Type: Cancel Save" at bounding box center [534, 107] width 119 height 33
click at [533, 119] on button "Cancel" at bounding box center [541, 117] width 29 height 10
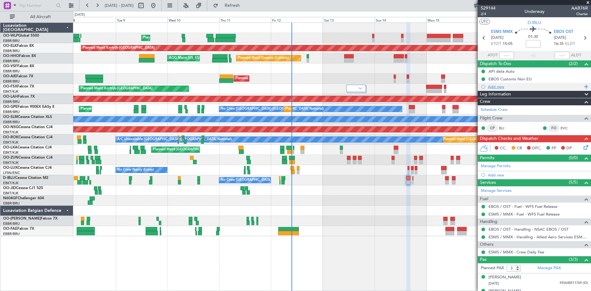
click at [501, 87] on div "Add new" at bounding box center [535, 86] width 94 height 5
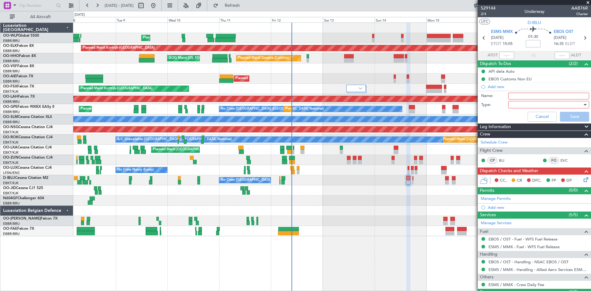
click at [516, 98] on input "Name:" at bounding box center [548, 96] width 81 height 7
paste input "FPL already in FF to review and file."
type input "FPL already in FF to review and file."
click at [545, 104] on div at bounding box center [547, 104] width 72 height 9
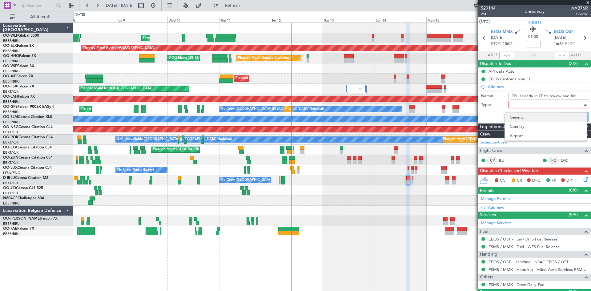
click at [529, 118] on span "Generic" at bounding box center [546, 117] width 72 height 9
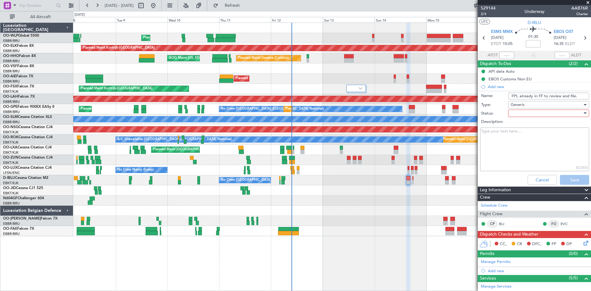
click at [532, 151] on textarea "Description:" at bounding box center [534, 149] width 109 height 44
paste textarea "FPL already in FF to review and file."
click at [550, 156] on textarea "FPL already in FF to review and file." at bounding box center [534, 149] width 109 height 44
type textarea "FPL already in FF to review and file."
click at [523, 115] on div at bounding box center [547, 113] width 72 height 9
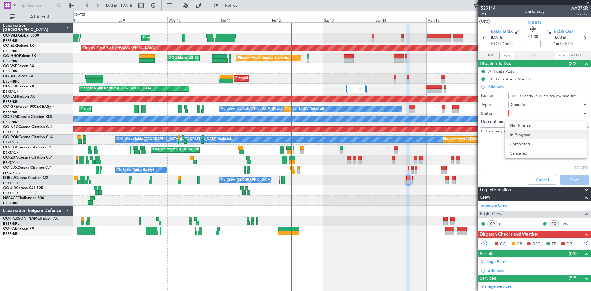
click at [519, 136] on span "In Progress" at bounding box center [546, 134] width 72 height 9
click at [564, 179] on button "Save" at bounding box center [574, 180] width 29 height 10
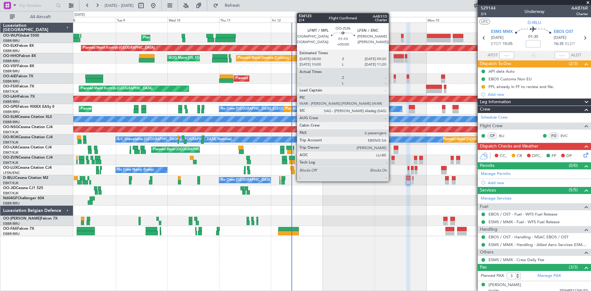
click at [391, 161] on div at bounding box center [392, 162] width 3 height 4
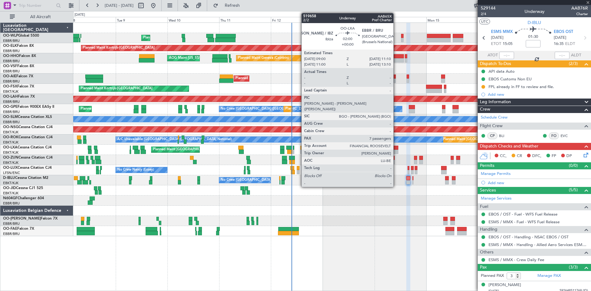
type input "6"
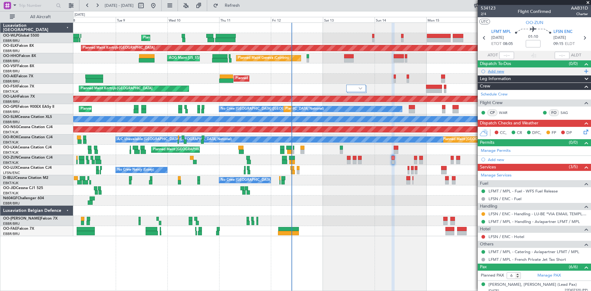
click at [501, 74] on div "Add new" at bounding box center [534, 71] width 113 height 8
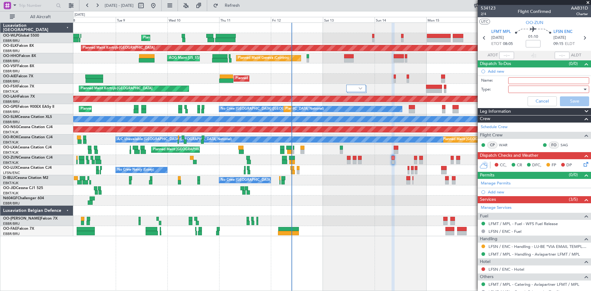
click at [521, 82] on input "Name:" at bounding box center [548, 80] width 81 height 7
paste input "FPL already in FF to review and file."
type input "FPL already in FF to review and file."
click at [534, 88] on div at bounding box center [547, 89] width 72 height 9
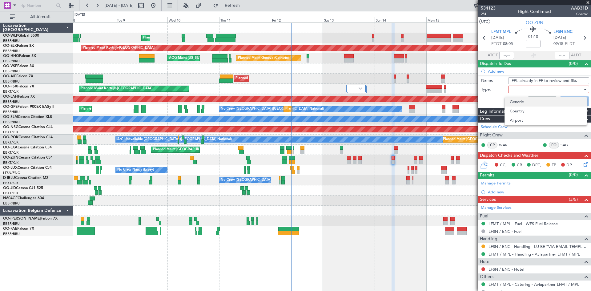
click at [528, 106] on span "Generic" at bounding box center [546, 101] width 72 height 9
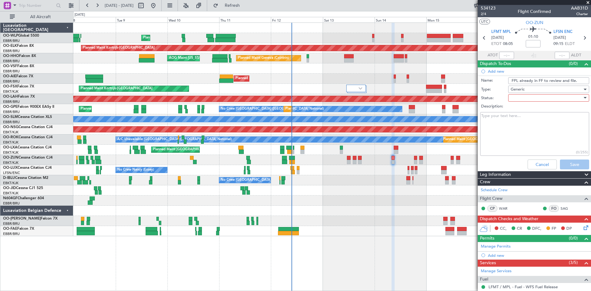
click at [523, 100] on div at bounding box center [547, 97] width 72 height 9
click at [490, 128] on div at bounding box center [295, 145] width 591 height 291
click at [520, 97] on div at bounding box center [547, 97] width 72 height 9
click at [520, 118] on span "In Progress" at bounding box center [546, 119] width 72 height 9
click at [543, 143] on textarea "Description:" at bounding box center [534, 134] width 109 height 44
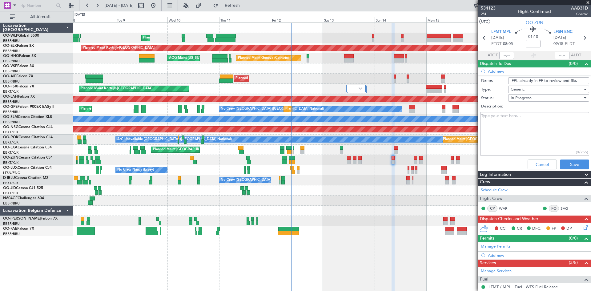
paste textarea "FPL already in FF to review and file."
type textarea "FPL already in FF to review and file."
click at [564, 163] on button "Save" at bounding box center [574, 164] width 29 height 10
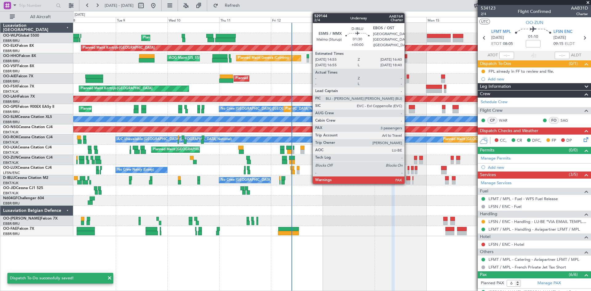
click at [407, 179] on div at bounding box center [408, 178] width 4 height 4
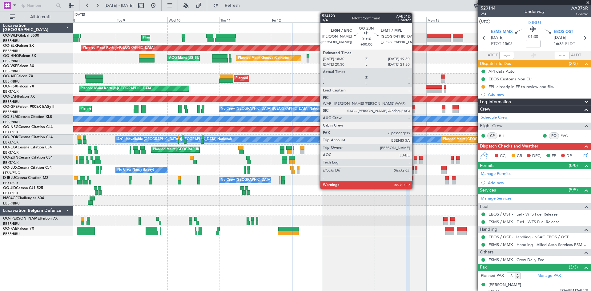
click at [415, 161] on div at bounding box center [415, 162] width 3 height 4
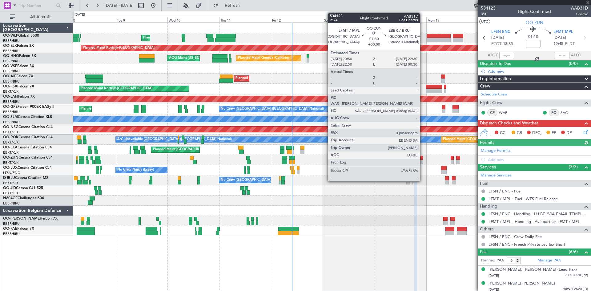
click at [423, 158] on div at bounding box center [421, 158] width 4 height 4
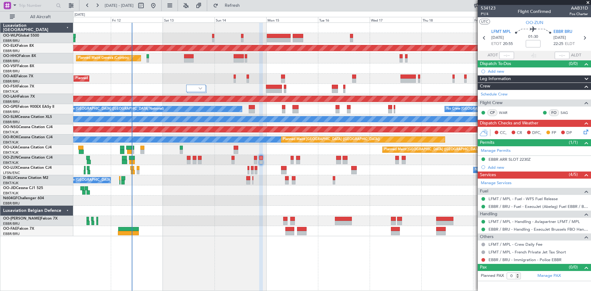
click at [273, 167] on div "Planned Maint Liege Planned Maint Kortrijk-Wevelgem Planned Maint Geneva (Coint…" at bounding box center [331, 129] width 517 height 213
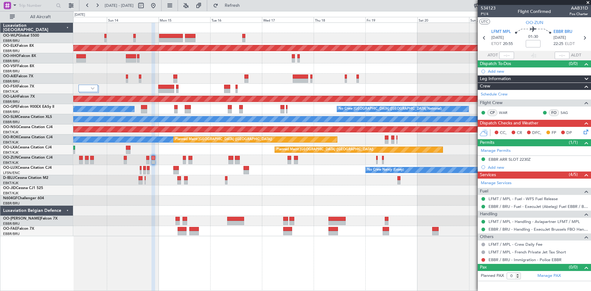
click at [325, 169] on div "Planned Maint Kortrijk-Wevelgem Planned Maint Geneva (Cointrin) Planned Maint L…" at bounding box center [331, 129] width 517 height 213
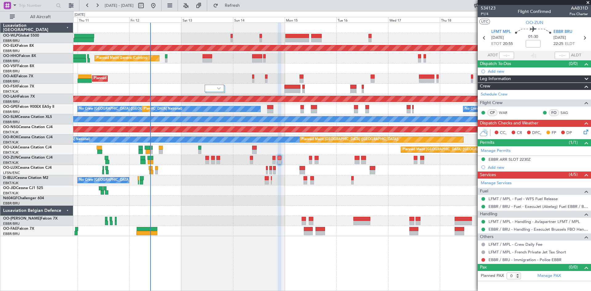
click at [449, 188] on div "Planned Maint Liege Planned Maint Kortrijk-Wevelgem Planned Maint Geneva (Coint…" at bounding box center [331, 129] width 517 height 213
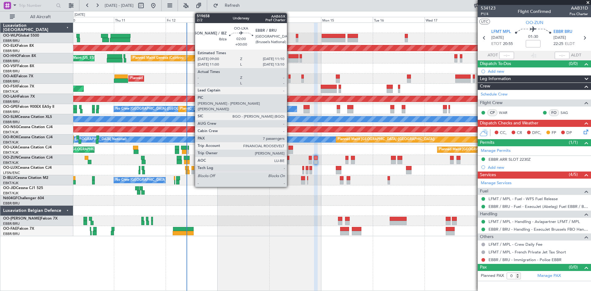
click at [290, 150] on div at bounding box center [290, 152] width 5 height 4
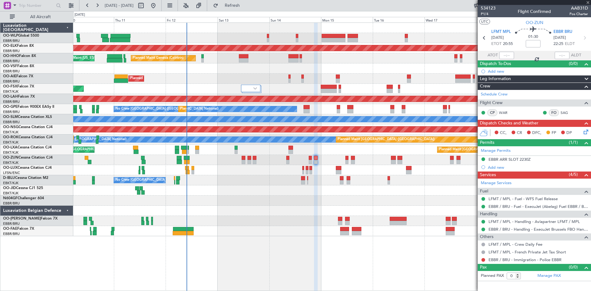
type input "7"
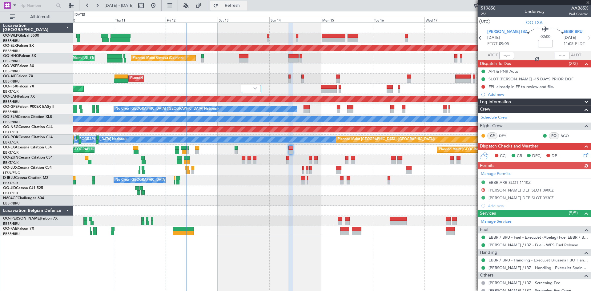
click at [247, 8] on button "Refresh" at bounding box center [228, 6] width 37 height 10
click at [236, 12] on div "0 0 Wed 10 Thu 11 Fri 12 Sat 13 Sun 14 Mon 15 Tue 16 Sep 2025 Wed 17 Thu 18 Fri…" at bounding box center [332, 16] width 517 height 11
click at [239, 7] on span "Refresh" at bounding box center [232, 5] width 26 height 4
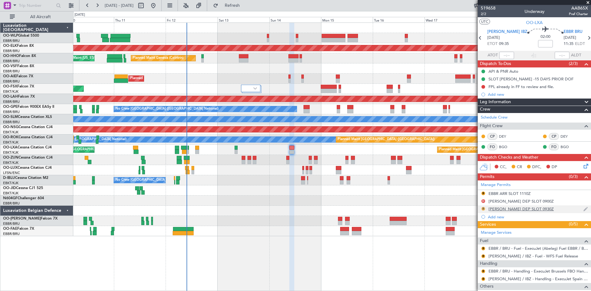
click at [483, 209] on button "R" at bounding box center [483, 209] width 4 height 4
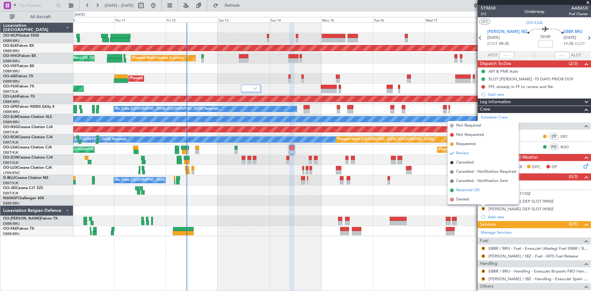
click at [477, 192] on span "Received OK" at bounding box center [467, 190] width 23 height 6
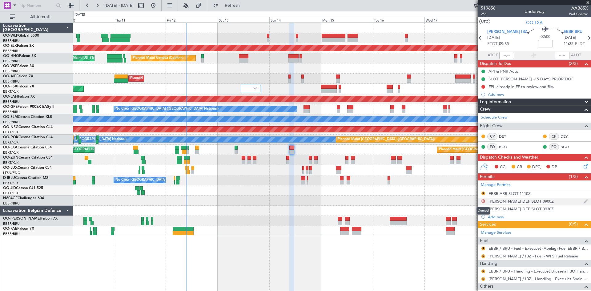
click at [484, 202] on button "D" at bounding box center [483, 201] width 4 height 4
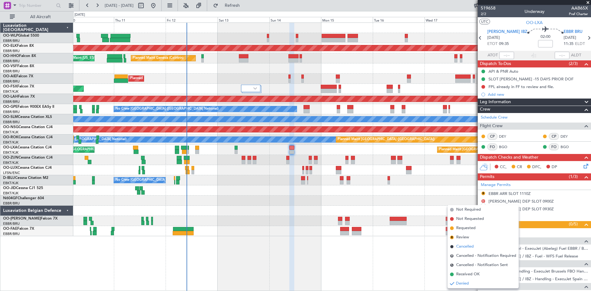
click at [468, 248] on span "Cancelled" at bounding box center [465, 246] width 18 height 6
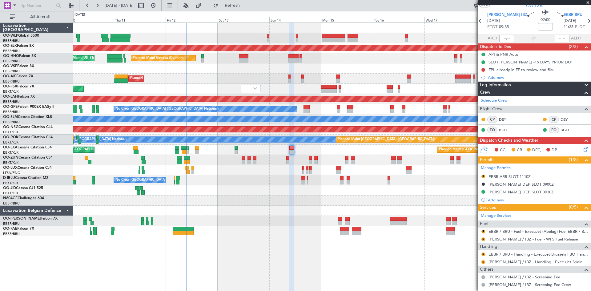
scroll to position [31, 0]
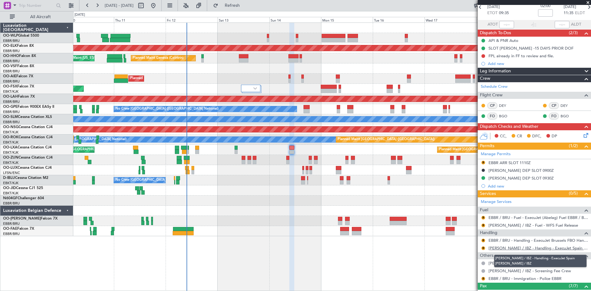
click at [543, 249] on link "[PERSON_NAME] / IBZ - Handling - ExecuJet Spain [PERSON_NAME] / IBZ" at bounding box center [537, 247] width 99 height 5
click at [484, 226] on button "R" at bounding box center [483, 225] width 4 height 4
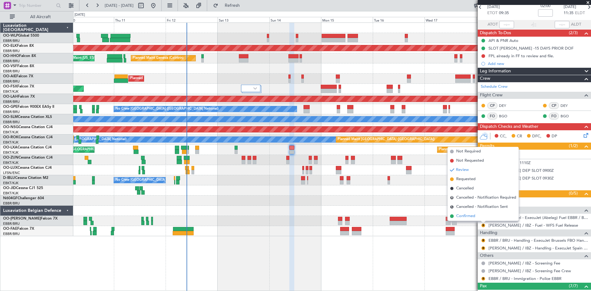
click at [468, 213] on span "Confirmed" at bounding box center [465, 216] width 19 height 6
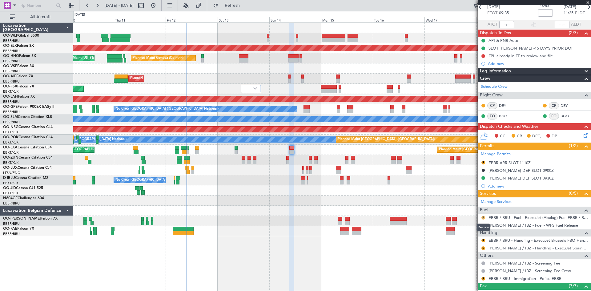
click at [484, 217] on button "R" at bounding box center [483, 218] width 4 height 4
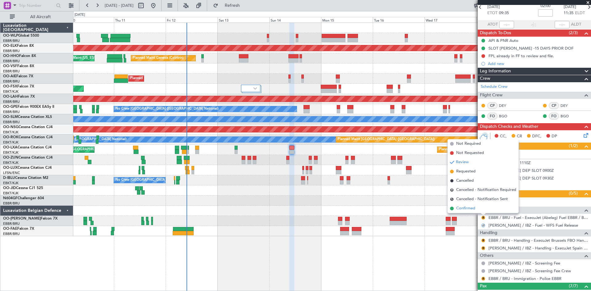
click at [476, 210] on li "Confirmed" at bounding box center [482, 208] width 71 height 9
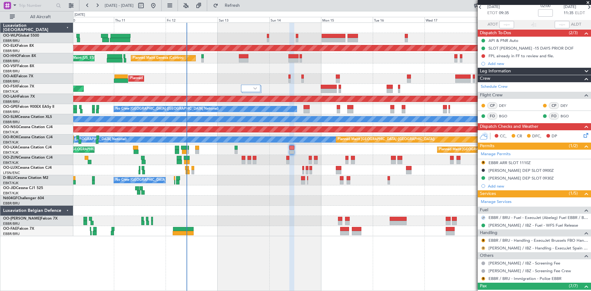
click at [483, 248] on button "R" at bounding box center [483, 248] width 4 height 4
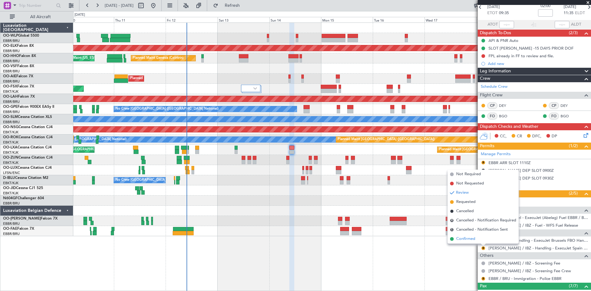
click at [483, 239] on li "Confirmed" at bounding box center [482, 238] width 71 height 9
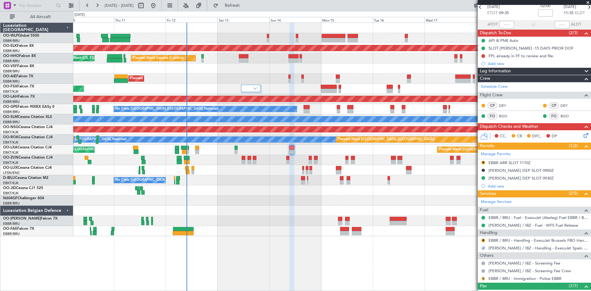
click at [482, 278] on button "R" at bounding box center [483, 279] width 4 height 4
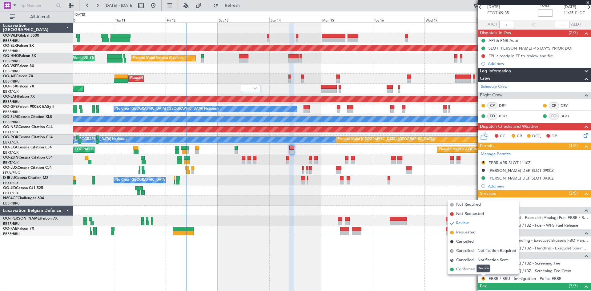
click at [481, 269] on div "Review" at bounding box center [483, 268] width 14 height 8
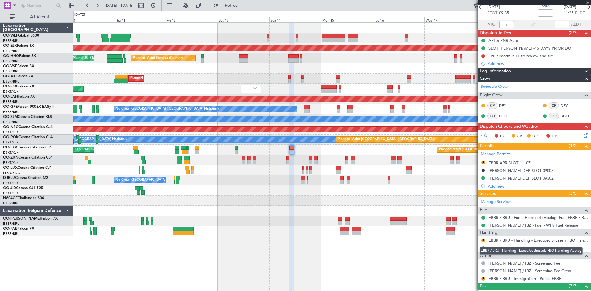
click at [522, 240] on link "EBBR / BRU - Handling - ExecuJet Brussels FBO Handling Abelag" at bounding box center [537, 240] width 99 height 5
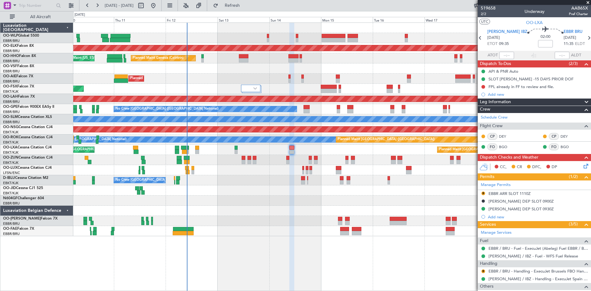
scroll to position [31, 0]
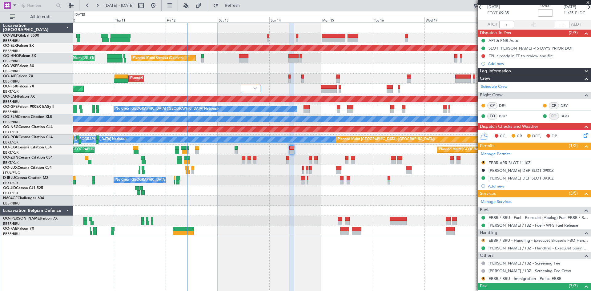
click at [484, 241] on button "R" at bounding box center [483, 241] width 4 height 4
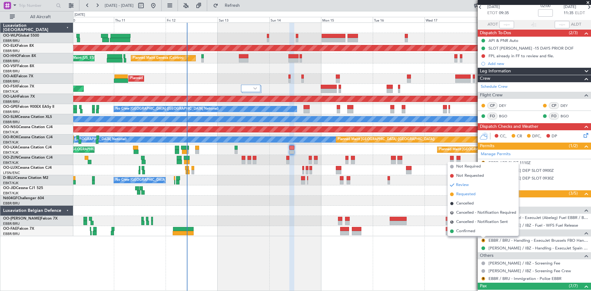
click at [465, 193] on span "Requested" at bounding box center [465, 194] width 19 height 6
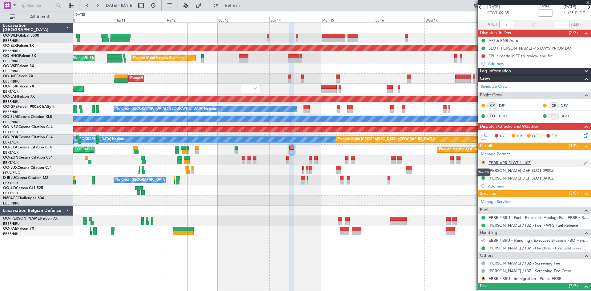
click at [483, 162] on button "R" at bounding box center [483, 163] width 4 height 4
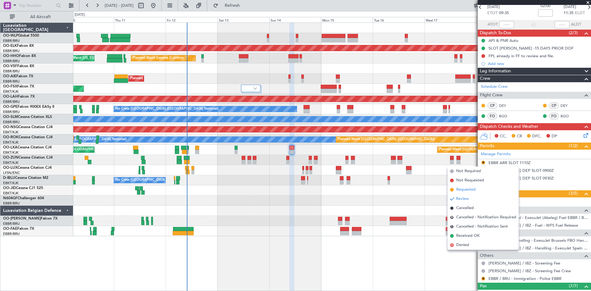
click at [467, 189] on span "Requested" at bounding box center [465, 189] width 19 height 6
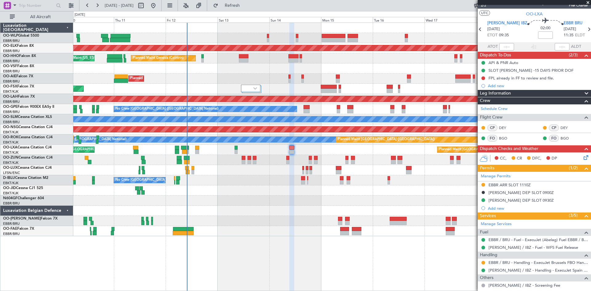
scroll to position [0, 0]
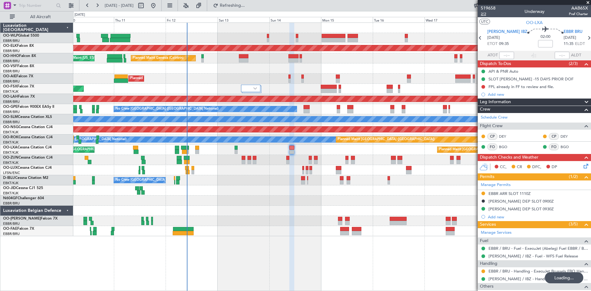
click at [484, 14] on span "2/2" at bounding box center [488, 13] width 15 height 5
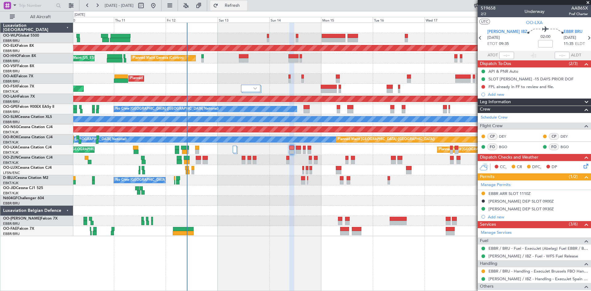
click at [233, 6] on button "Refresh" at bounding box center [228, 6] width 37 height 10
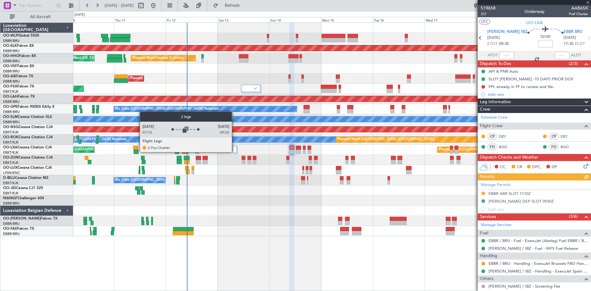
click at [235, 152] on div at bounding box center [235, 149] width 4 height 7
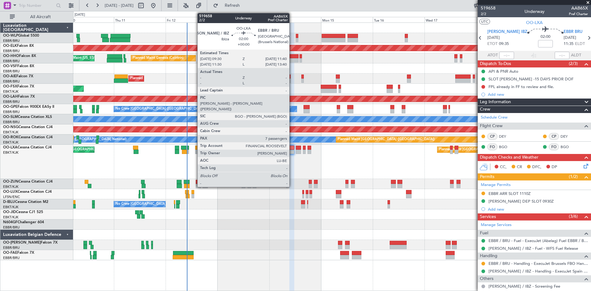
click at [292, 152] on div at bounding box center [291, 152] width 5 height 4
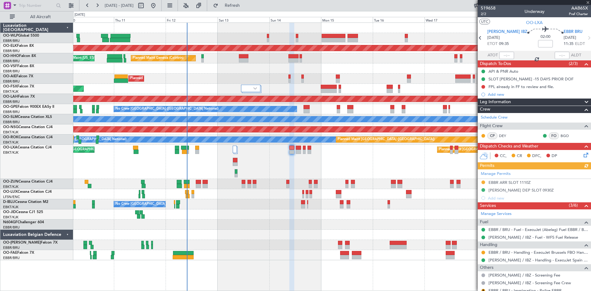
scroll to position [62, 0]
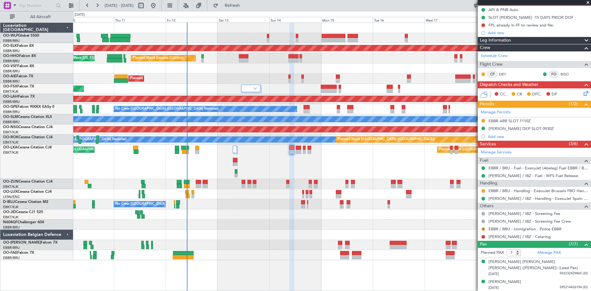
click at [483, 228] on button "R" at bounding box center [483, 229] width 4 height 4
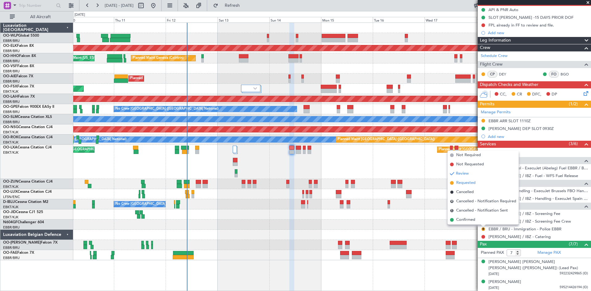
click at [471, 186] on li "Requested" at bounding box center [482, 182] width 71 height 9
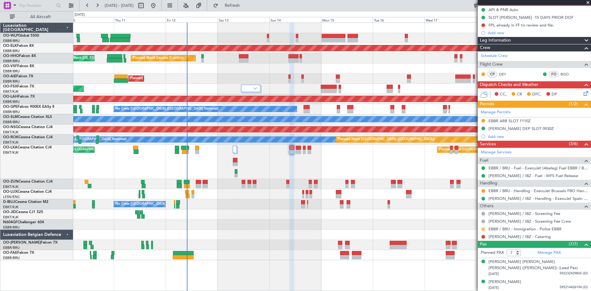
click at [483, 229] on button at bounding box center [483, 229] width 4 height 4
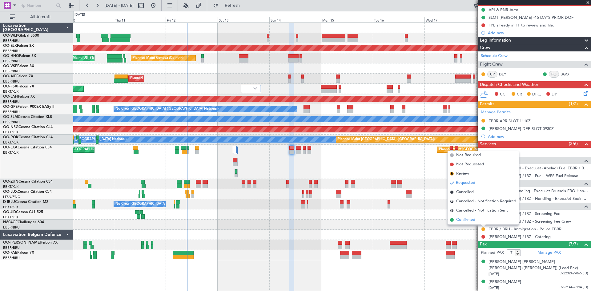
click at [465, 217] on span "Confirmed" at bounding box center [465, 220] width 19 height 6
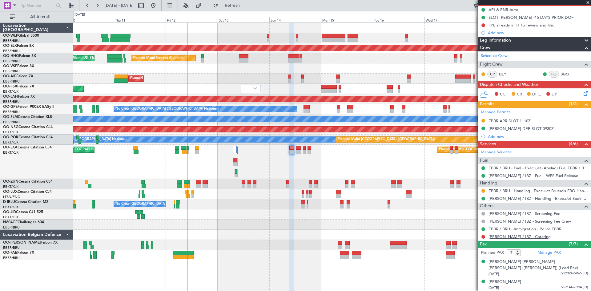
click at [520, 236] on link "[PERSON_NAME] / IBZ - Catering" at bounding box center [519, 236] width 62 height 5
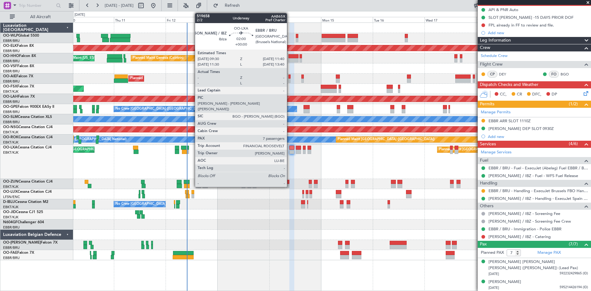
click at [290, 150] on div at bounding box center [291, 152] width 5 height 4
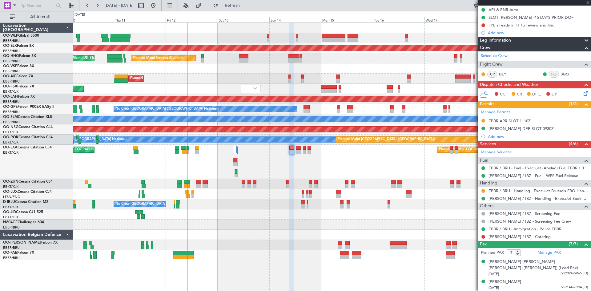
scroll to position [0, 0]
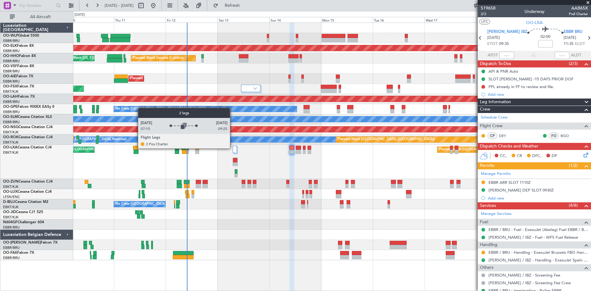
click at [233, 148] on div at bounding box center [235, 149] width 4 height 7
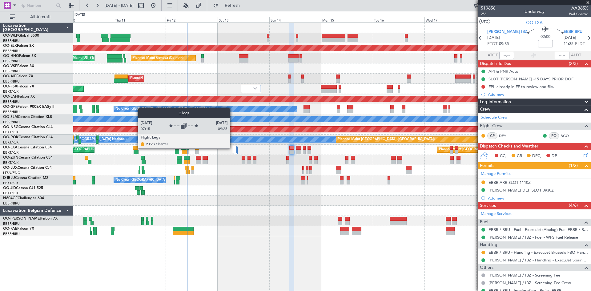
click at [233, 148] on div at bounding box center [235, 149] width 4 height 7
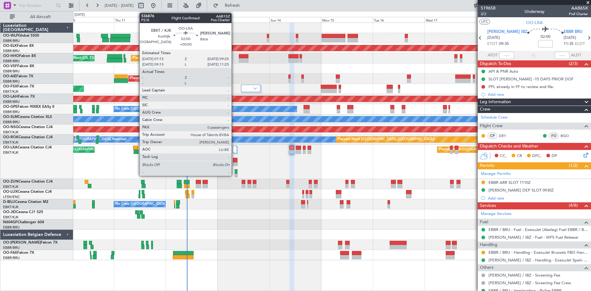
click at [234, 160] on div at bounding box center [235, 160] width 4 height 4
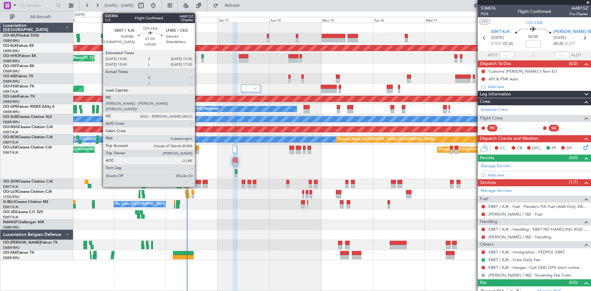
click at [198, 151] on div at bounding box center [197, 152] width 4 height 4
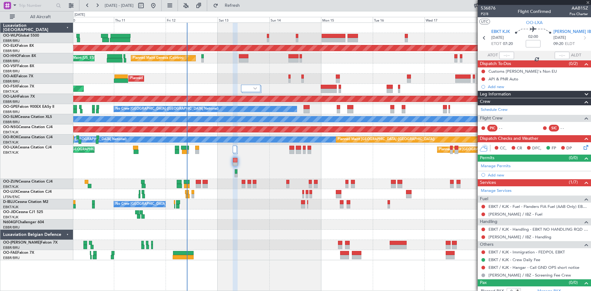
type input "6"
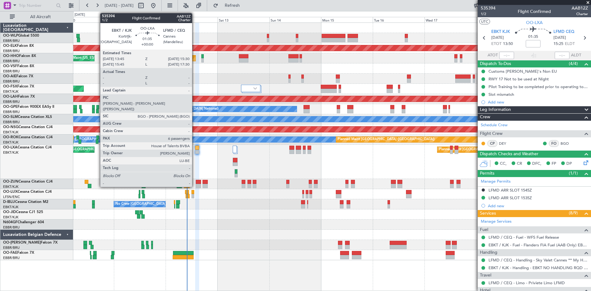
click at [195, 150] on div at bounding box center [197, 152] width 4 height 4
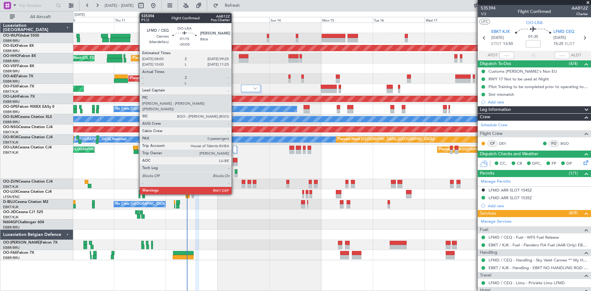
click at [235, 172] on div at bounding box center [236, 173] width 3 height 8
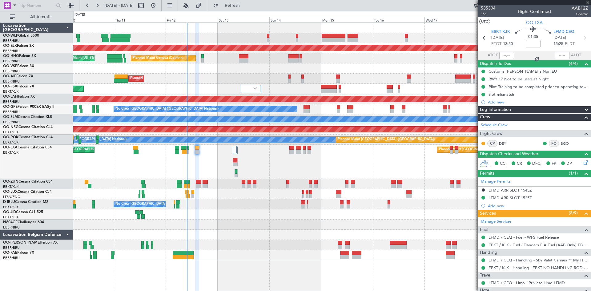
type input "-00:05"
type input "0"
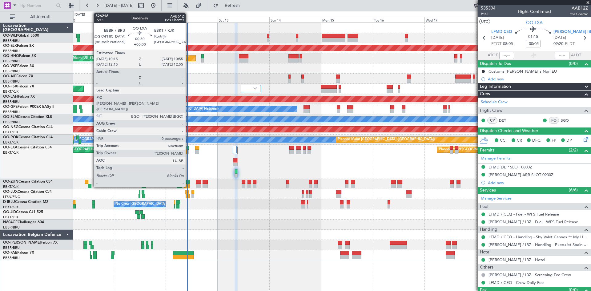
click at [188, 149] on div at bounding box center [188, 148] width 2 height 4
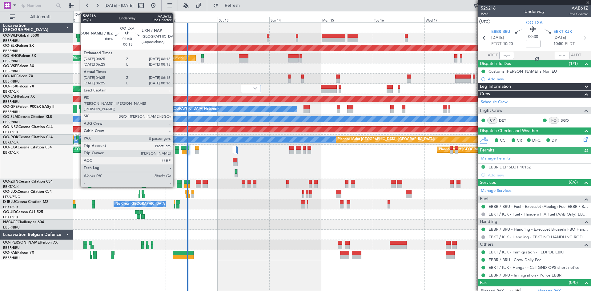
click at [176, 148] on div at bounding box center [177, 148] width 4 height 4
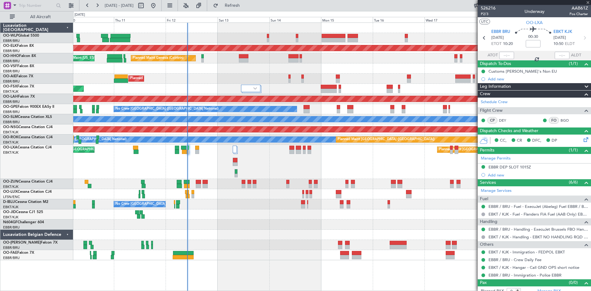
type input "-00:15"
type input "04:30"
type input "06:11"
